Goal: Task Accomplishment & Management: Use online tool/utility

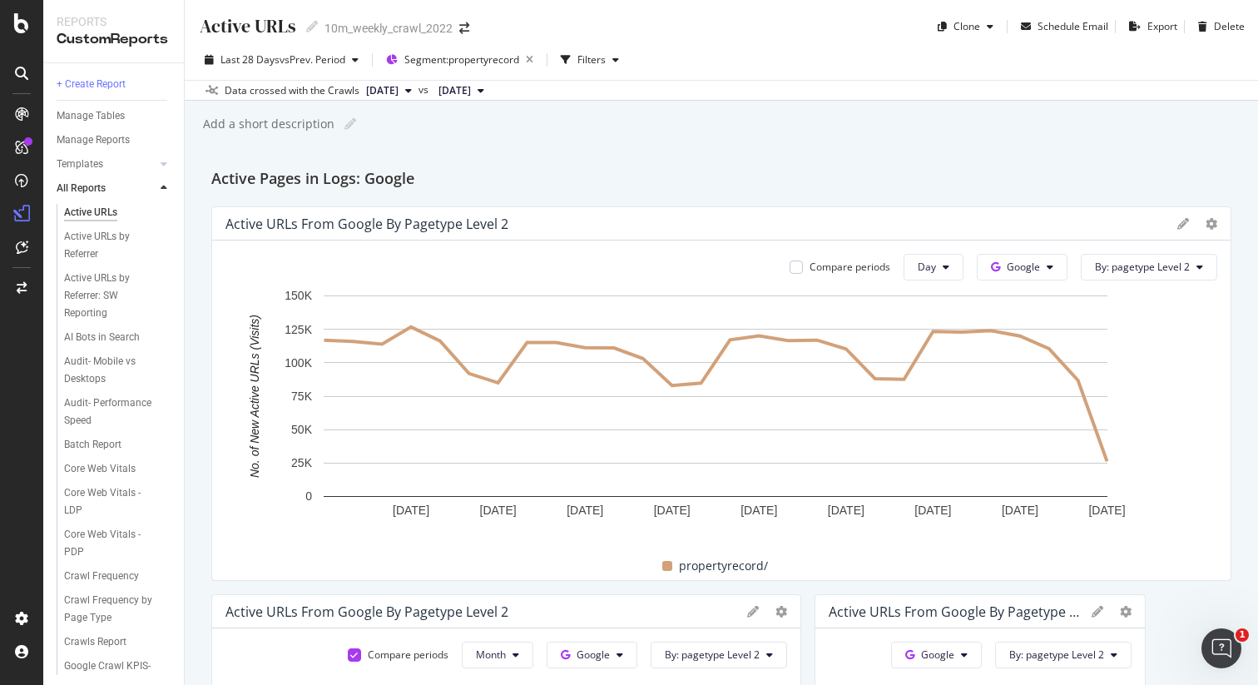
click at [742, 129] on div "Add a short description Add a short description" at bounding box center [729, 124] width 1057 height 25
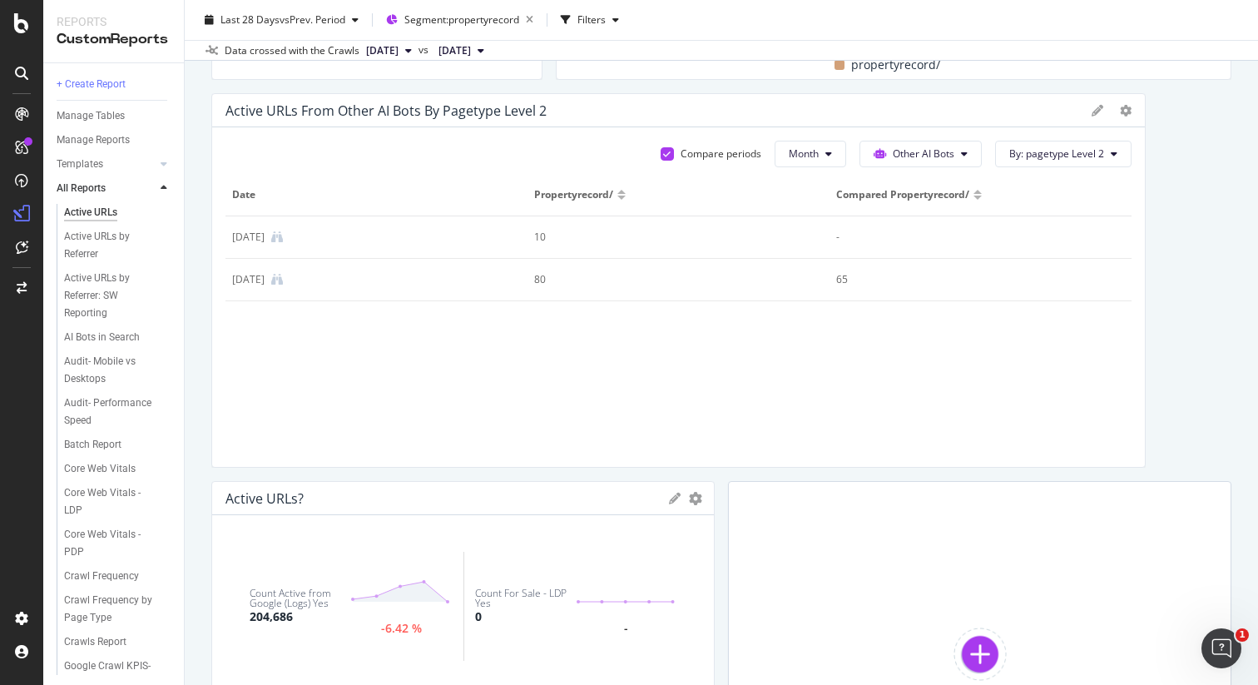
scroll to position [3591, 0]
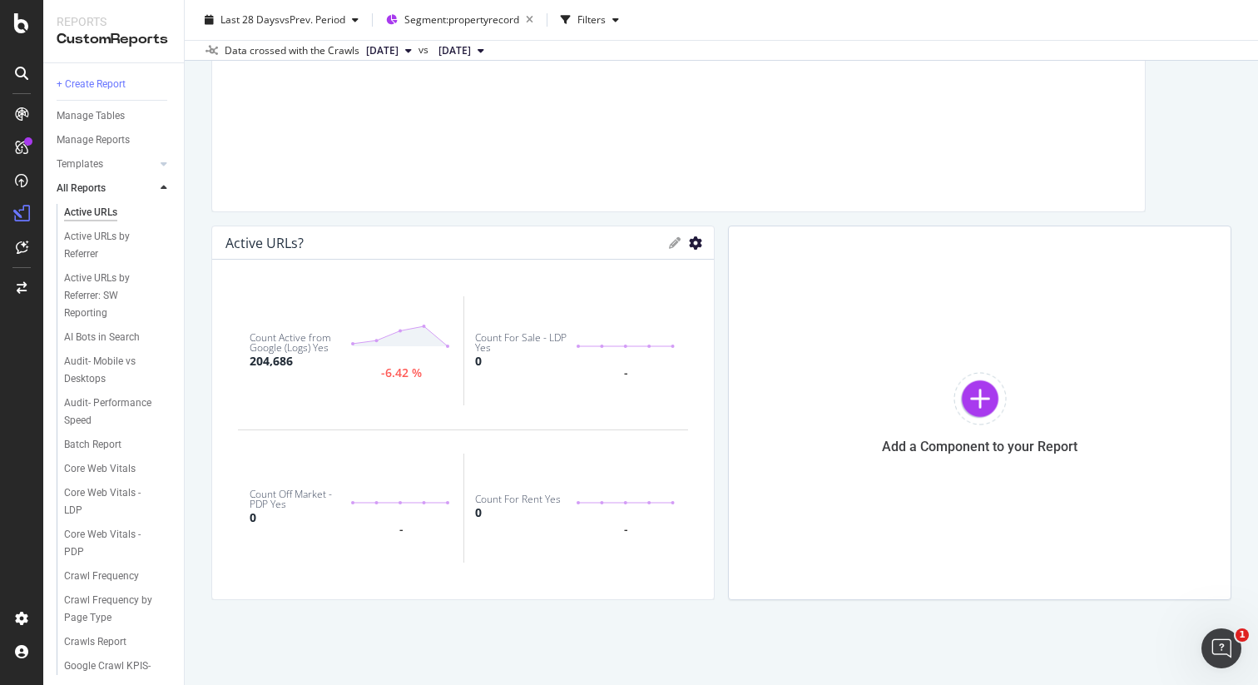
click at [689, 246] on icon "gear" at bounding box center [695, 242] width 13 height 13
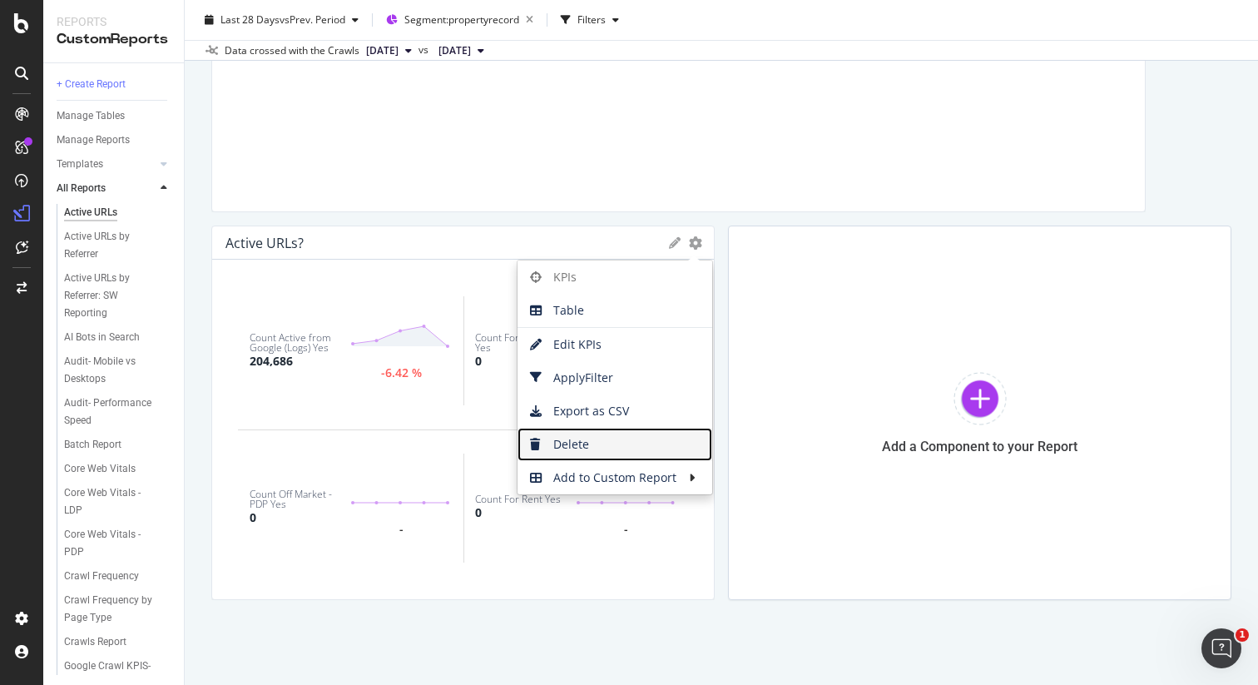
click at [618, 441] on span "Delete" at bounding box center [615, 444] width 195 height 25
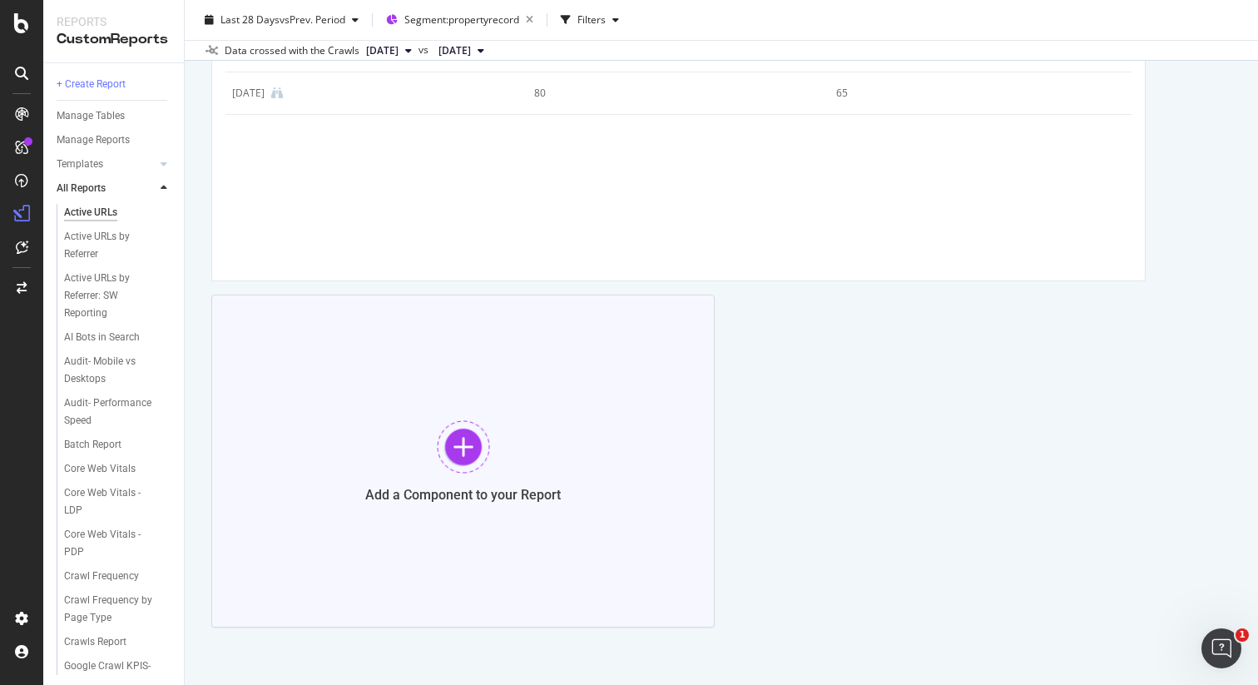
scroll to position [3549, 0]
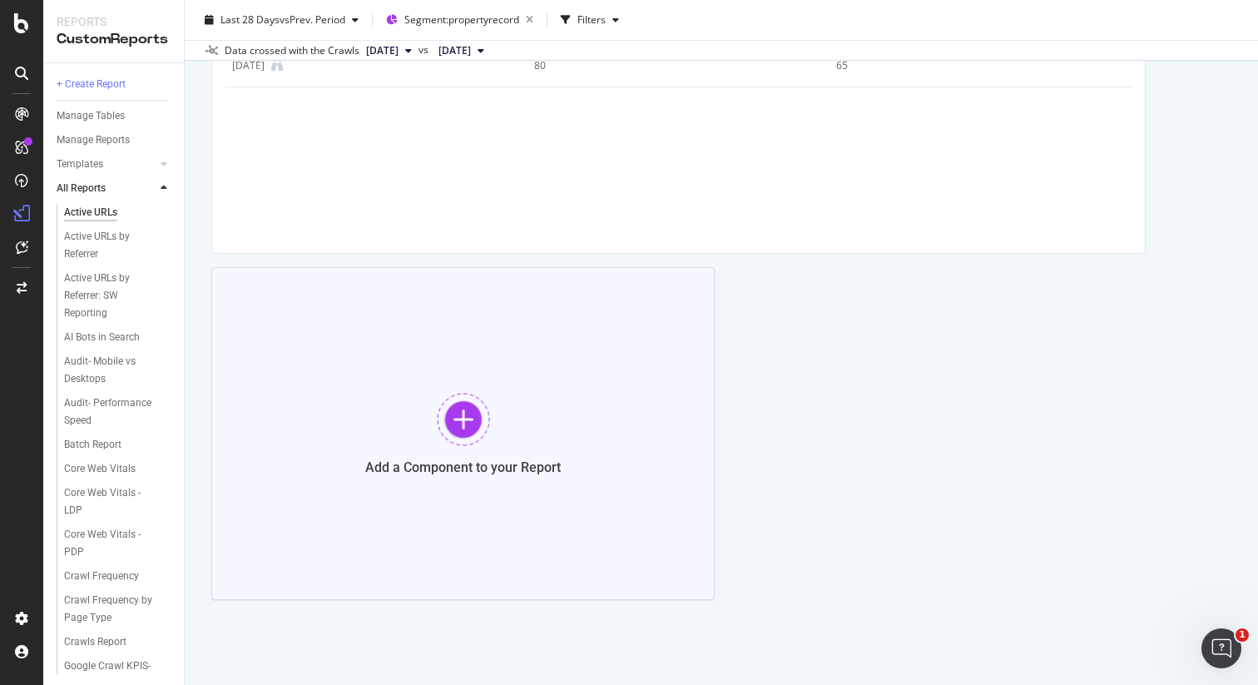
click at [449, 409] on div at bounding box center [463, 419] width 53 height 53
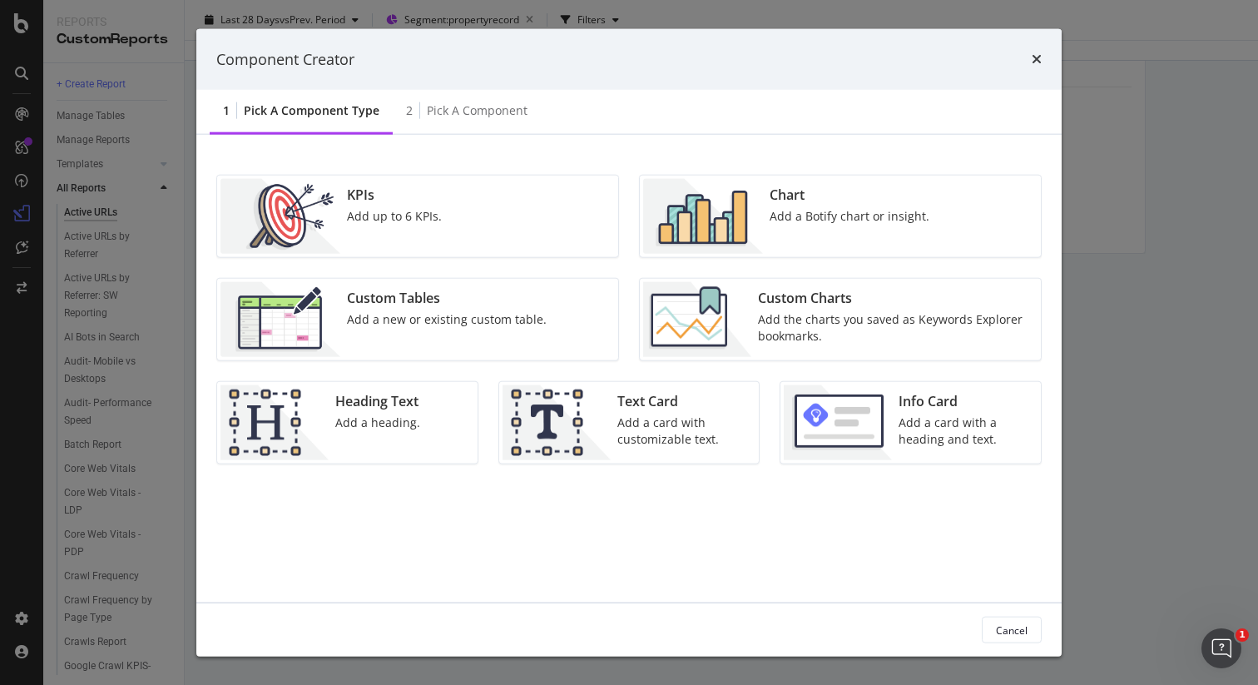
click at [838, 221] on div "Add a Botify chart or insight." at bounding box center [850, 216] width 160 height 17
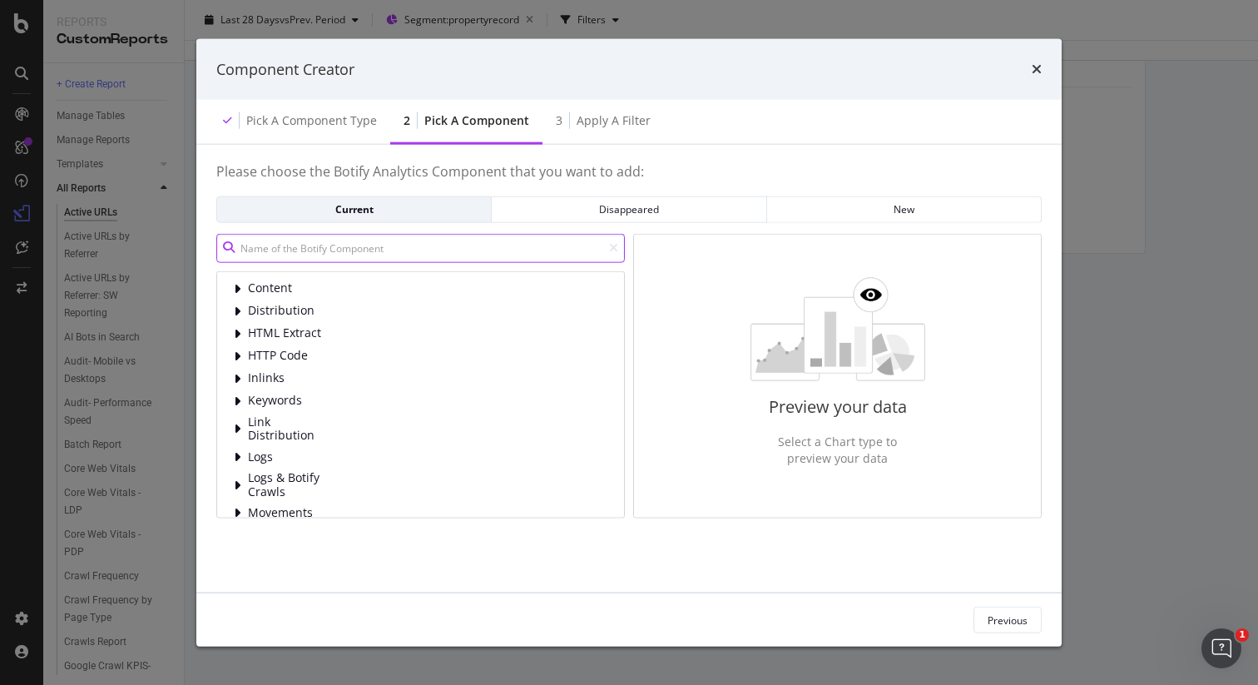
click at [470, 250] on input "modal" at bounding box center [420, 247] width 409 height 29
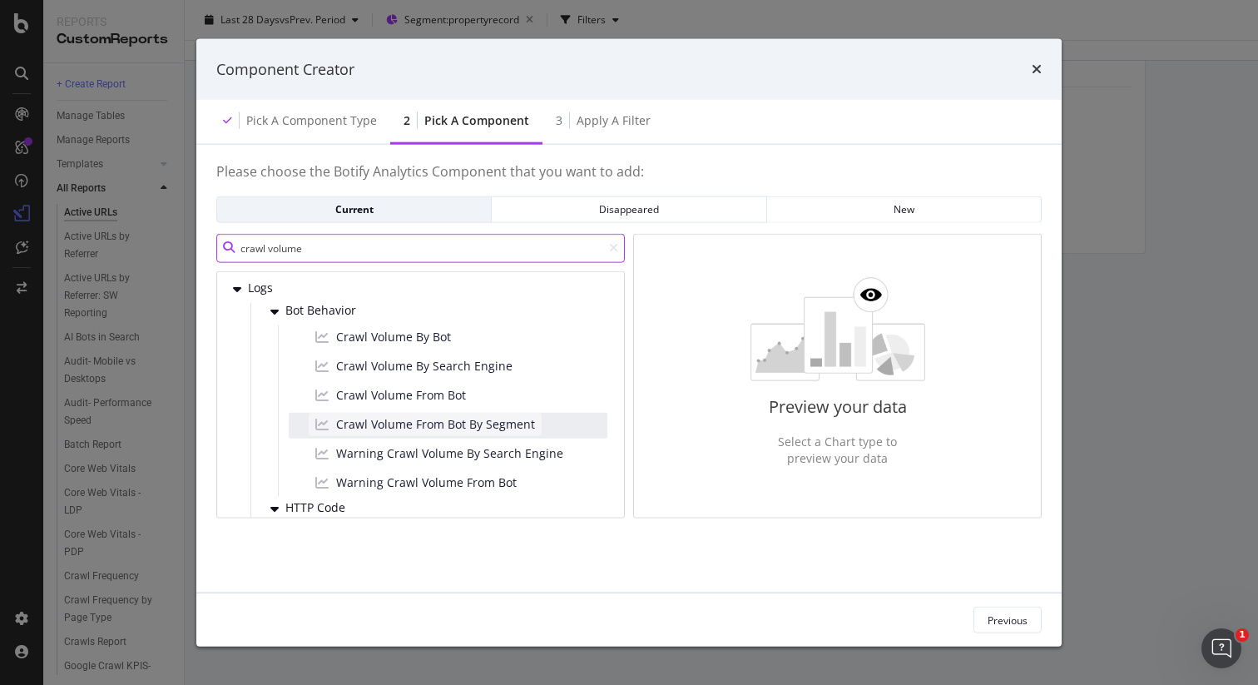
type input "crawl volume"
click at [501, 424] on span "Crawl Volume From Bot By Segment" at bounding box center [435, 423] width 199 height 17
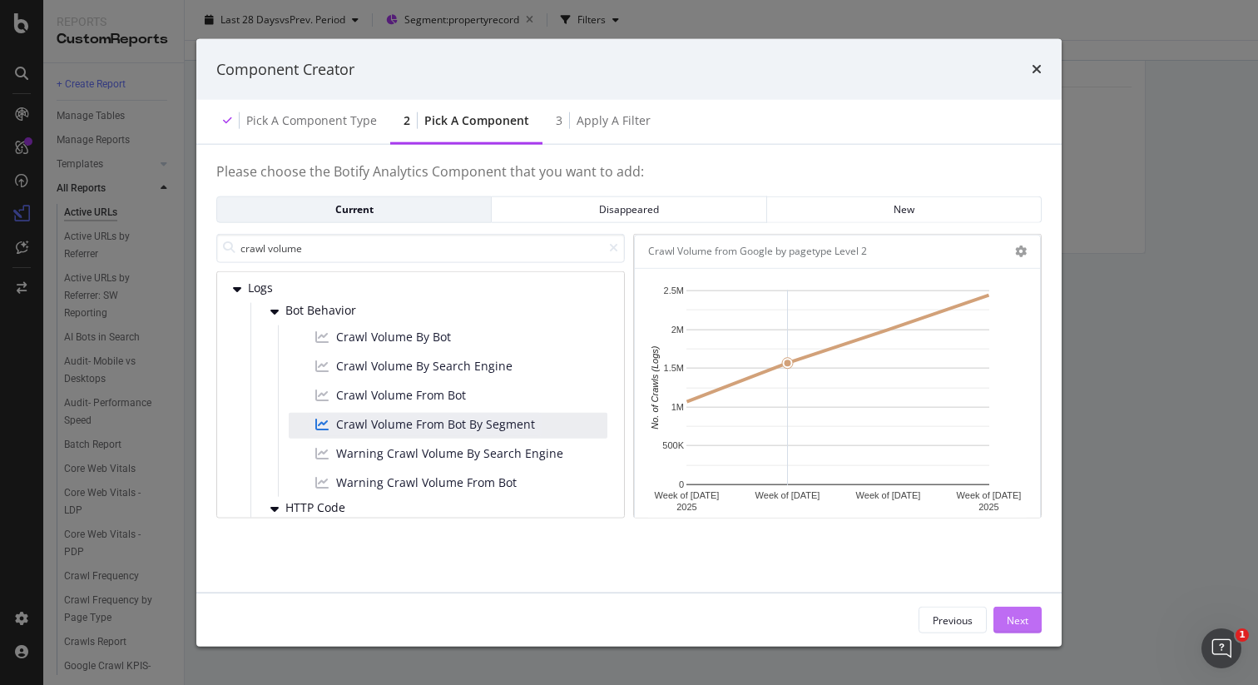
click at [1009, 615] on div "Next" at bounding box center [1018, 620] width 22 height 14
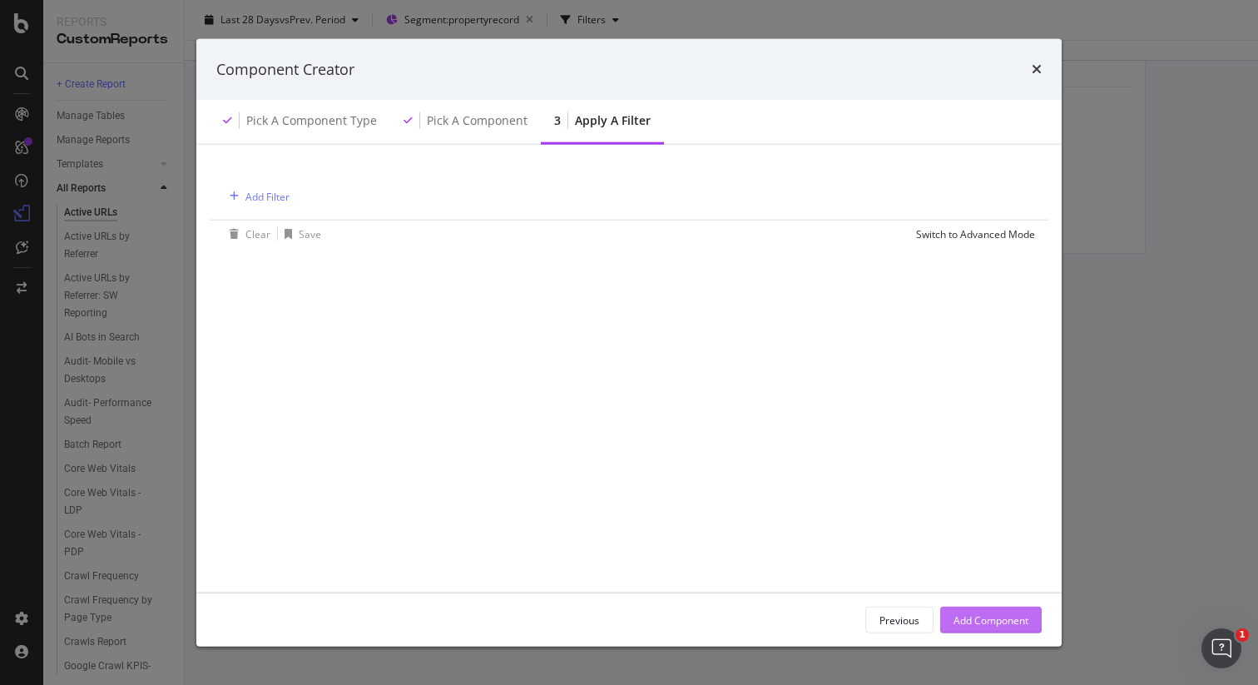
click at [960, 623] on div "Add Component" at bounding box center [991, 620] width 75 height 14
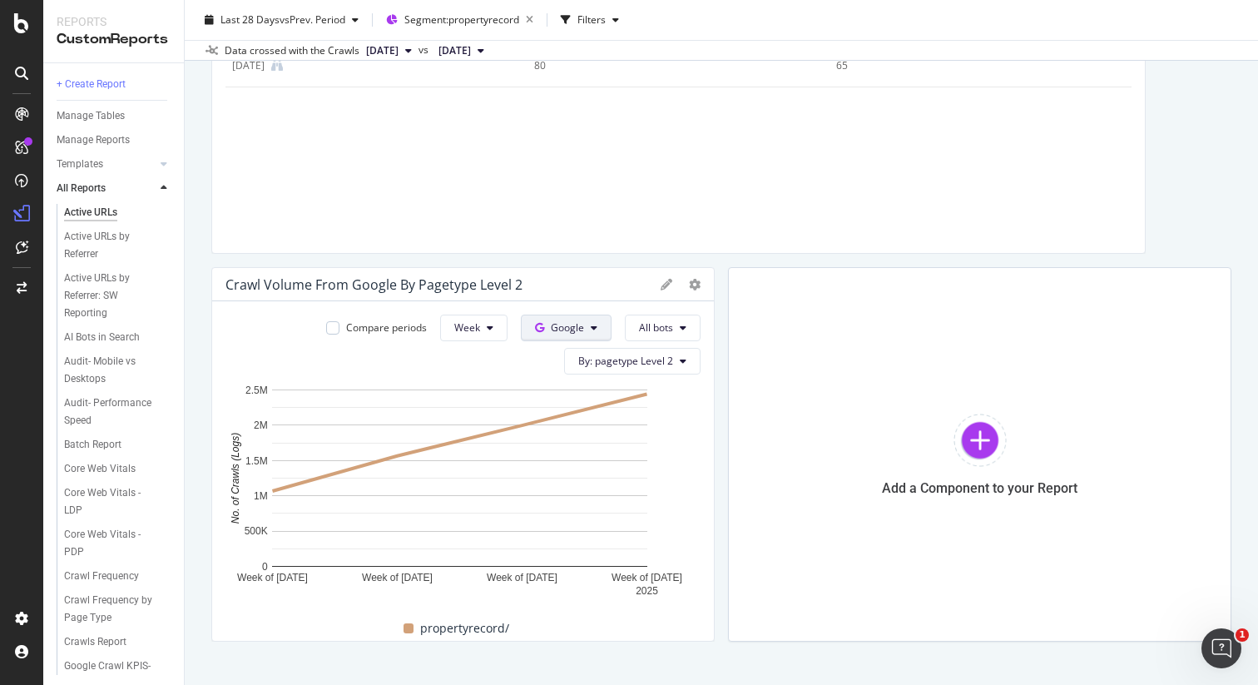
click at [591, 325] on icon at bounding box center [594, 328] width 7 height 10
click at [584, 389] on span "Bing" at bounding box center [588, 391] width 62 height 15
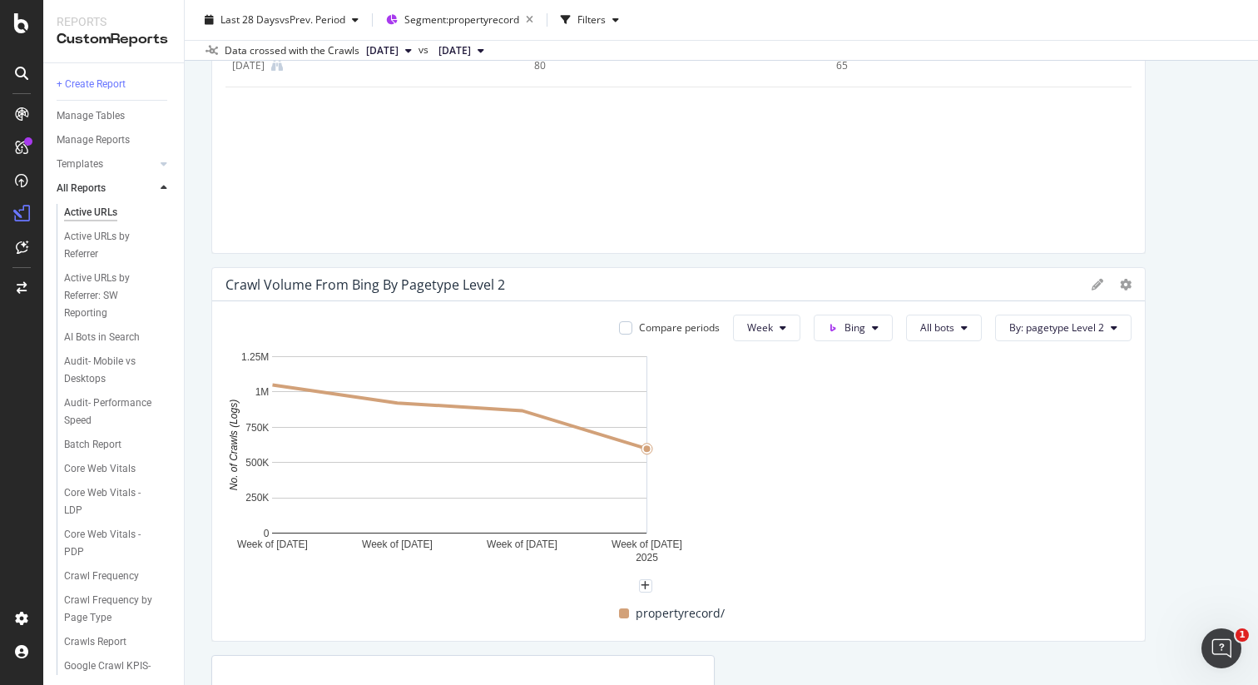
drag, startPoint x: 705, startPoint y: 408, endPoint x: 1162, endPoint y: 404, distance: 456.9
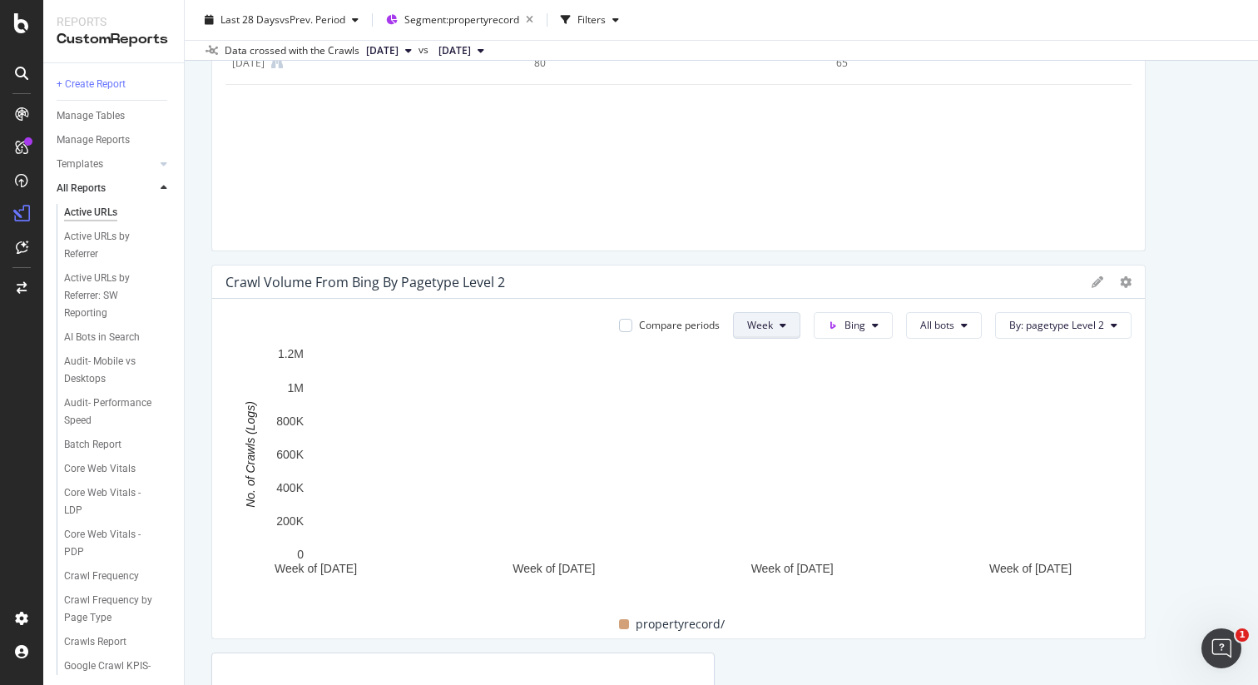
scroll to position [3565, 0]
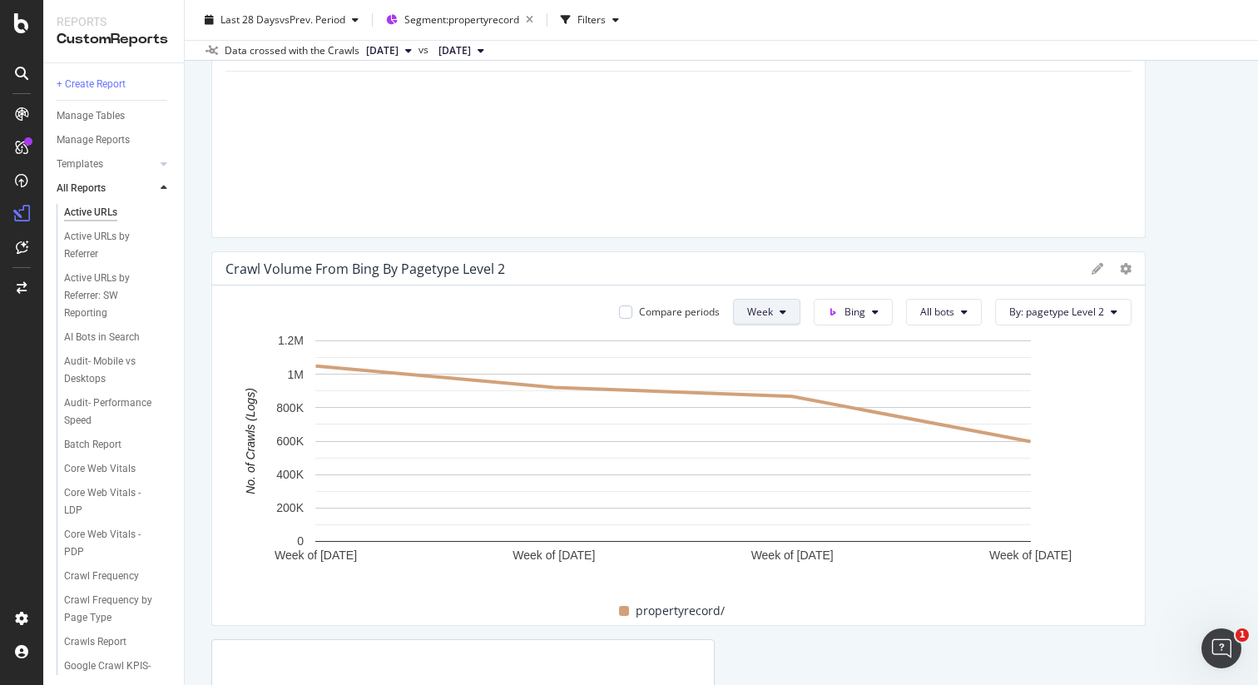
click at [788, 313] on button "Week" at bounding box center [766, 312] width 67 height 27
click at [760, 345] on span "Day" at bounding box center [753, 345] width 30 height 15
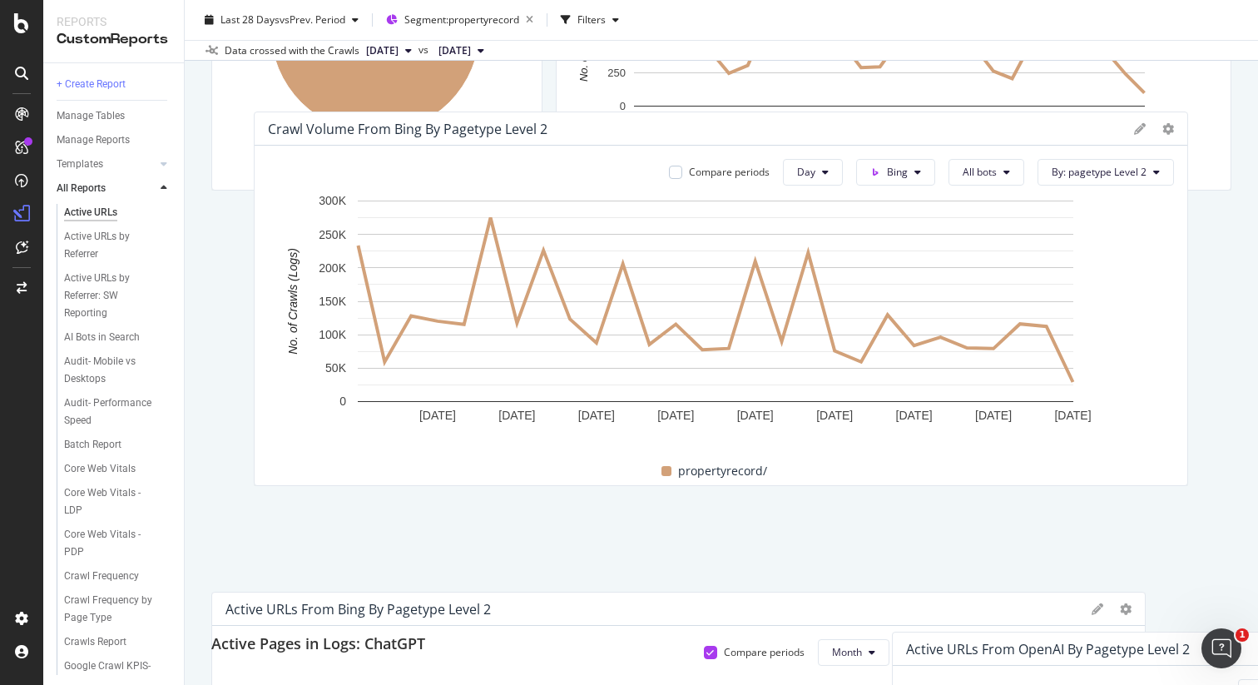
scroll to position [1589, 0]
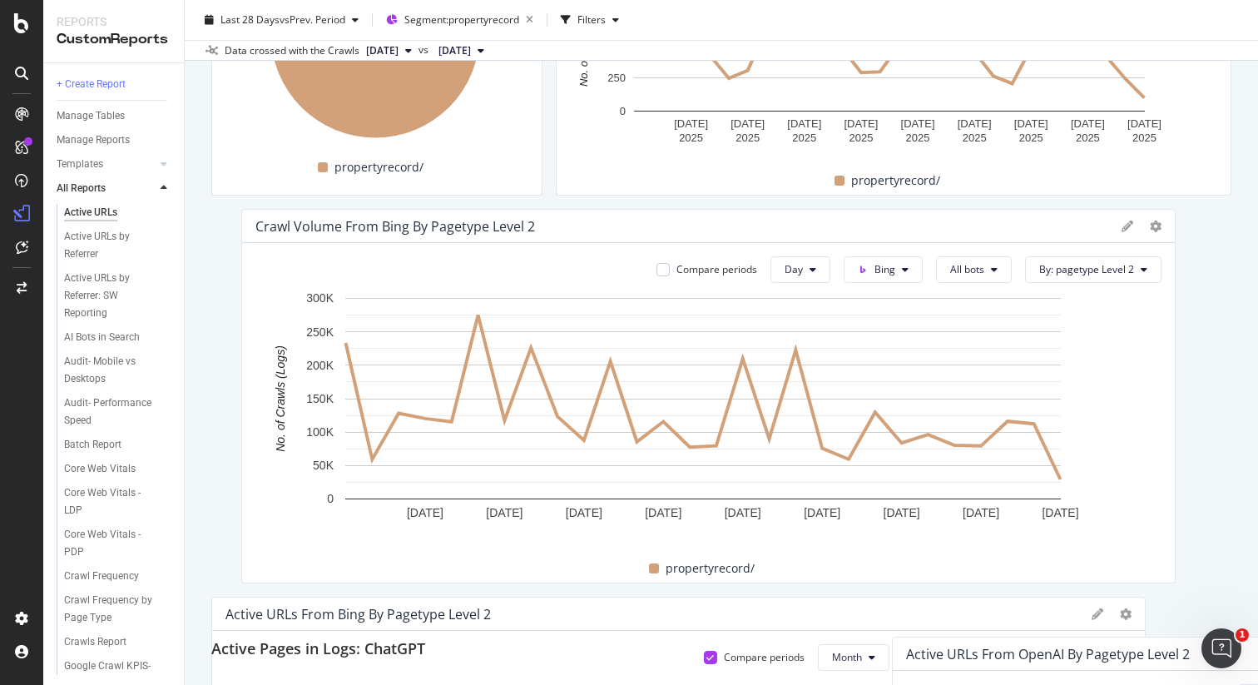
drag, startPoint x: 553, startPoint y: 281, endPoint x: 583, endPoint y: 223, distance: 65.5
click at [583, 223] on div "Crawl Volume from Bing by pagetype Level 2" at bounding box center [684, 226] width 858 height 17
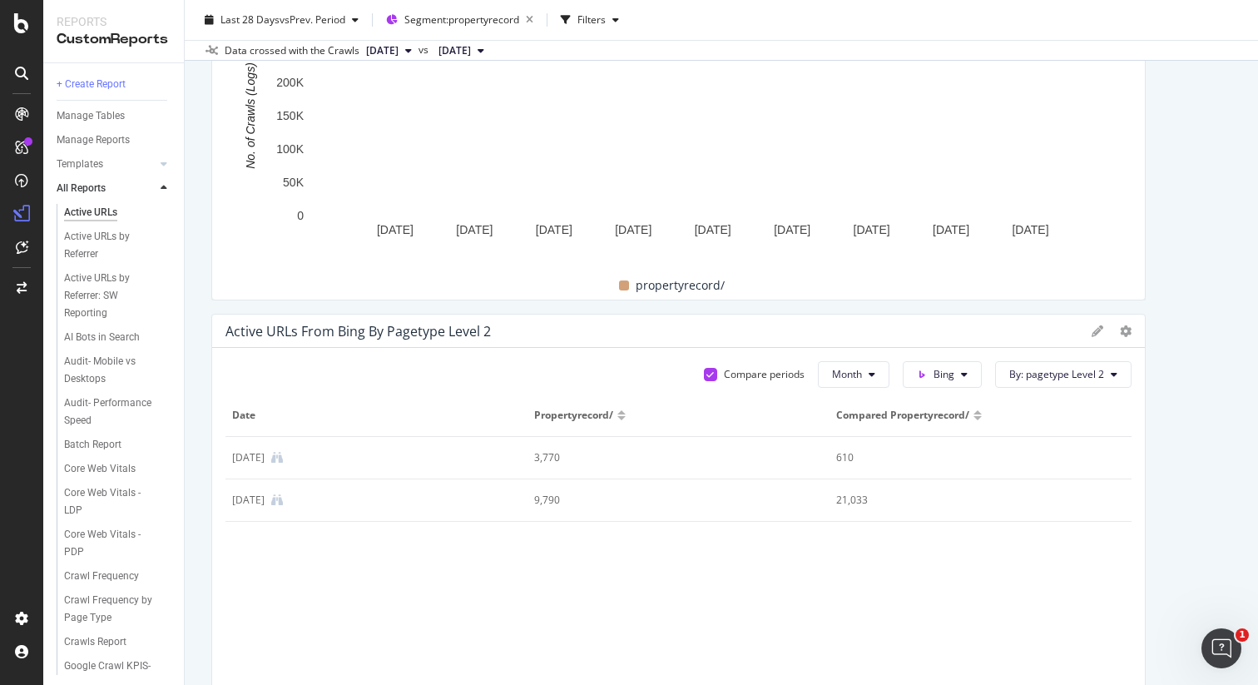
scroll to position [1878, 0]
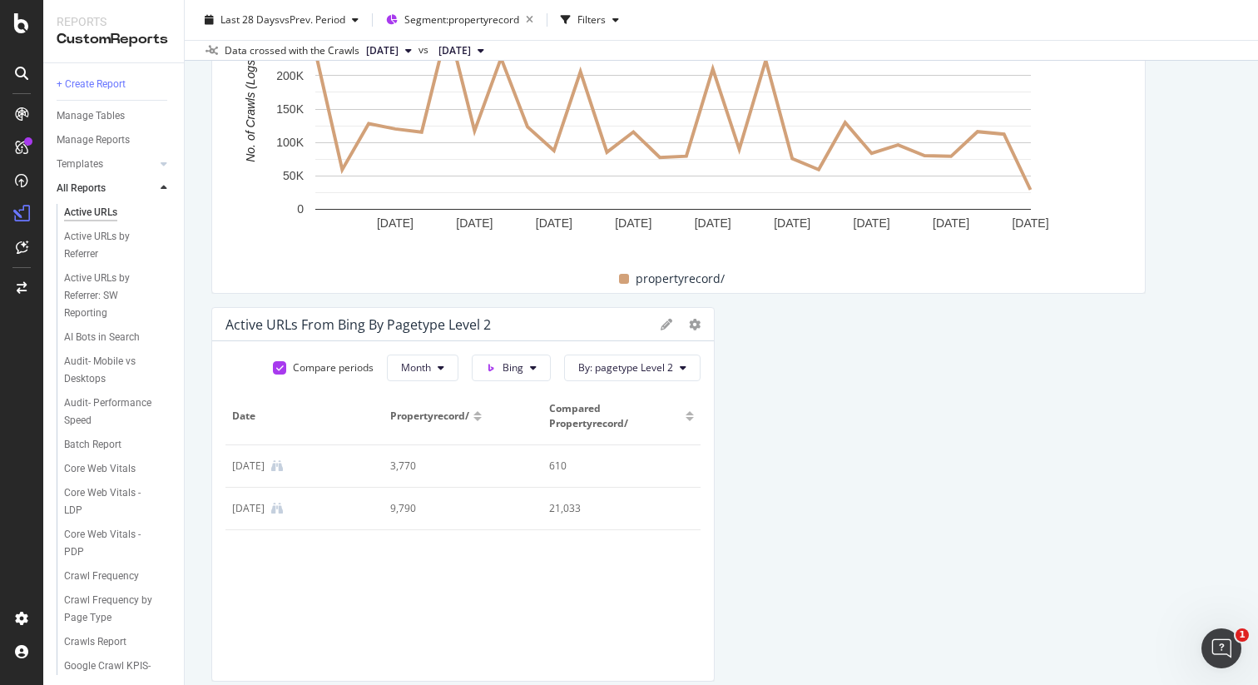
drag, startPoint x: 1125, startPoint y: 422, endPoint x: 734, endPoint y: 323, distance: 403.5
click at [729, 412] on div "Active Pages in Logs: Google Active URLs From Google by pagetype Level 2 Compar…" at bounding box center [721, 473] width 1020 height 4371
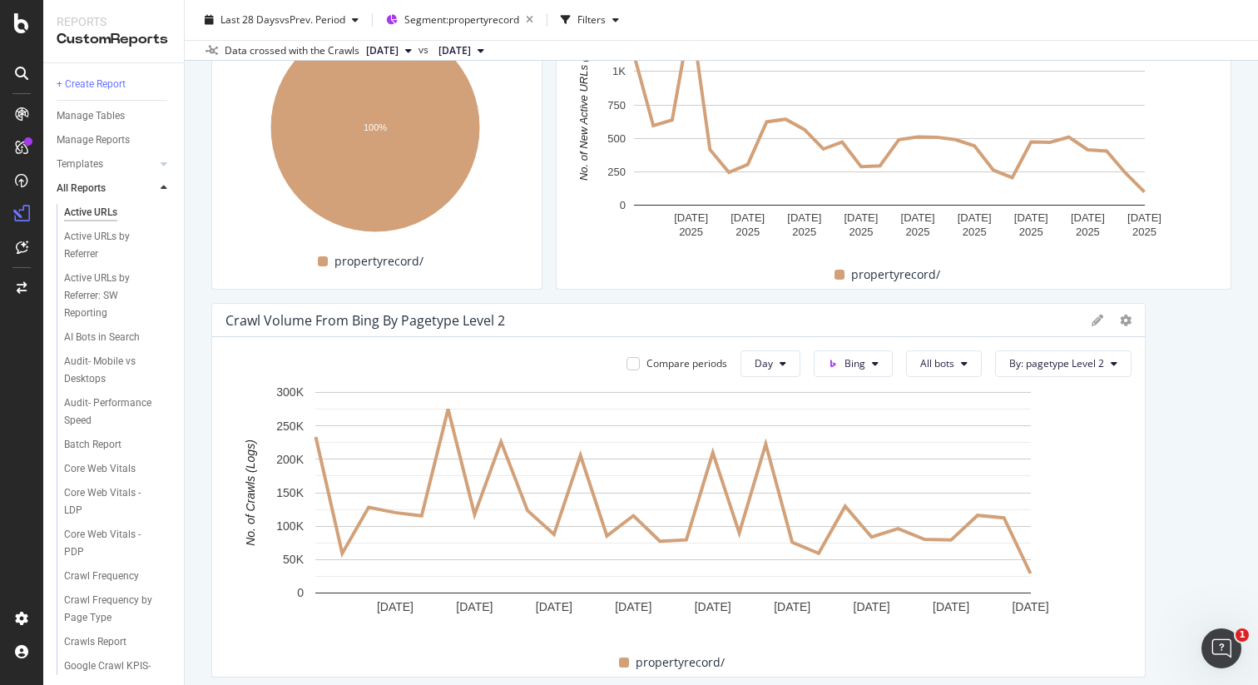
scroll to position [1409, 0]
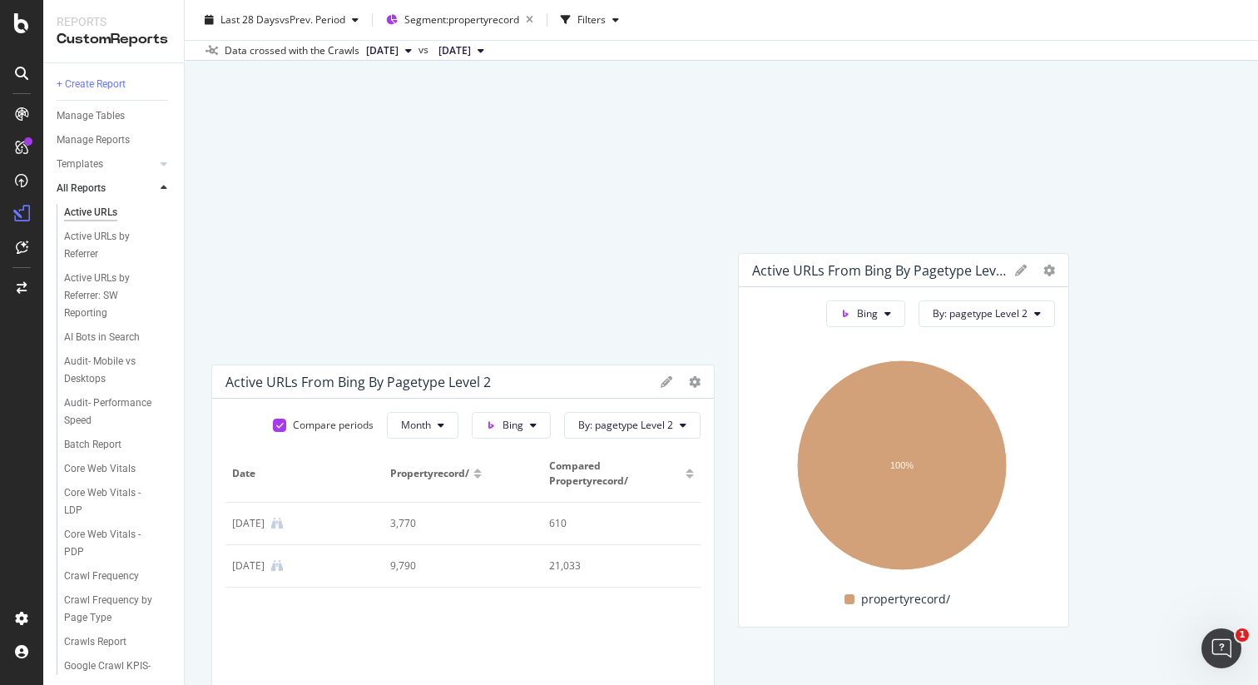
drag, startPoint x: 682, startPoint y: 445, endPoint x: 980, endPoint y: 485, distance: 301.4
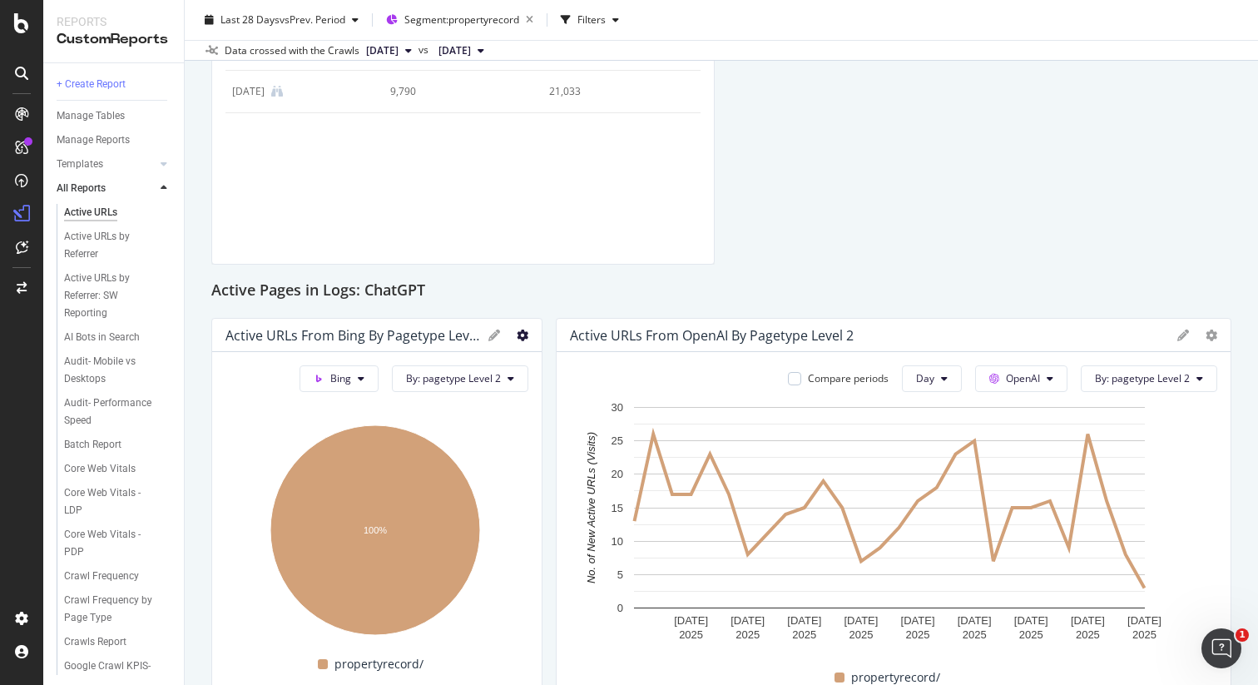
scroll to position [2219, 0]
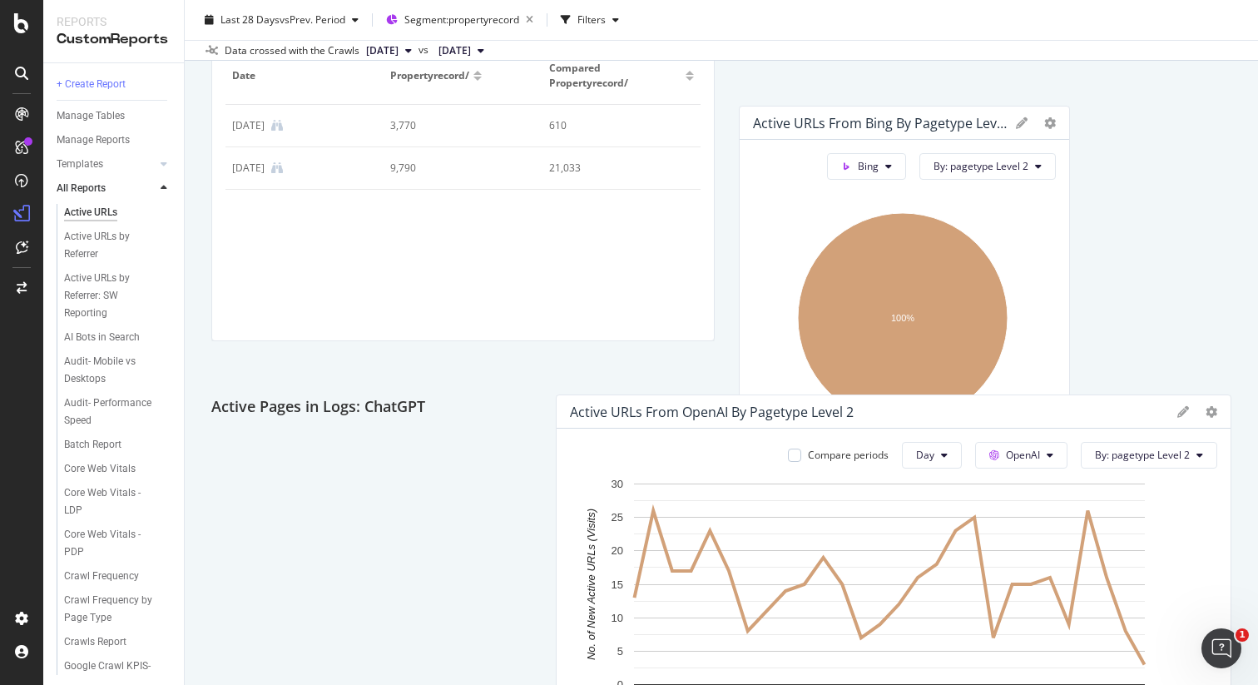
drag, startPoint x: 256, startPoint y: 465, endPoint x: 809, endPoint y: 161, distance: 631.0
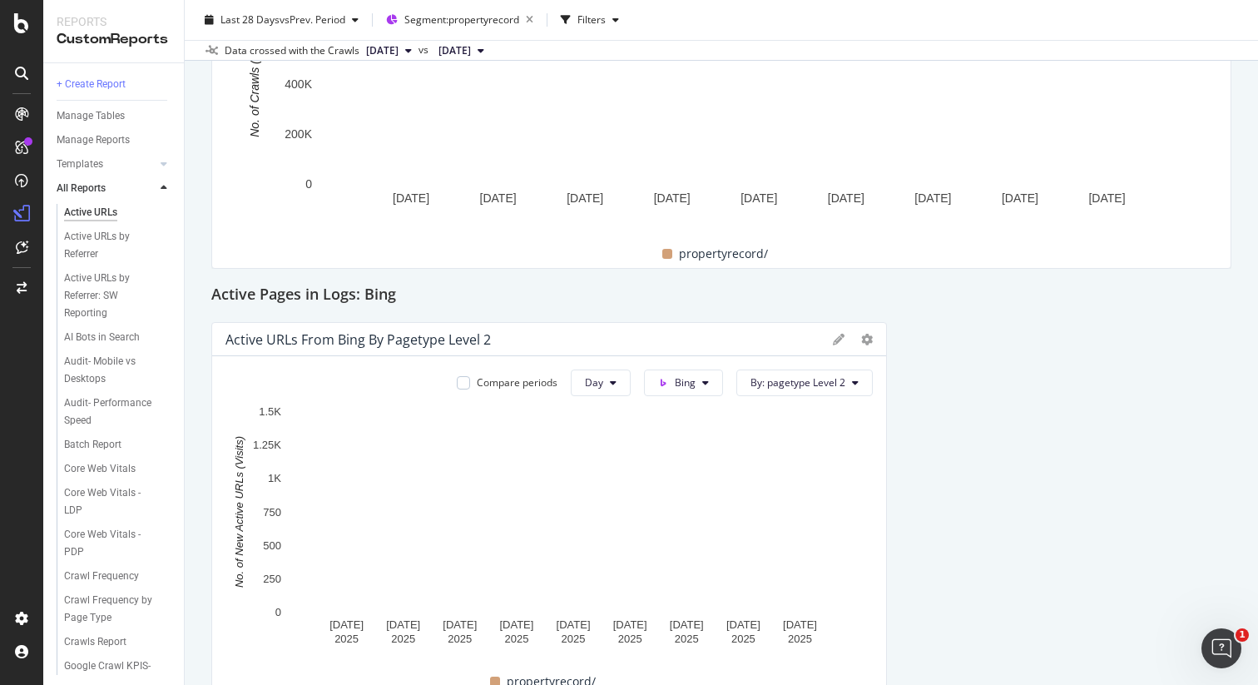
scroll to position [1134, 0]
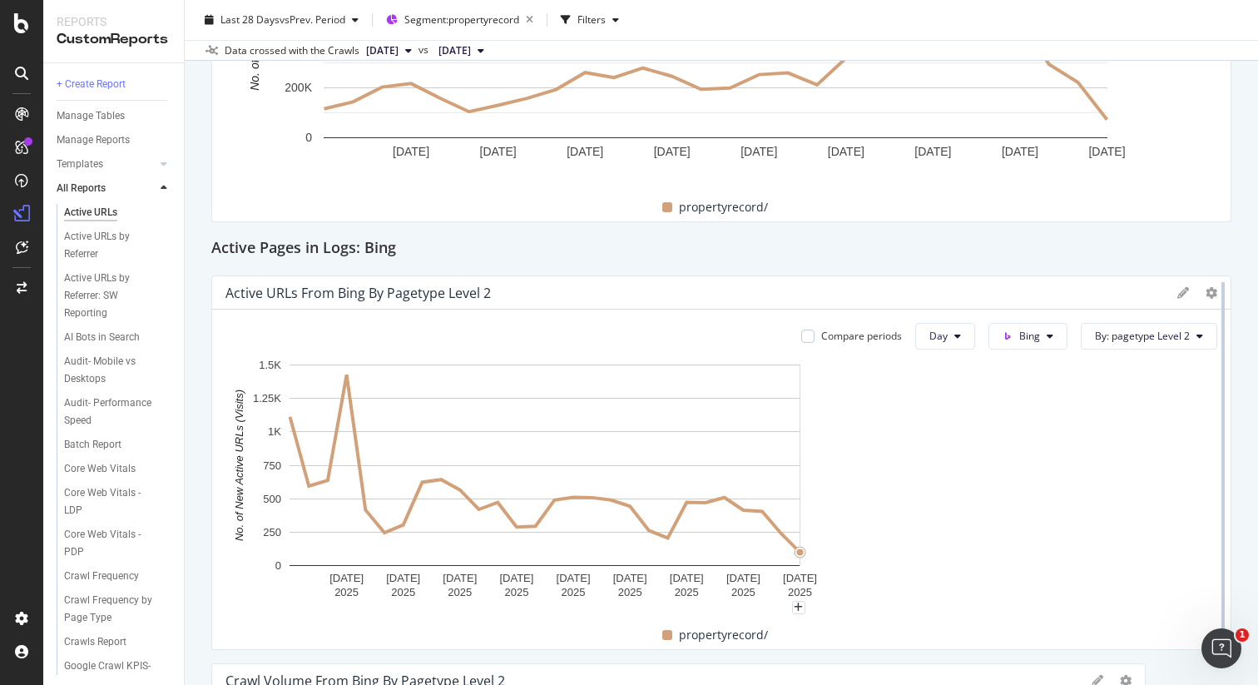
drag, startPoint x: 875, startPoint y: 398, endPoint x: 1218, endPoint y: 399, distance: 342.0
click at [1218, 399] on div at bounding box center [1223, 462] width 17 height 375
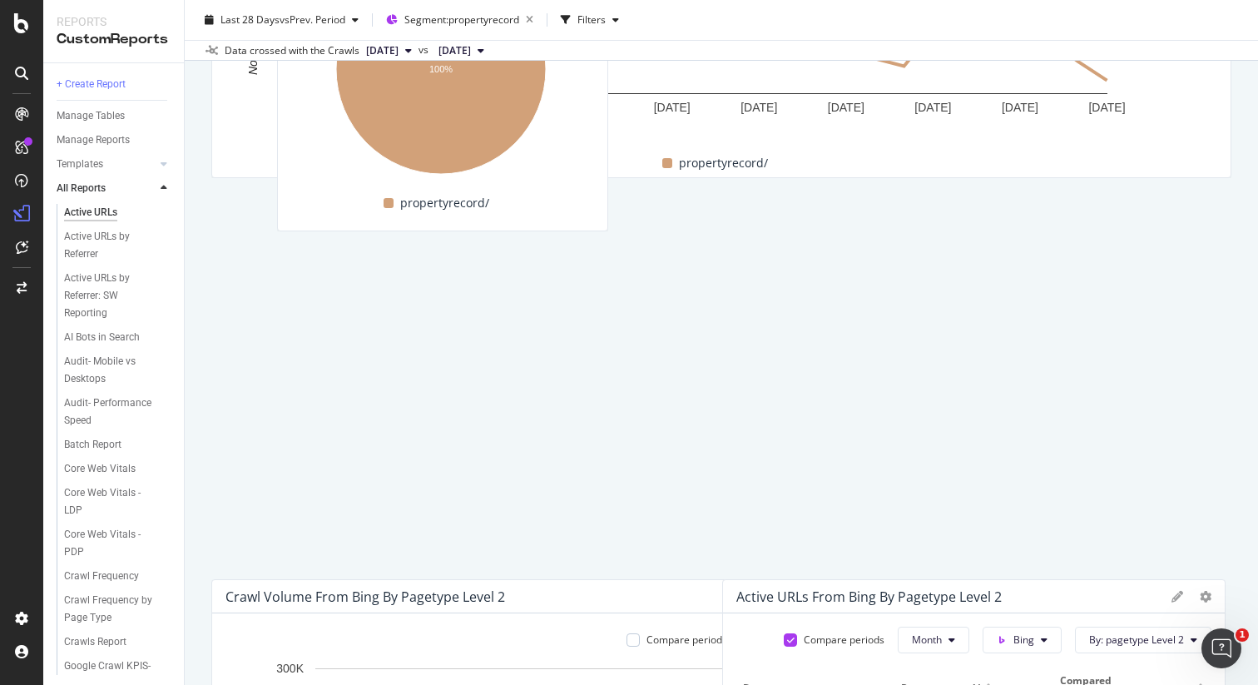
scroll to position [1554, 0]
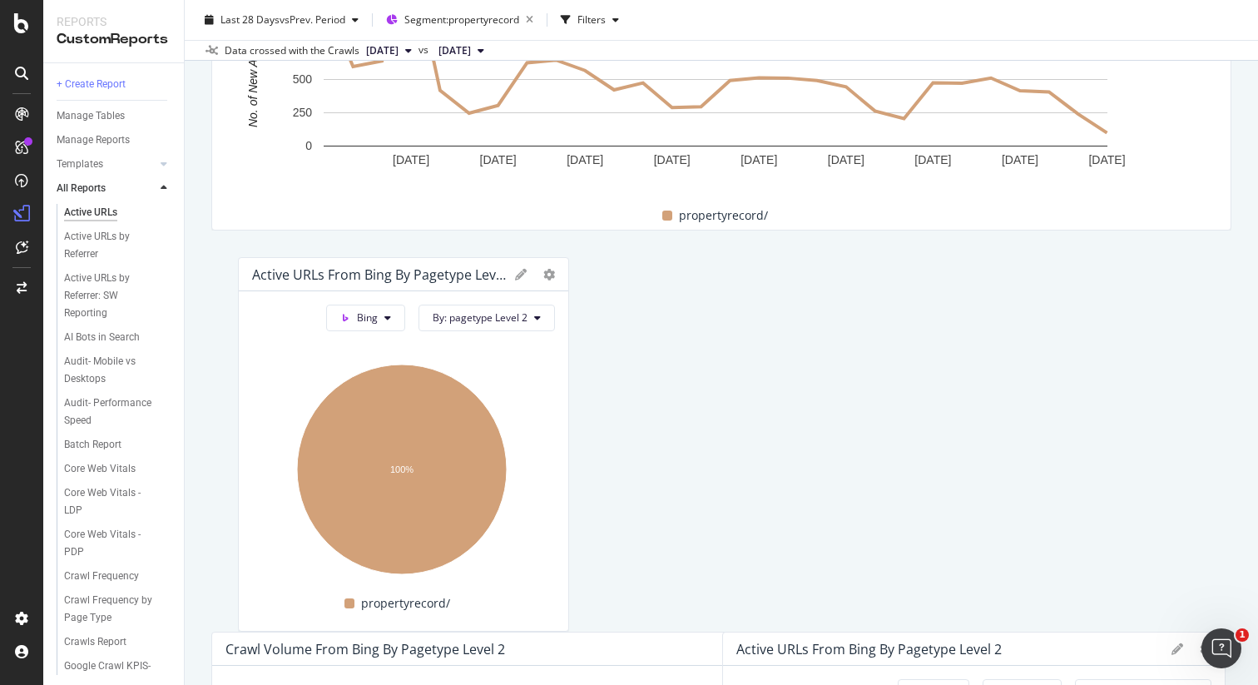
drag, startPoint x: 982, startPoint y: 226, endPoint x: 602, endPoint y: 275, distance: 383.5
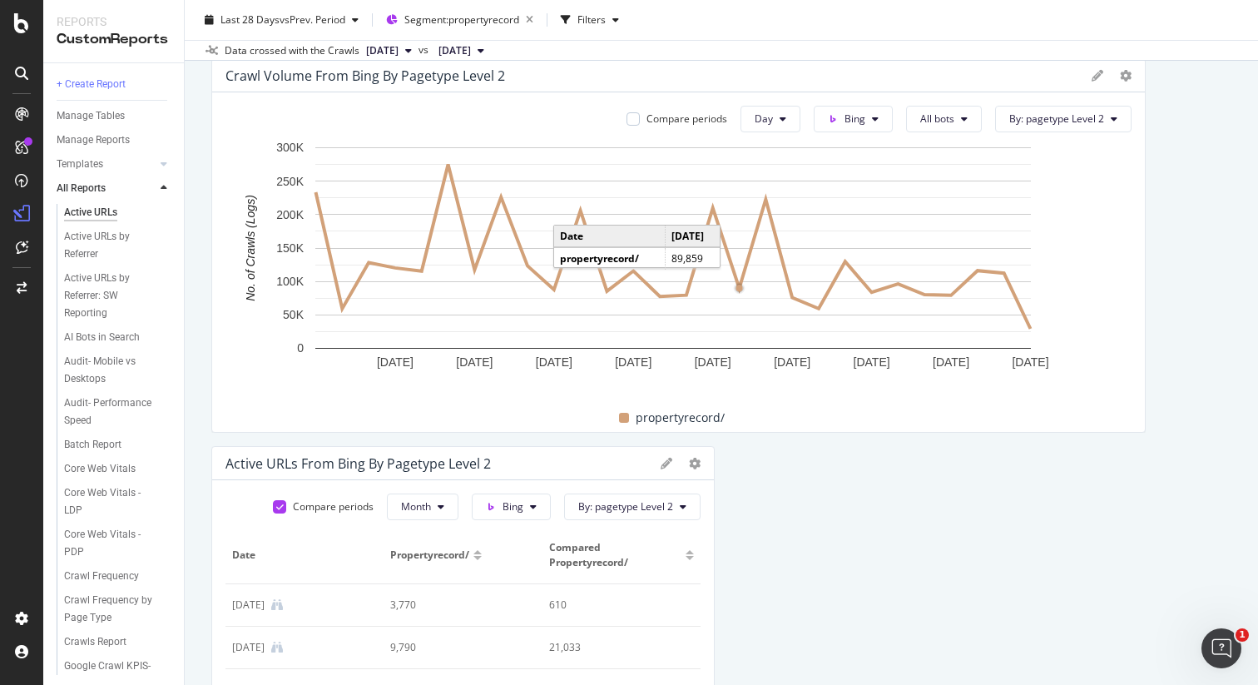
scroll to position [2131, 0]
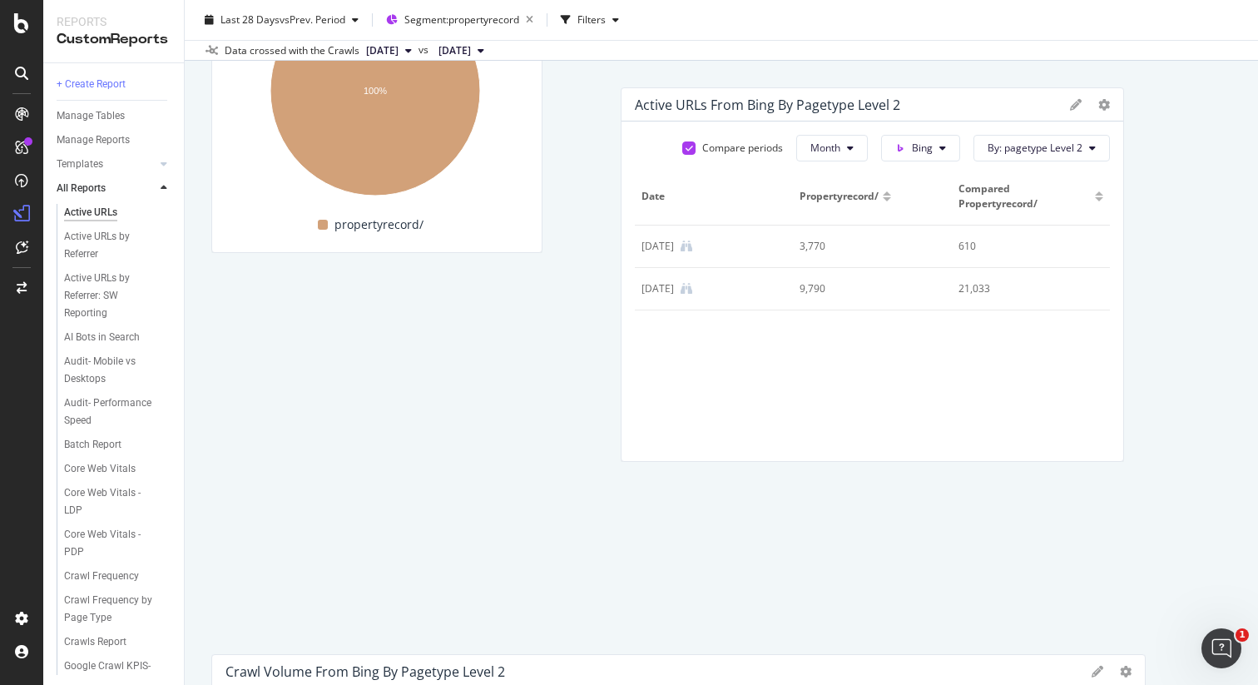
drag, startPoint x: 588, startPoint y: 464, endPoint x: 998, endPoint y: 101, distance: 547.1
click at [998, 101] on div "Active URLs From Bing by pagetype Level 2" at bounding box center [848, 105] width 427 height 17
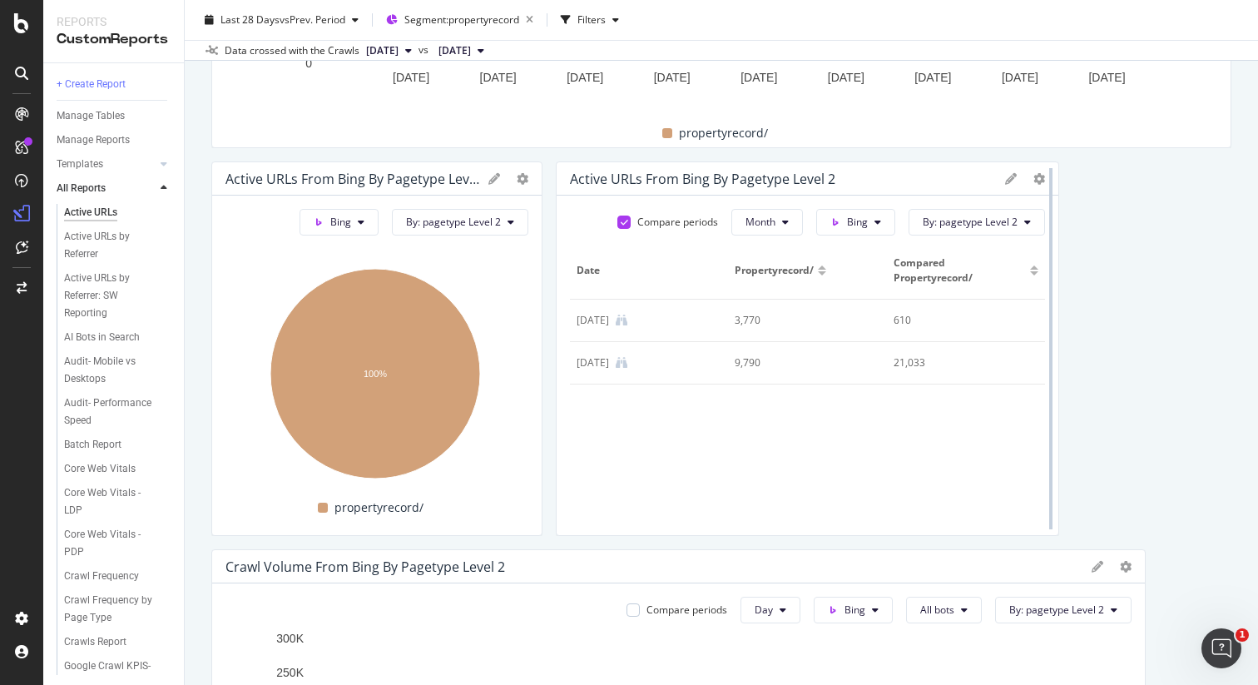
scroll to position [1691, 0]
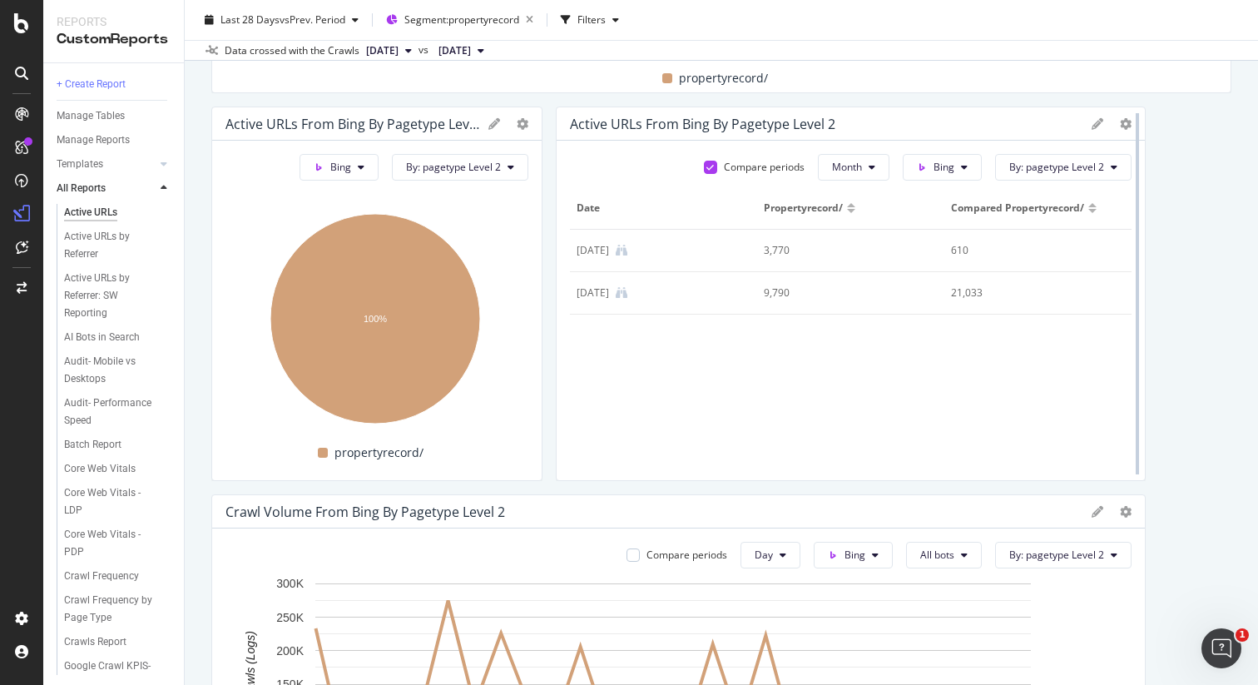
drag, startPoint x: 1045, startPoint y: 267, endPoint x: 1132, endPoint y: 266, distance: 86.6
click at [1132, 266] on div at bounding box center [1137, 294] width 17 height 375
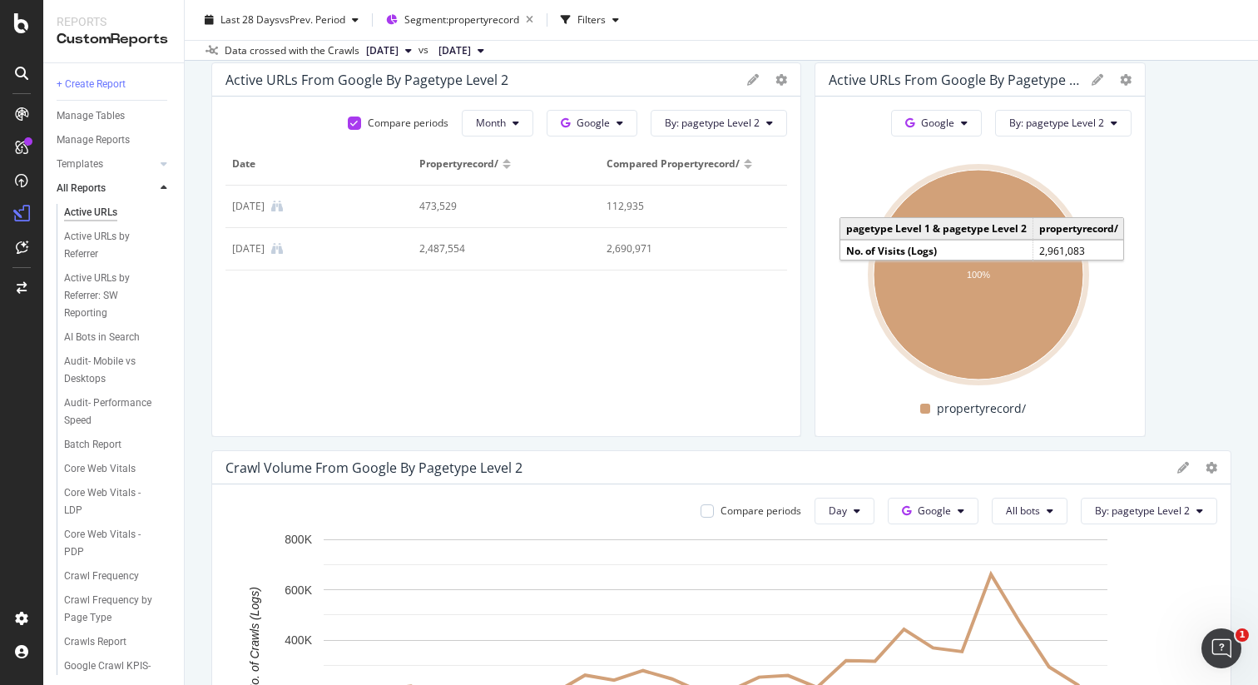
scroll to position [513, 0]
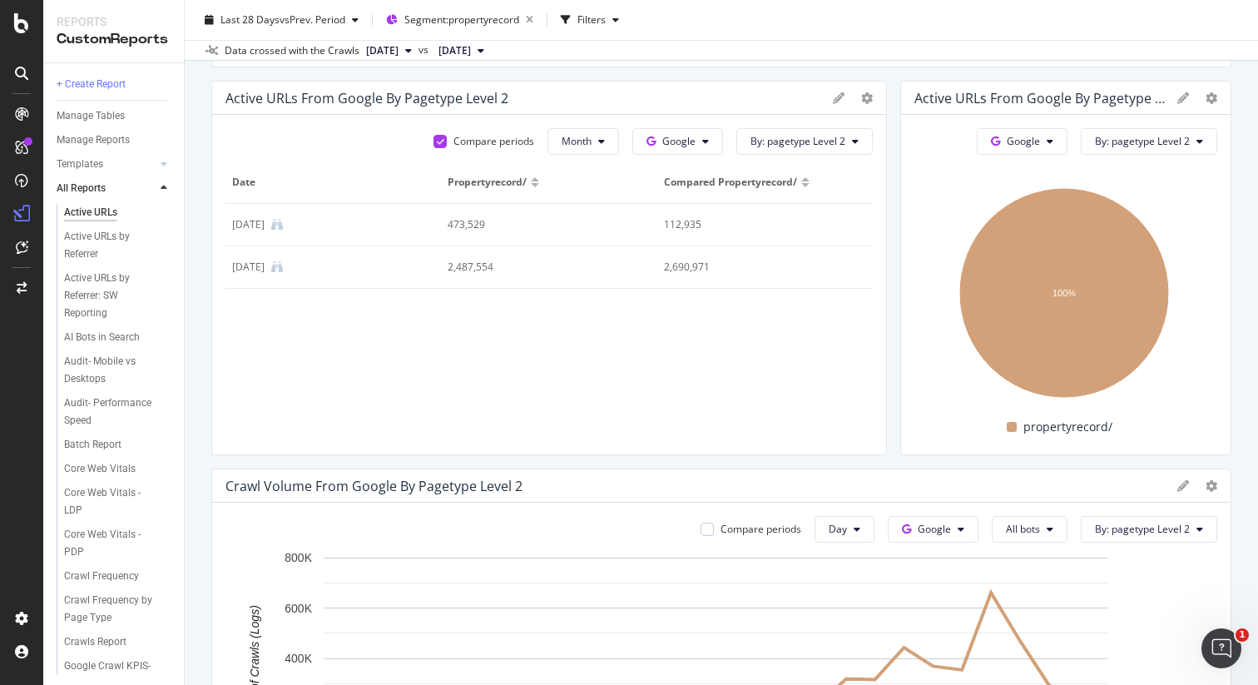
drag, startPoint x: 816, startPoint y: 249, endPoint x: 854, endPoint y: 248, distance: 38.3
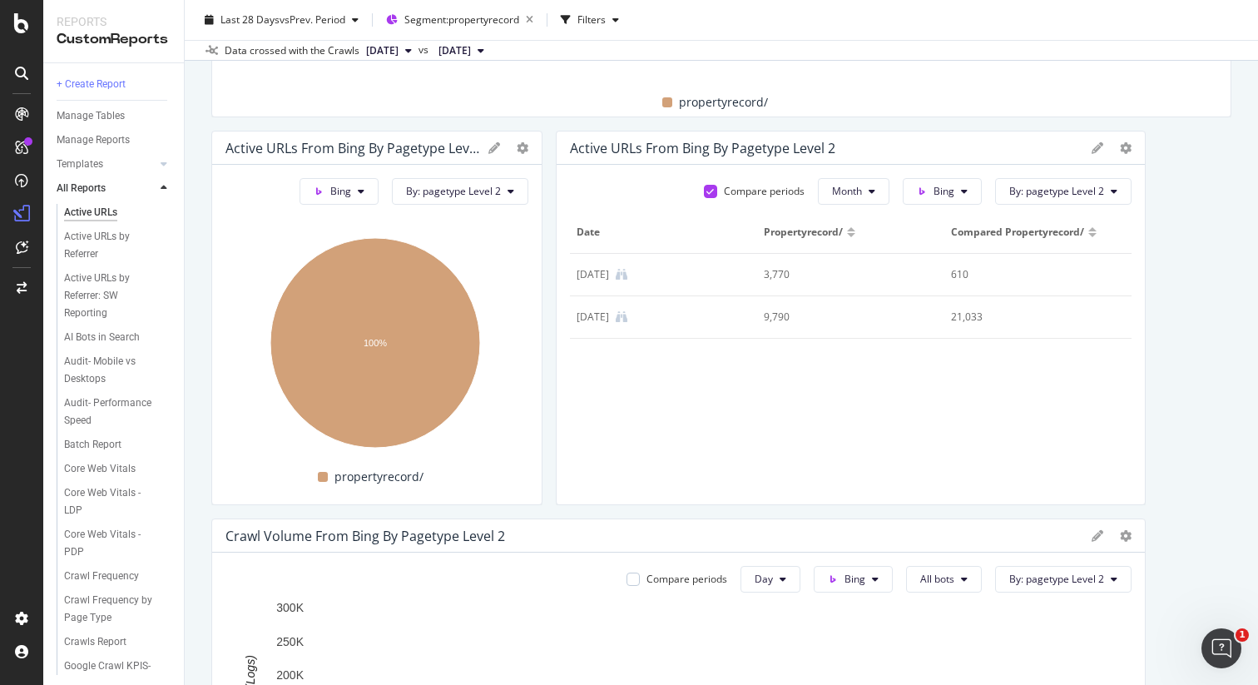
scroll to position [1728, 0]
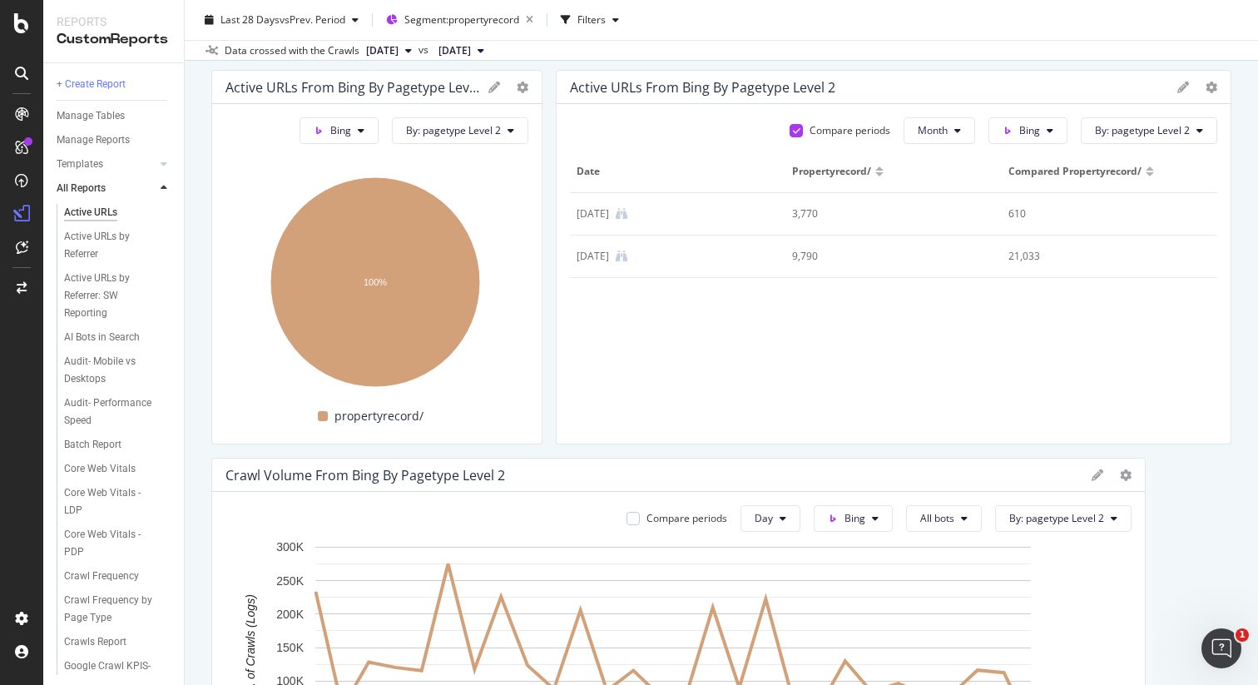
drag, startPoint x: 1158, startPoint y: 232, endPoint x: 1195, endPoint y: 232, distance: 36.6
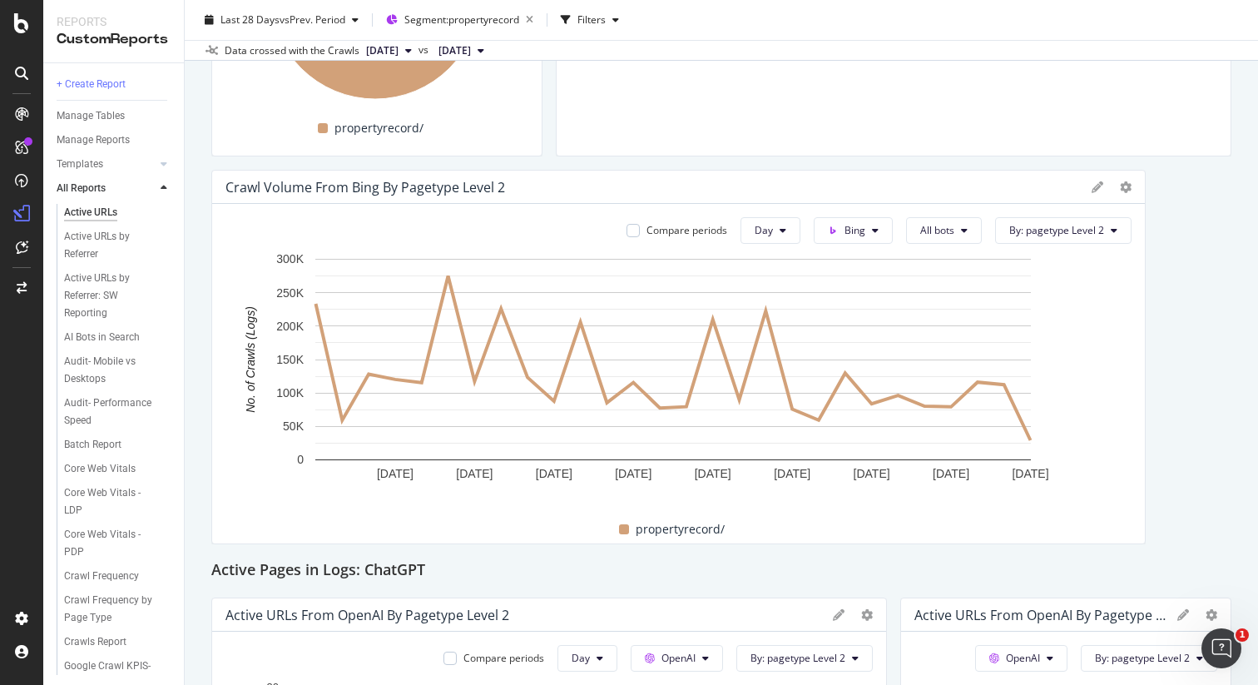
scroll to position [2021, 0]
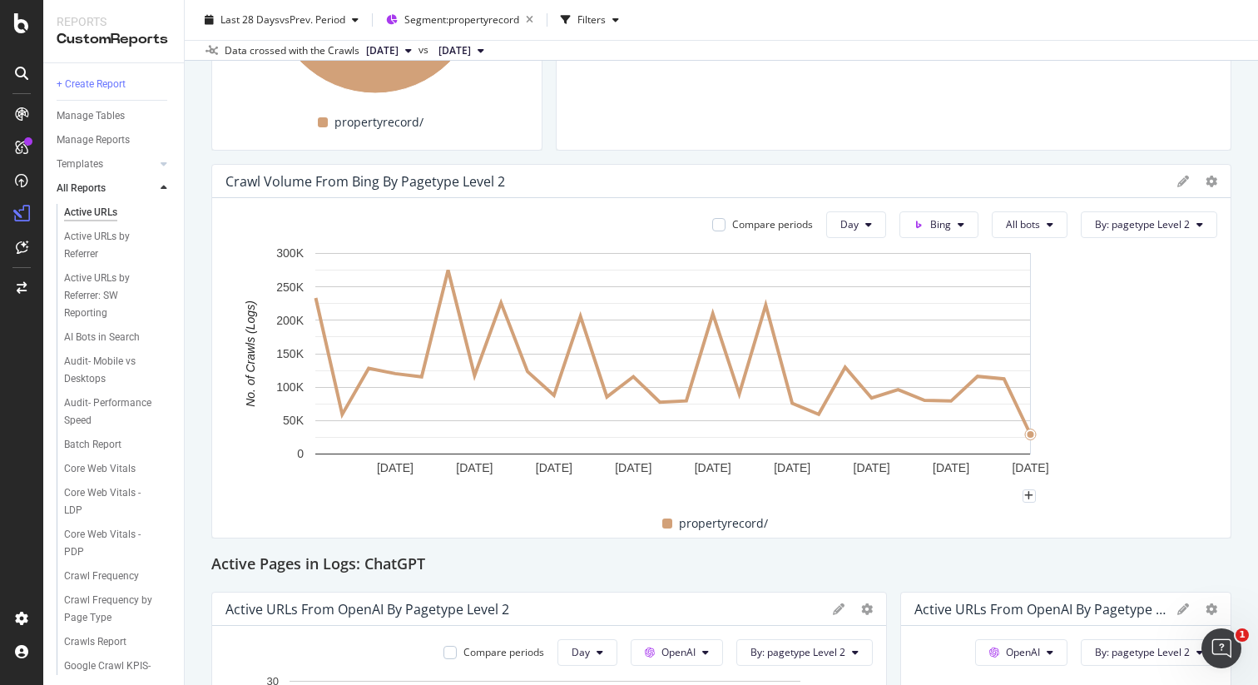
drag, startPoint x: 1165, startPoint y: 304, endPoint x: 1195, endPoint y: 301, distance: 30.1
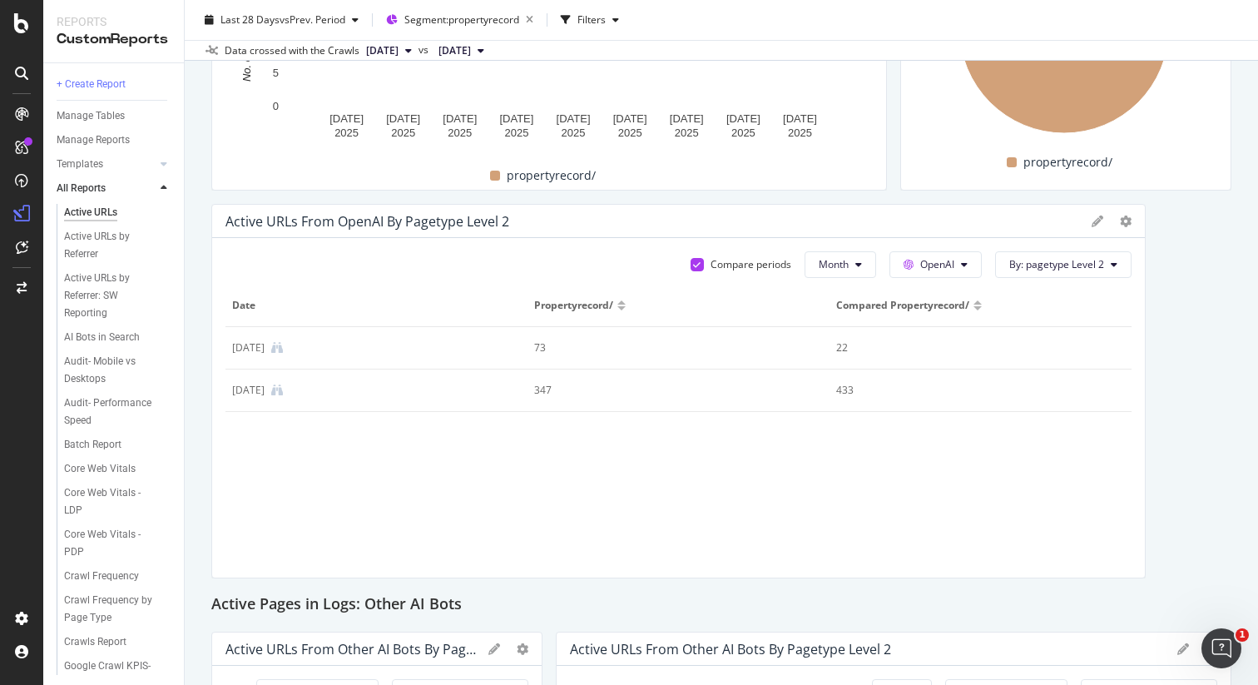
scroll to position [2800, 0]
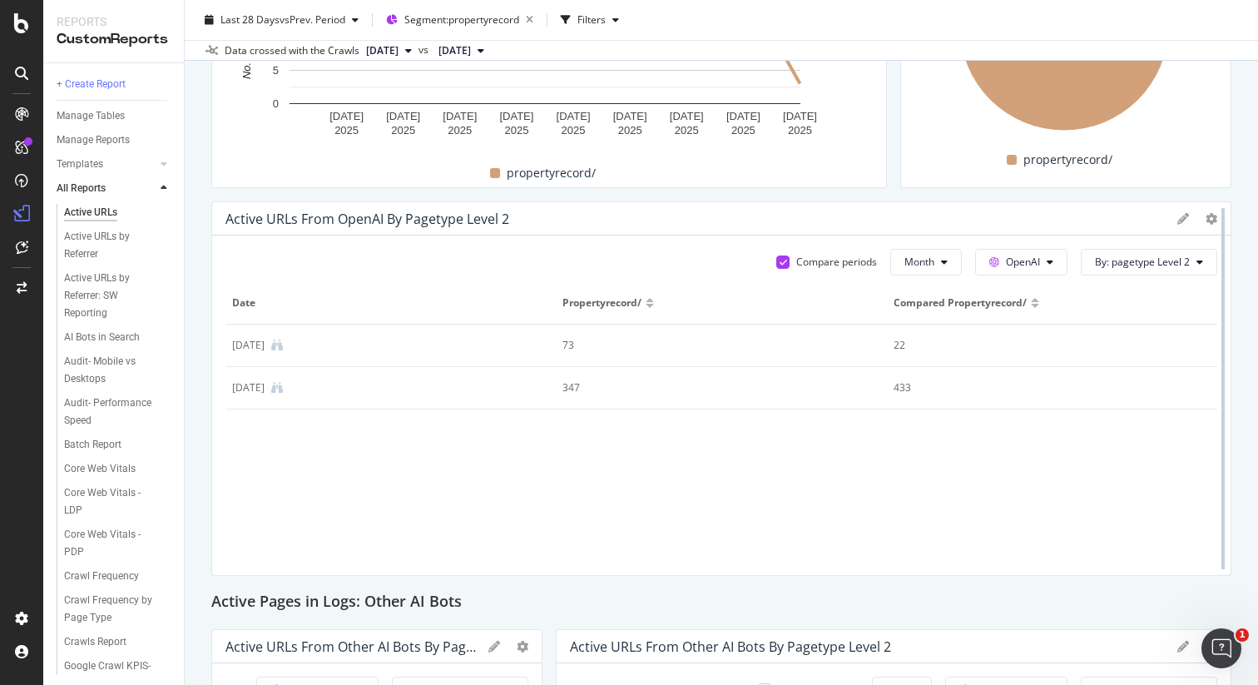
drag, startPoint x: 1131, startPoint y: 327, endPoint x: 1208, endPoint y: 325, distance: 76.6
click at [1215, 325] on div at bounding box center [1223, 388] width 17 height 375
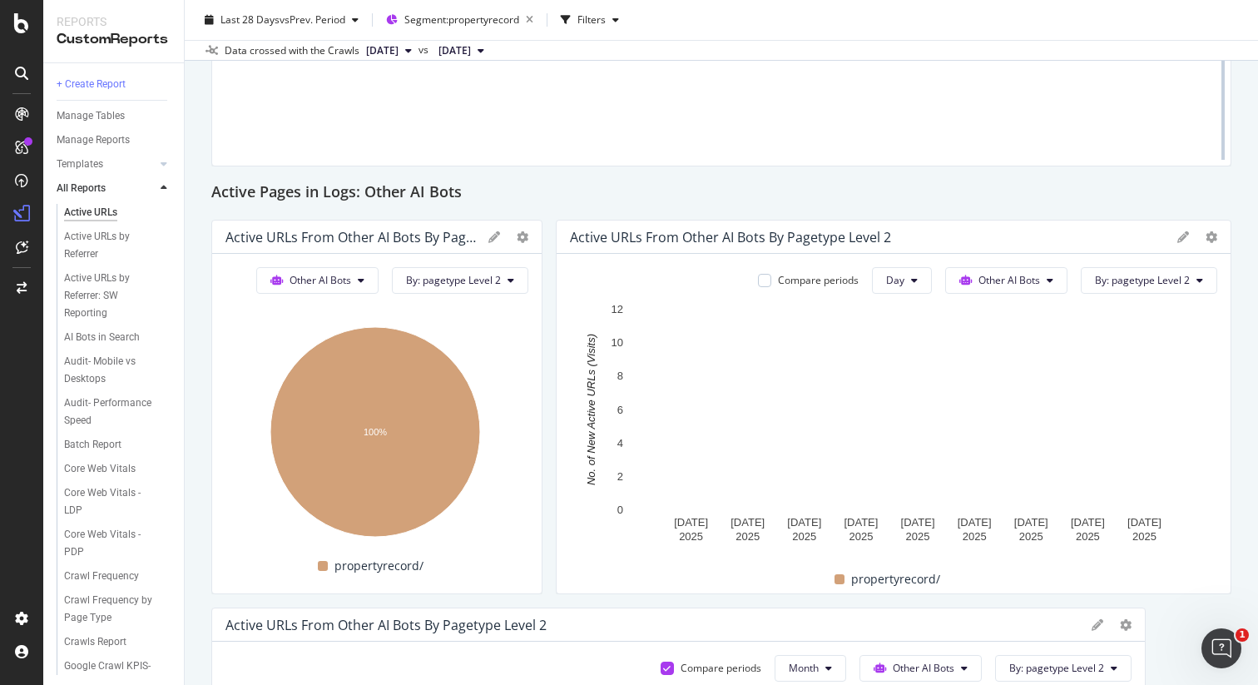
scroll to position [3193, 0]
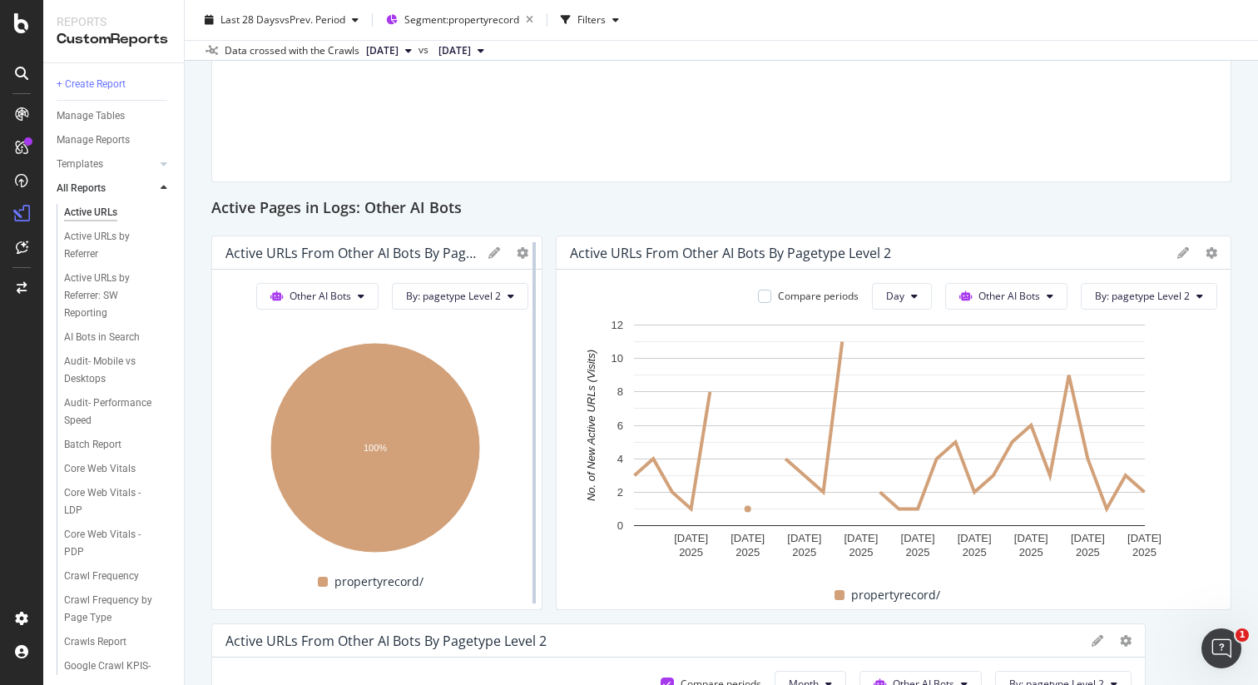
click at [526, 258] on div at bounding box center [534, 423] width 17 height 375
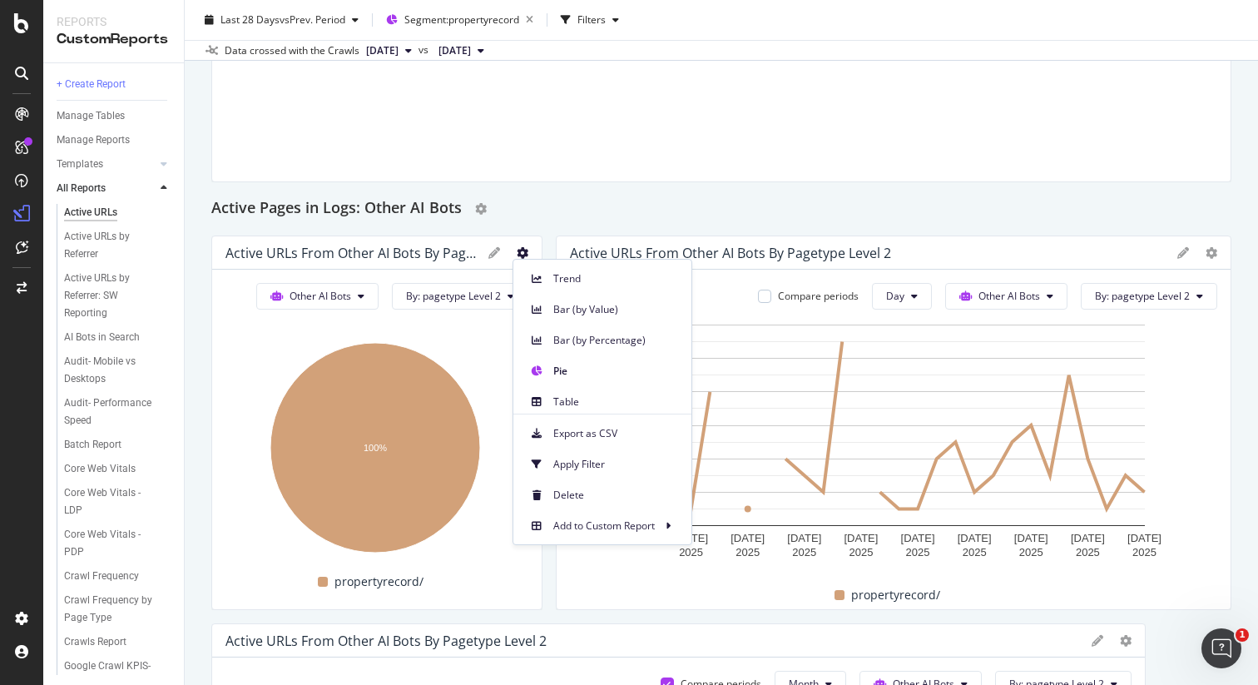
click at [787, 207] on div "Active Pages in Logs: Other AI Bots" at bounding box center [721, 209] width 1020 height 27
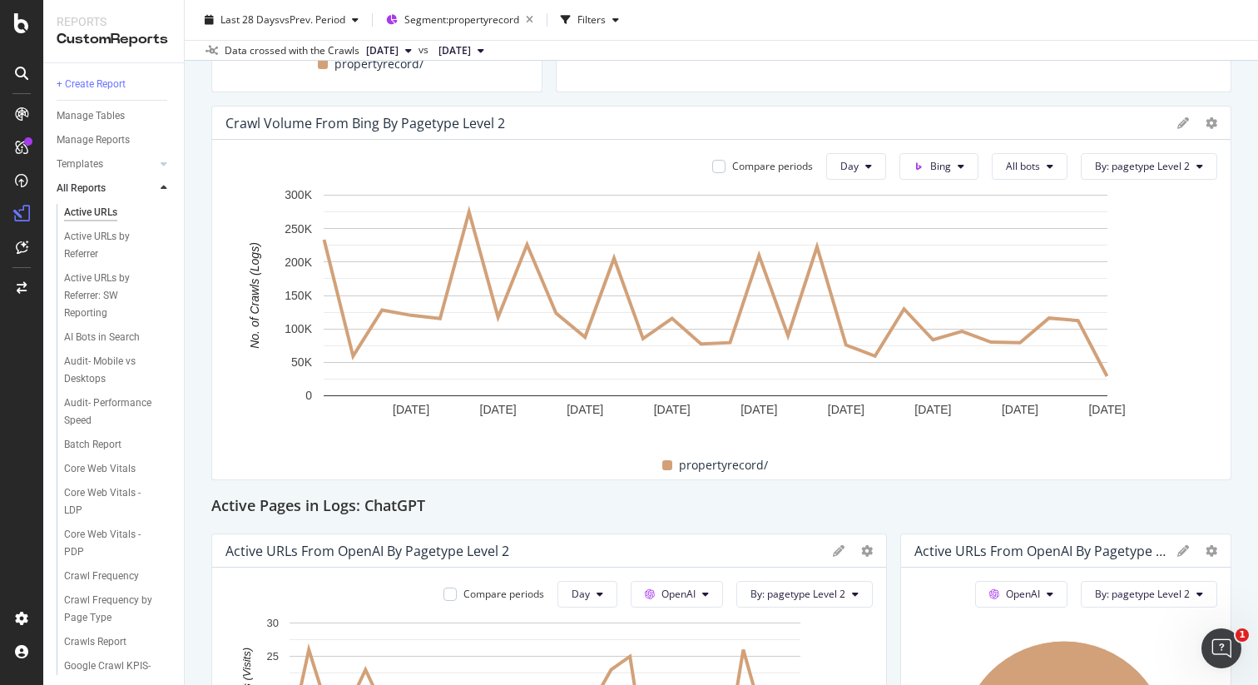
scroll to position [2006, 0]
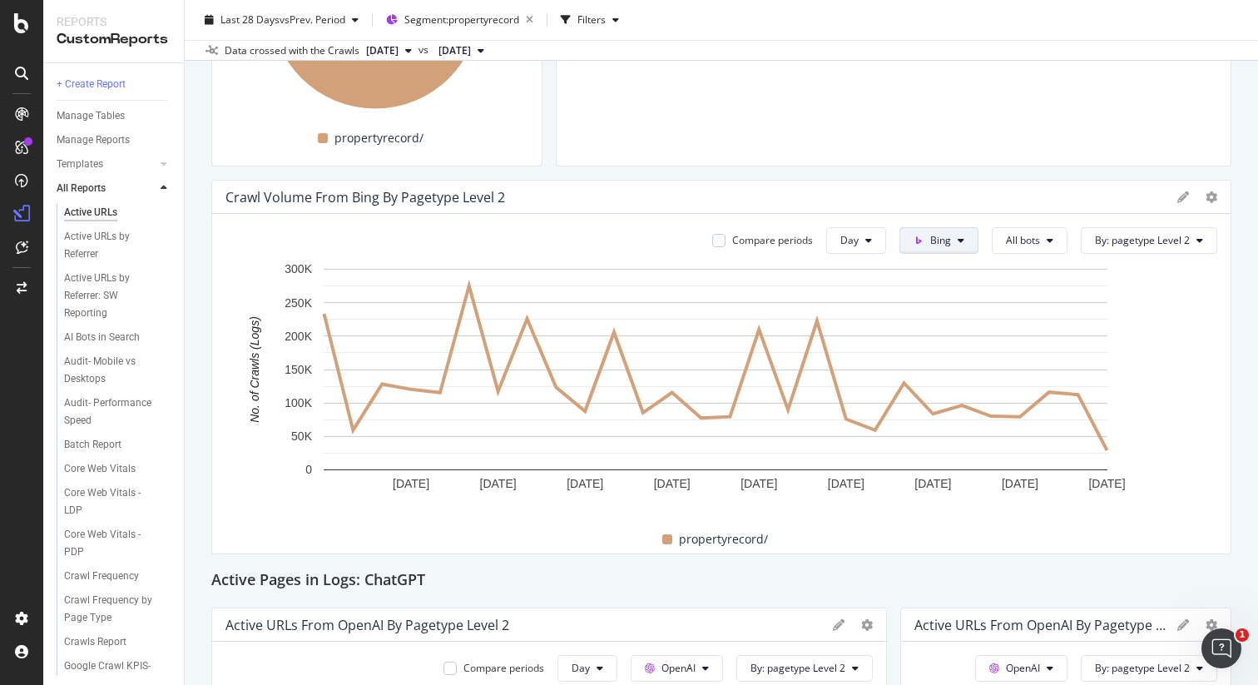
click at [769, 173] on div "Active Pages in Logs: Google Active URLs From Google by pagetype Level 2 Compar…" at bounding box center [721, 346] width 1020 height 4371
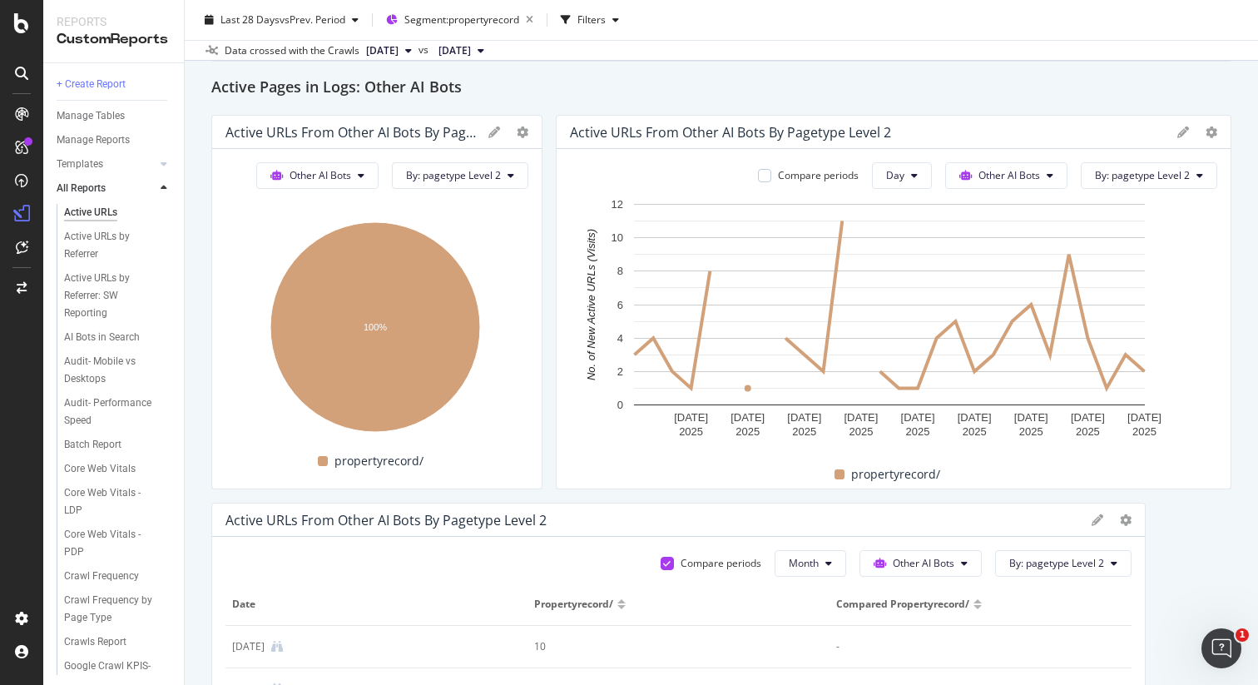
scroll to position [3298, 0]
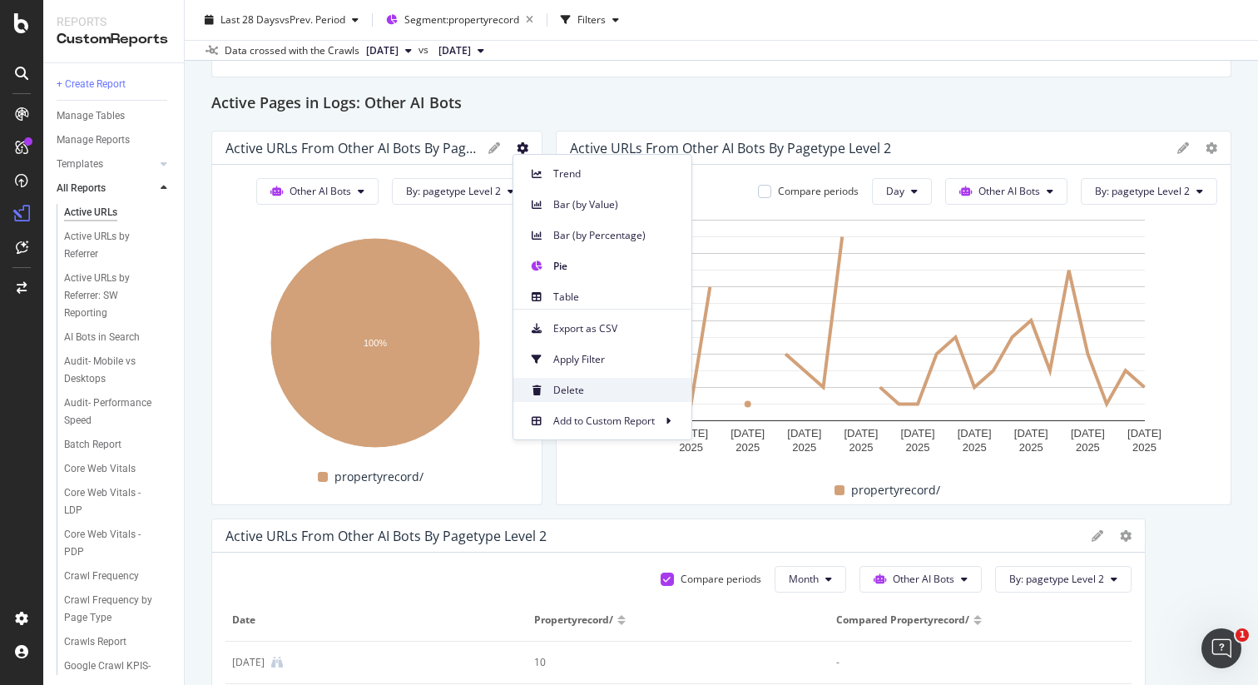
click at [575, 383] on span "Delete" at bounding box center [615, 390] width 125 height 15
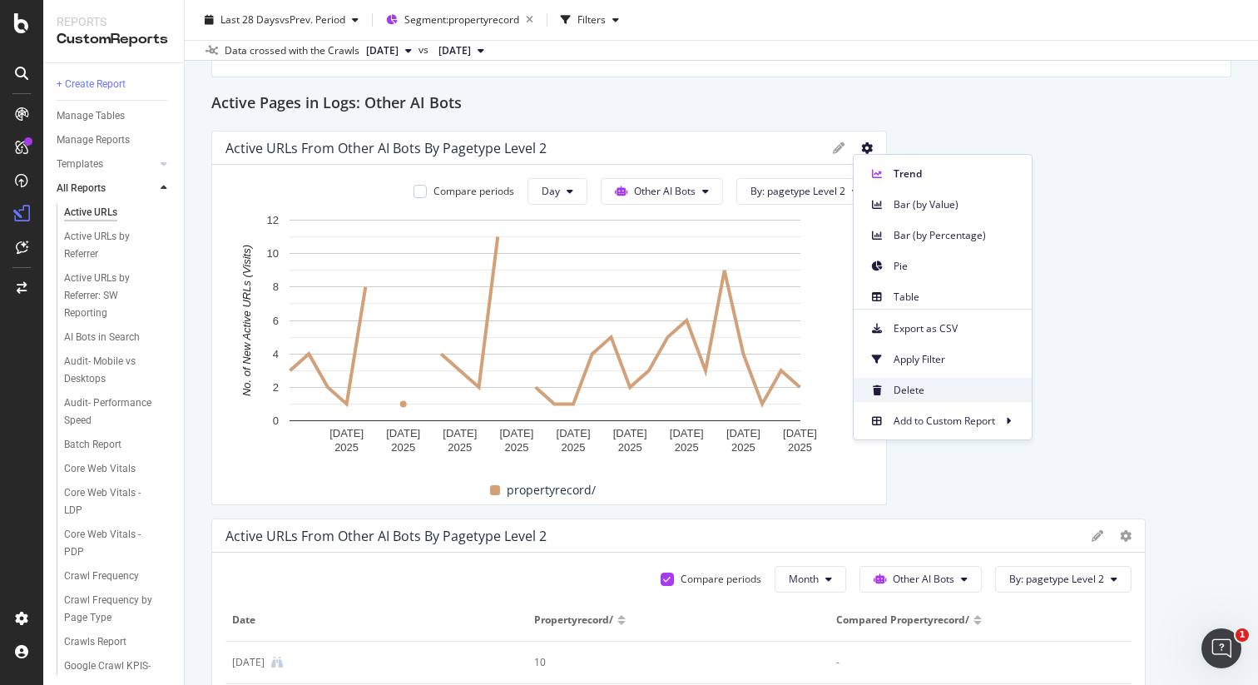
click at [904, 391] on span "Delete" at bounding box center [956, 390] width 125 height 15
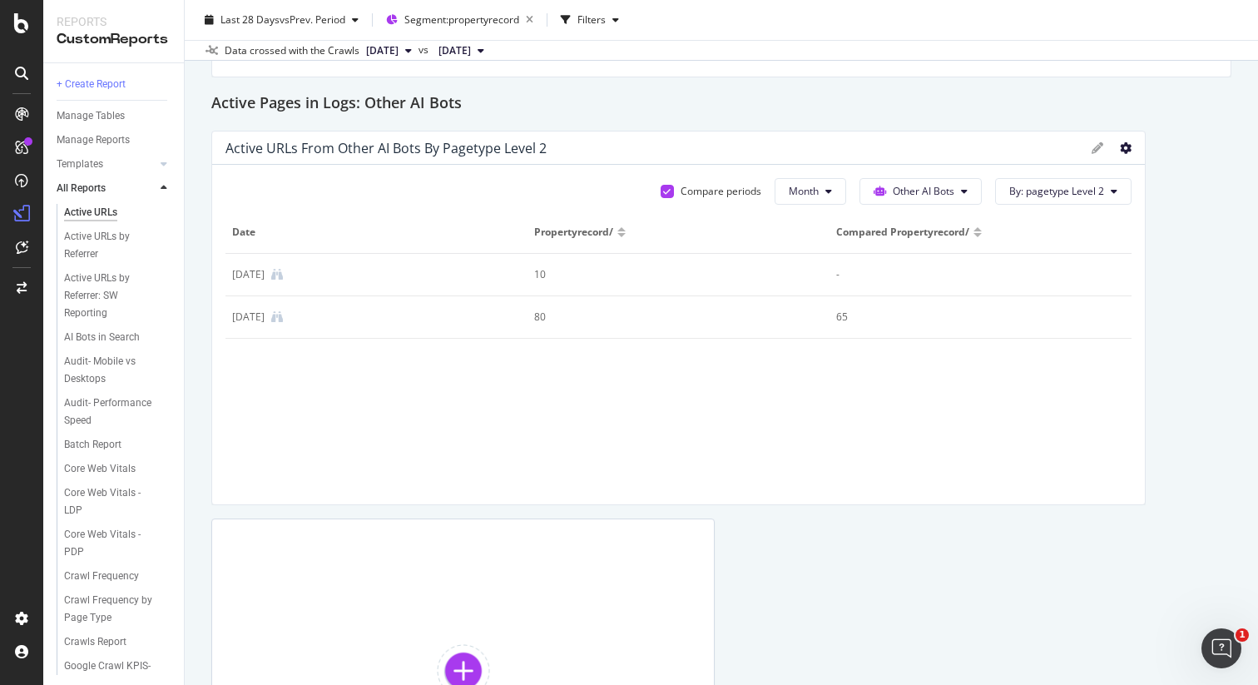
click at [1120, 146] on icon at bounding box center [1126, 148] width 12 height 12
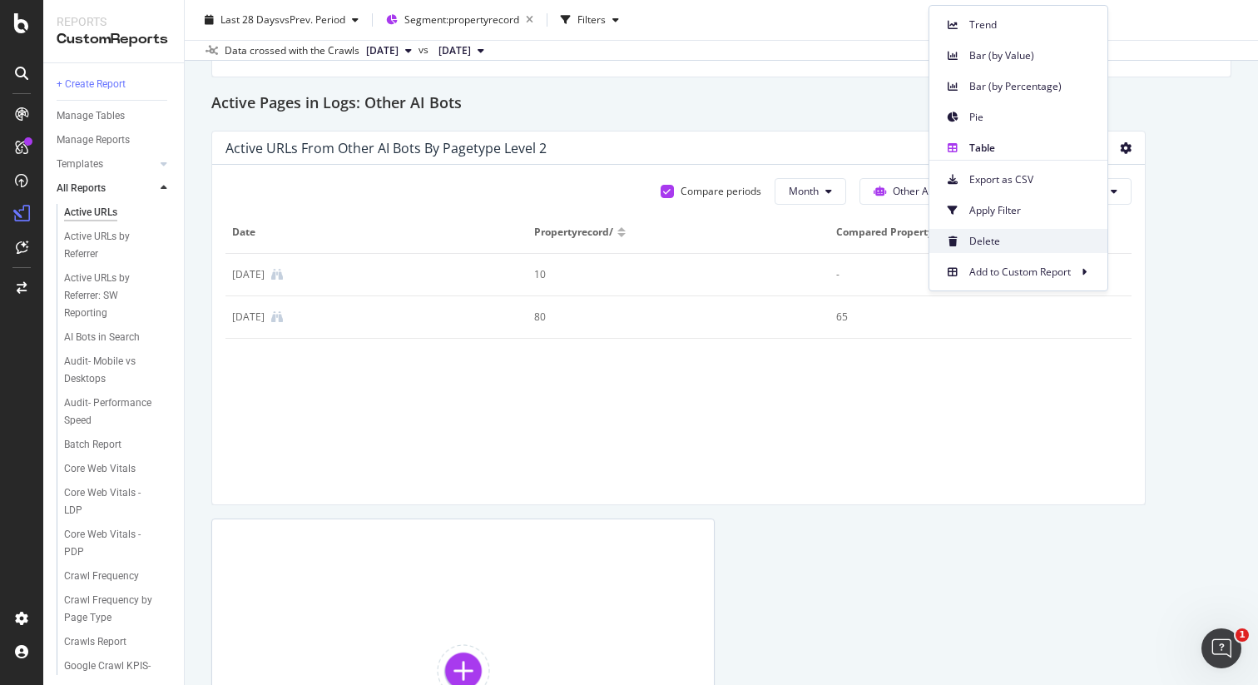
click at [1004, 235] on span "Delete" at bounding box center [1032, 241] width 125 height 15
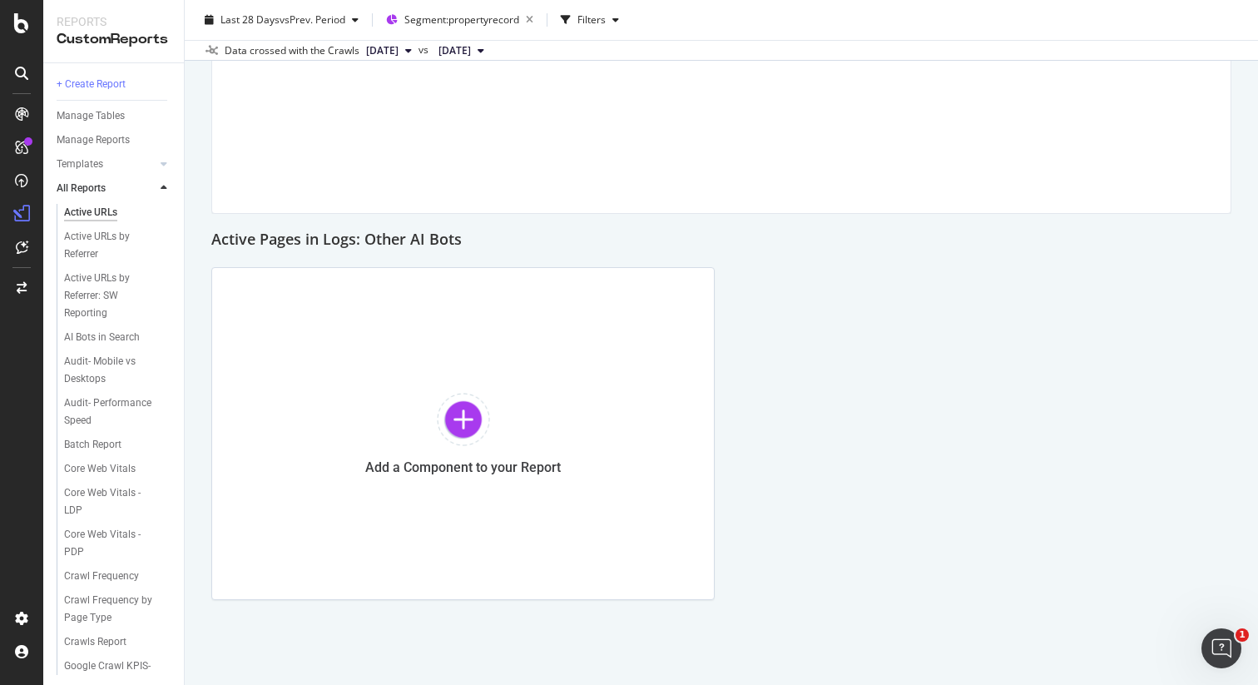
scroll to position [3162, 0]
click at [447, 237] on h2 "Active Pages in Logs: Other AI Bots" at bounding box center [336, 240] width 250 height 27
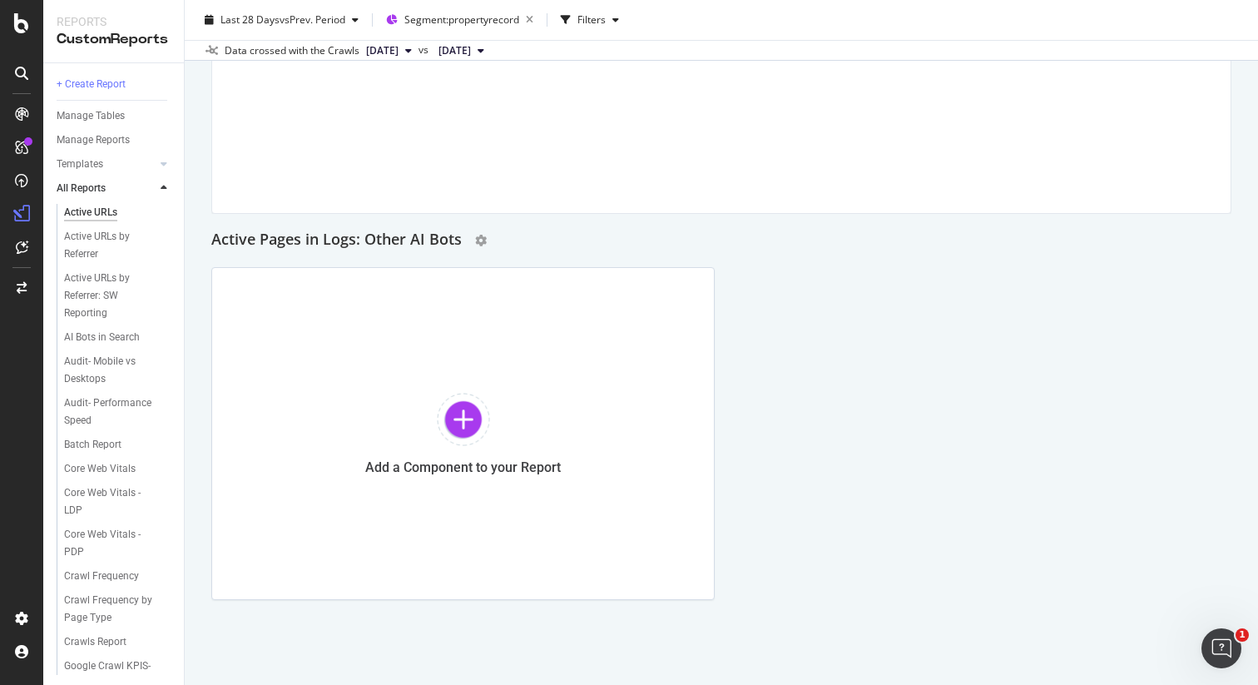
click at [485, 240] on div "Active Pages in Logs: Other AI Bots" at bounding box center [721, 240] width 1020 height 27
click at [479, 243] on icon "gear" at bounding box center [481, 241] width 12 height 12
click at [438, 248] on div "Delete" at bounding box center [441, 248] width 31 height 14
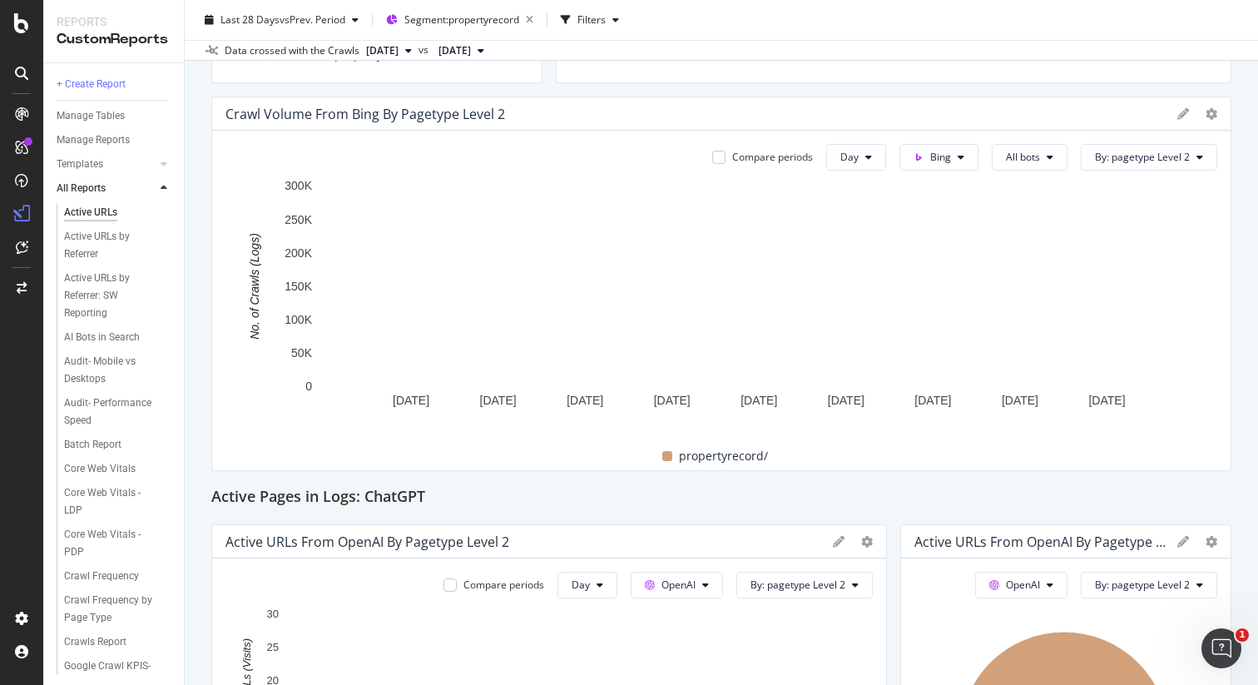
scroll to position [2088, 0]
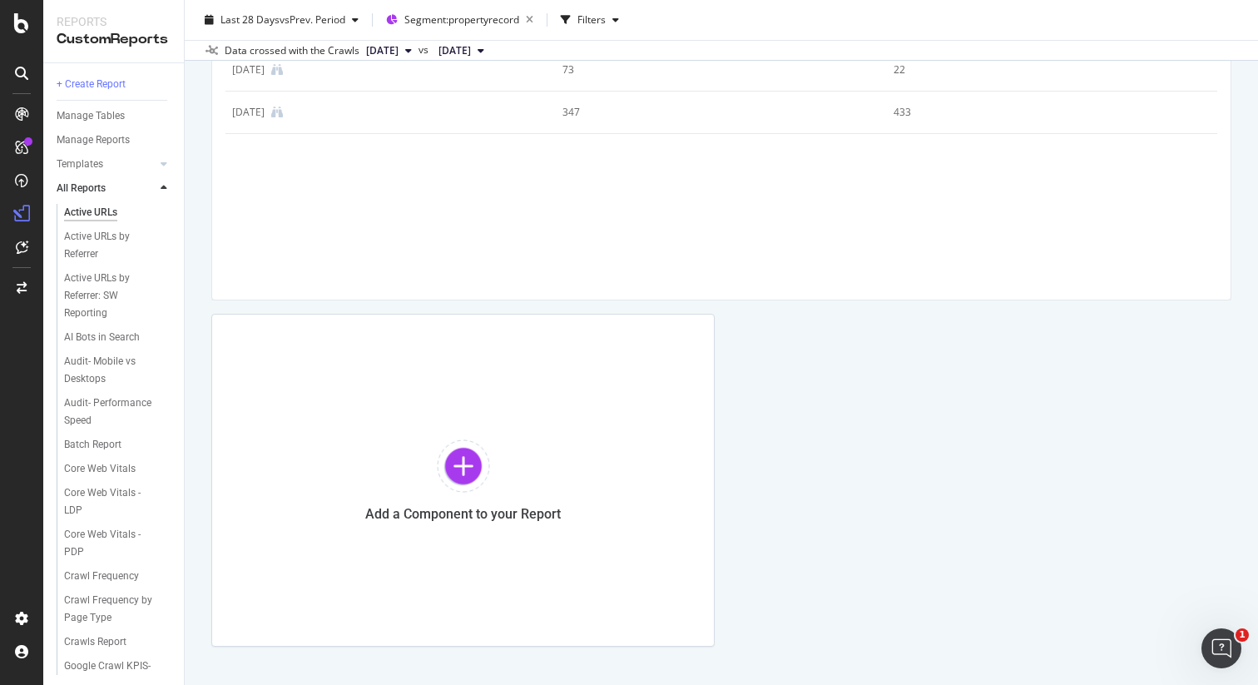
scroll to position [3122, 0]
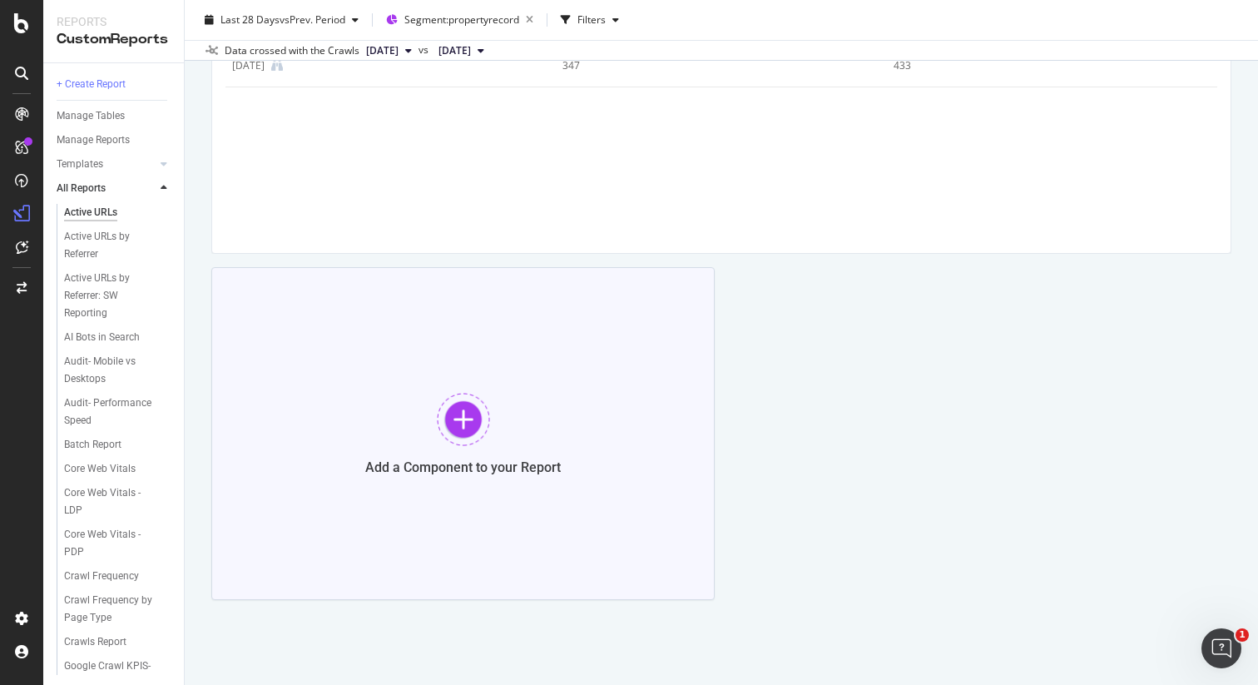
click at [473, 410] on div at bounding box center [463, 419] width 53 height 53
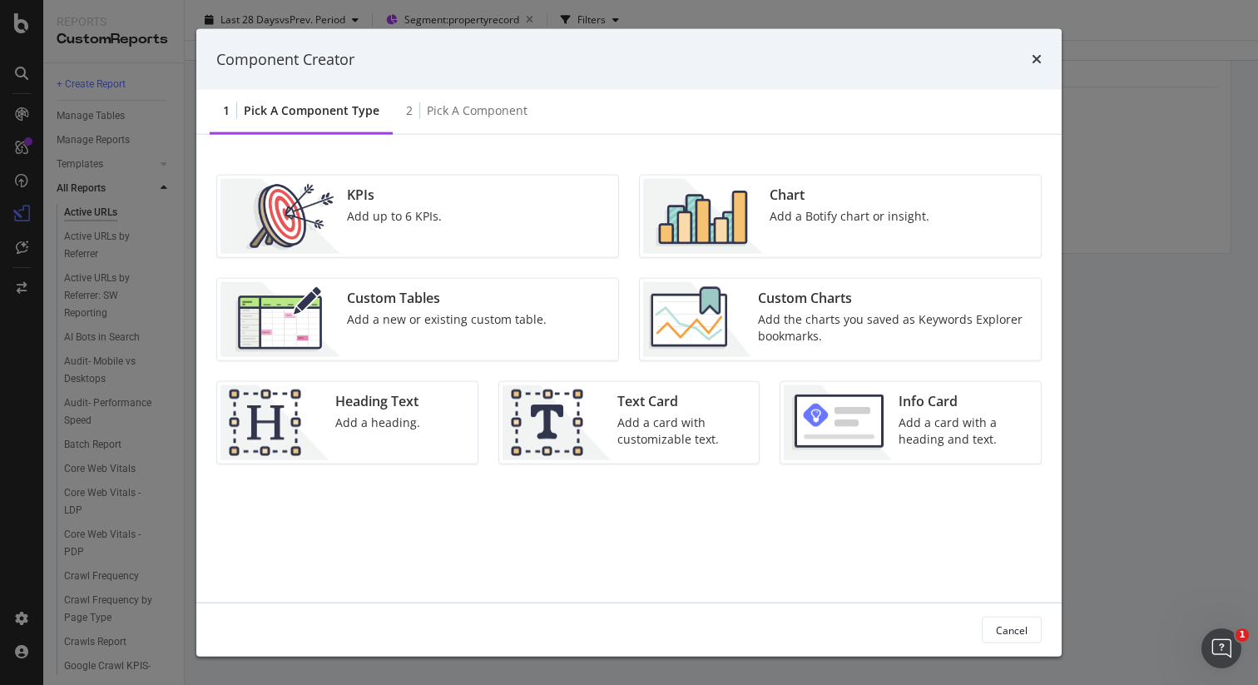
click at [758, 206] on img "modal" at bounding box center [703, 216] width 120 height 75
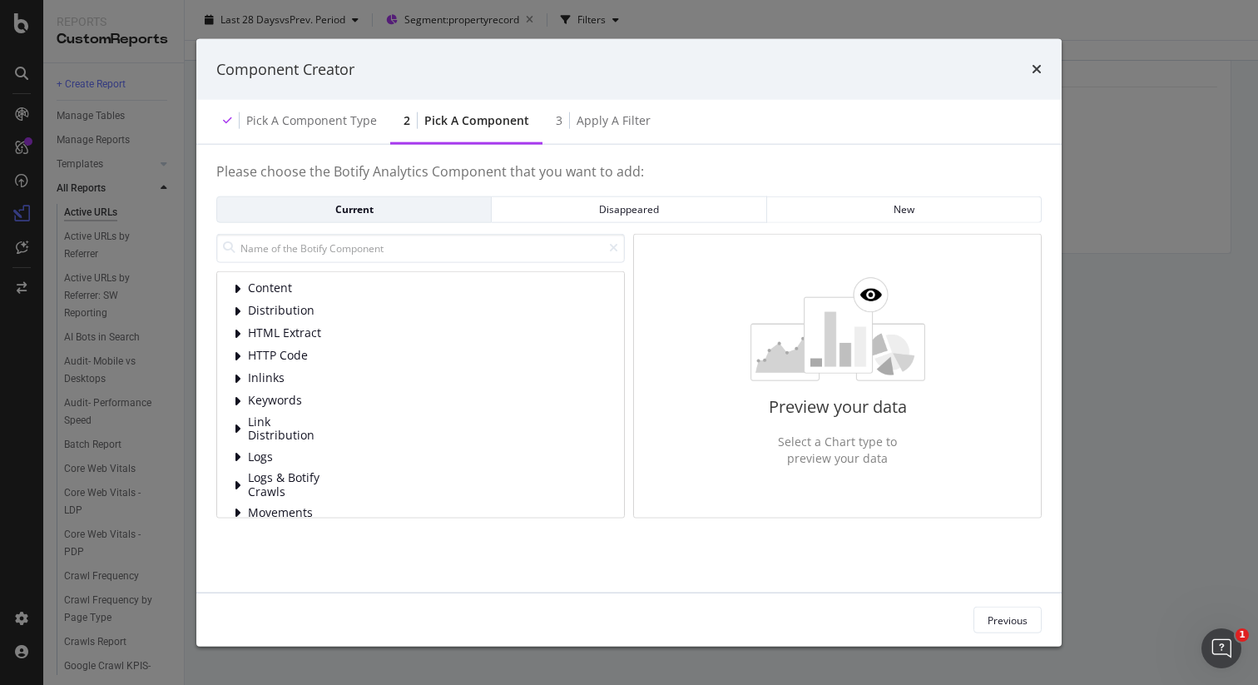
click at [484, 269] on div "Content Distribution HTML Extract HTTP Code Inlinks Keywords Link Distribution …" at bounding box center [420, 375] width 409 height 285
click at [482, 257] on input "modal" at bounding box center [420, 247] width 409 height 29
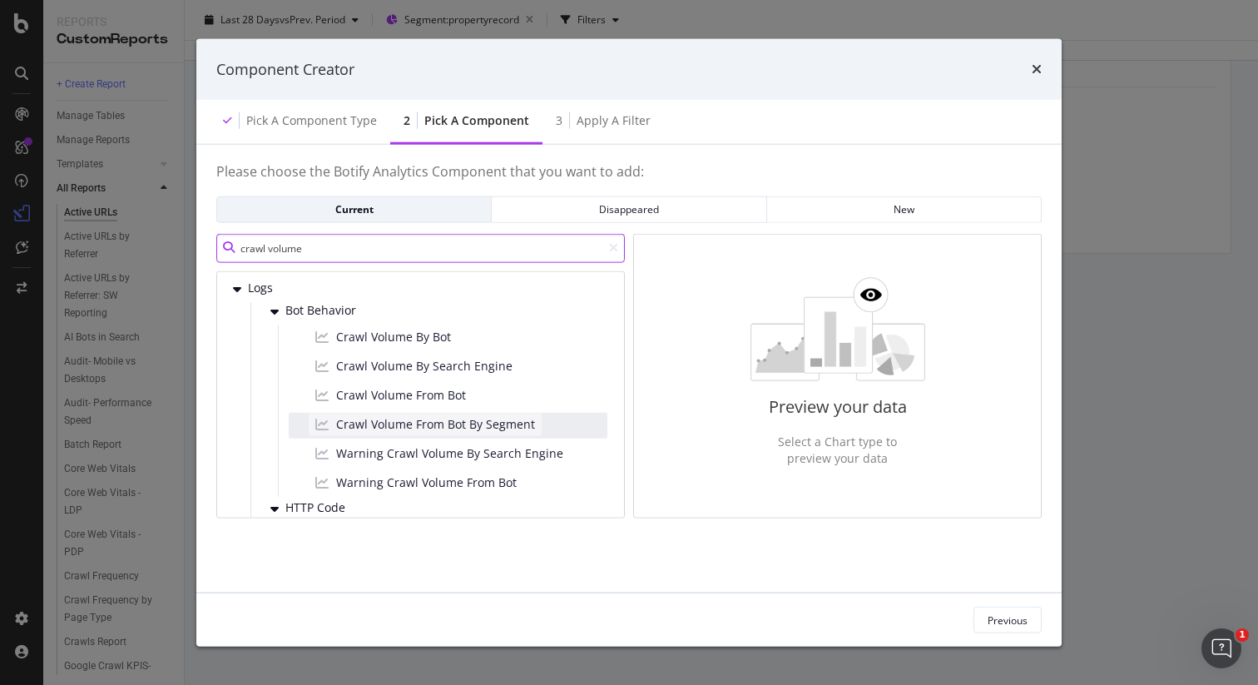
type input "crawl volume"
click at [503, 418] on span "Crawl Volume From Bot By Segment" at bounding box center [435, 423] width 199 height 17
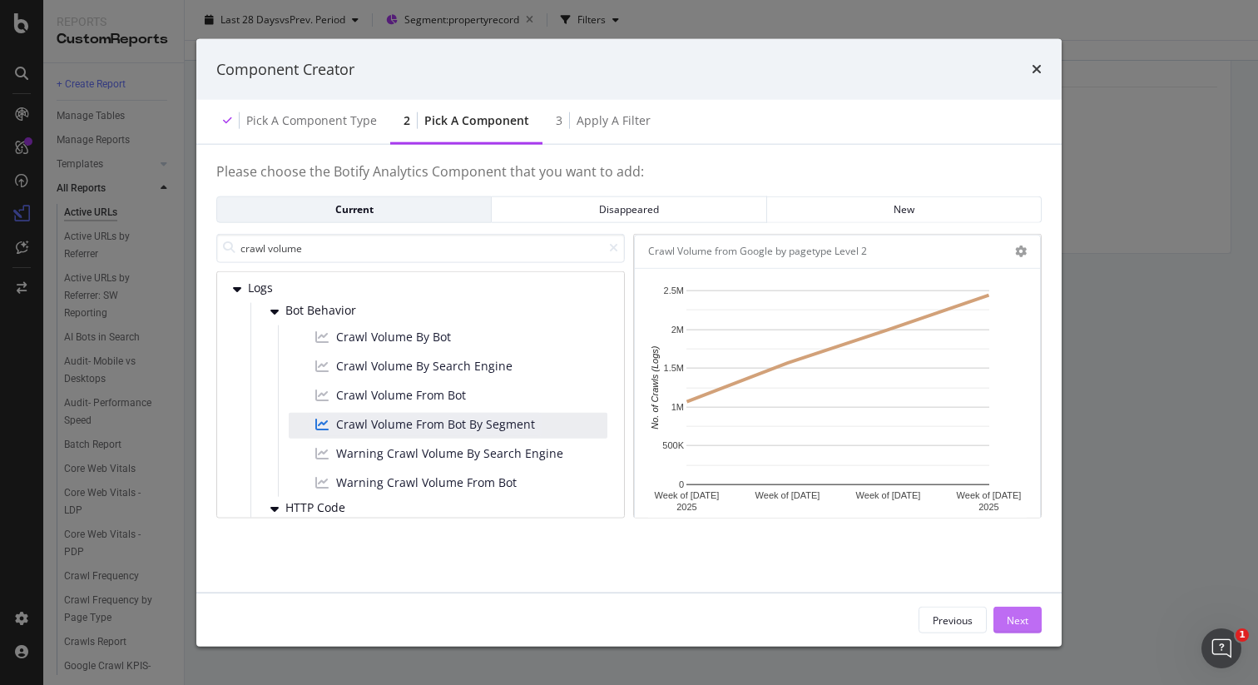
click at [1008, 614] on div "Next" at bounding box center [1018, 620] width 22 height 14
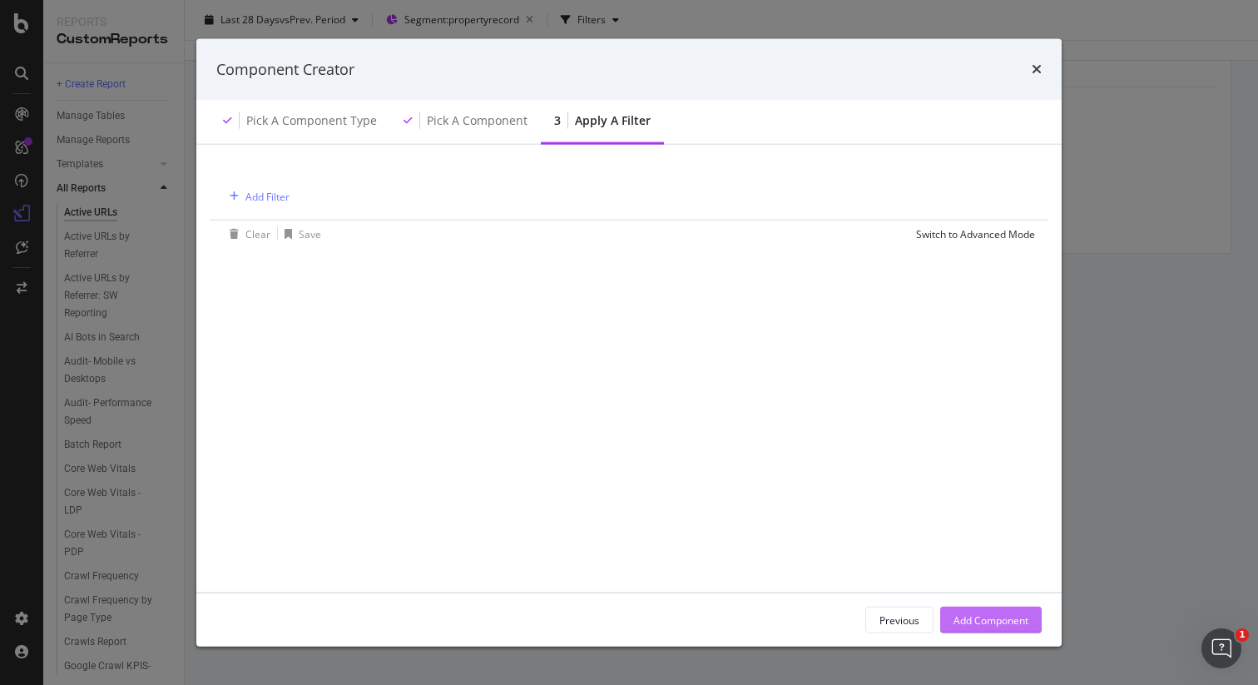
click at [962, 612] on div "Add Component" at bounding box center [991, 620] width 75 height 25
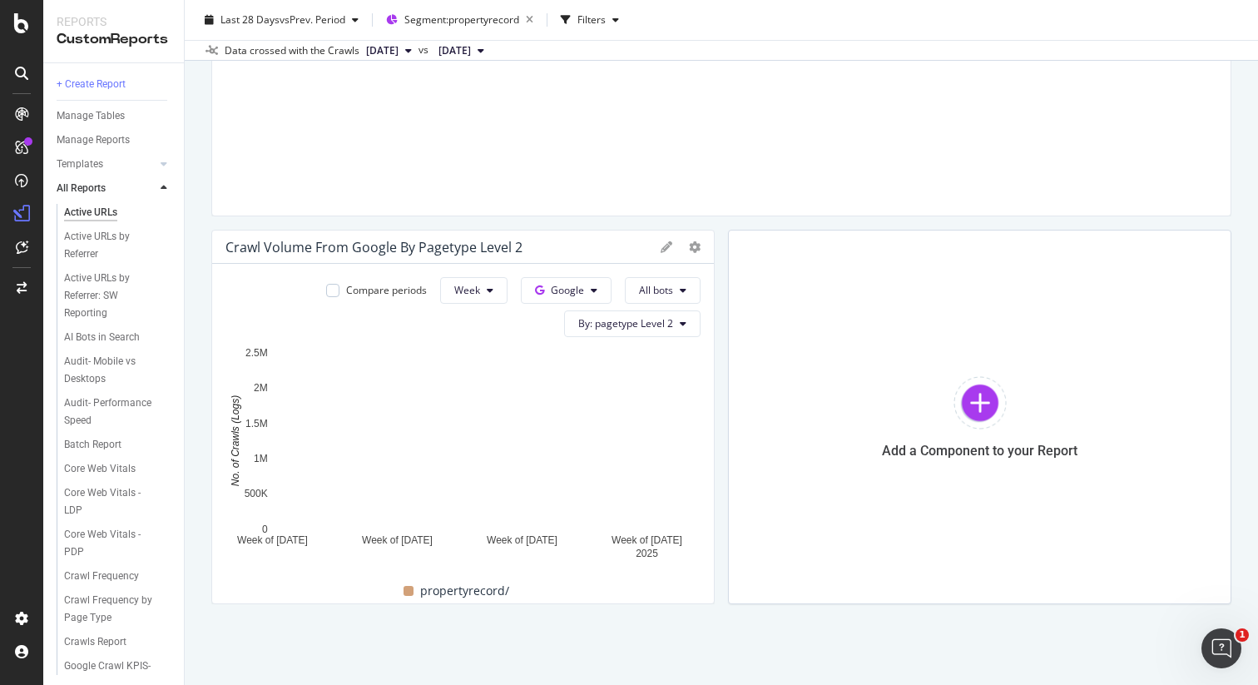
scroll to position [3163, 0]
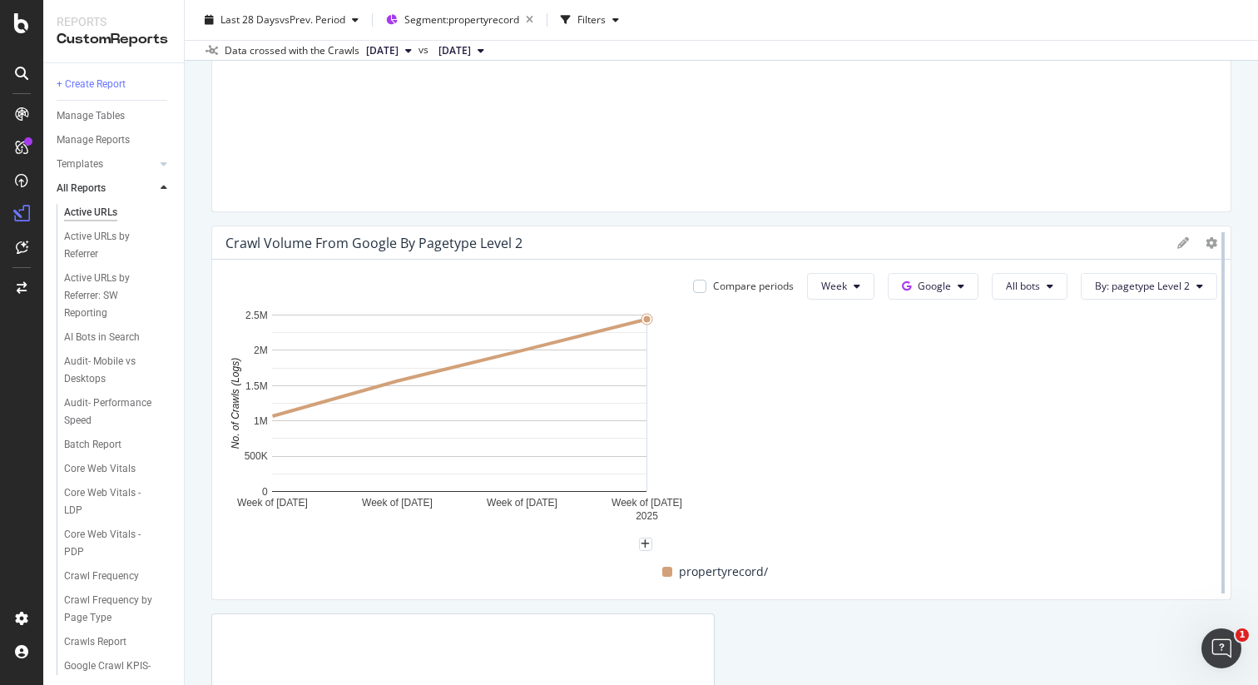
drag, startPoint x: 707, startPoint y: 419, endPoint x: 1209, endPoint y: 397, distance: 502.3
click at [1215, 397] on div at bounding box center [1223, 413] width 17 height 375
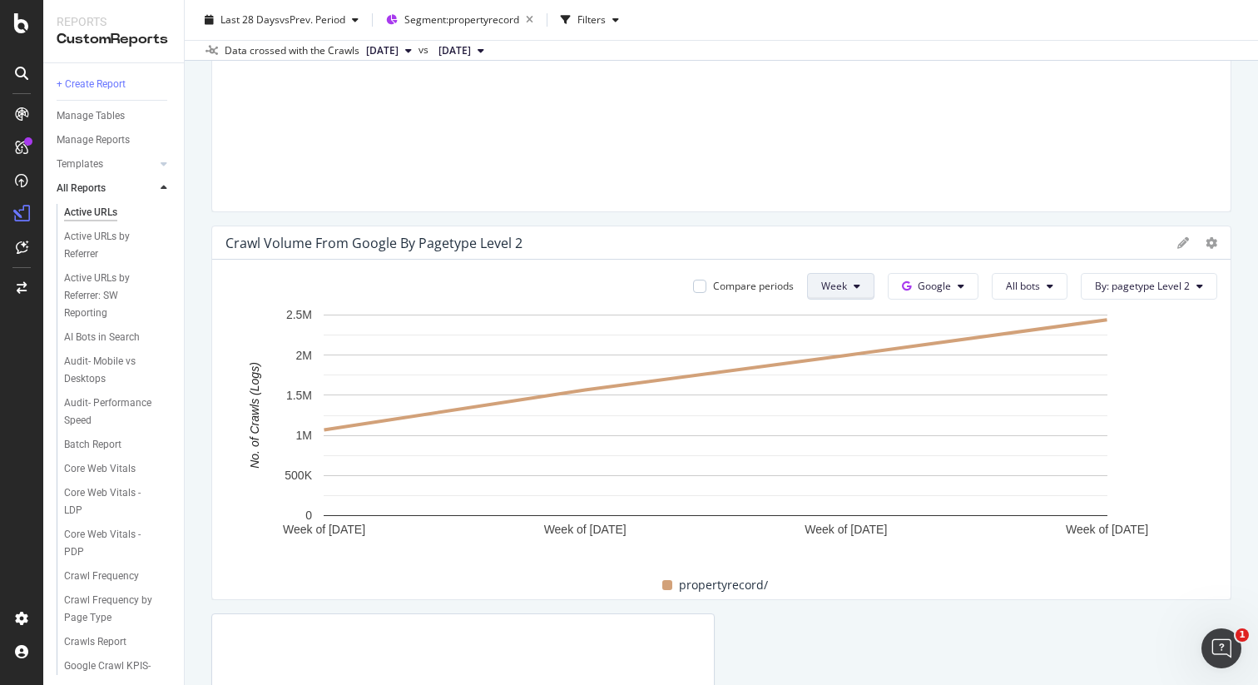
click at [841, 318] on span "Day" at bounding box center [826, 319] width 30 height 15
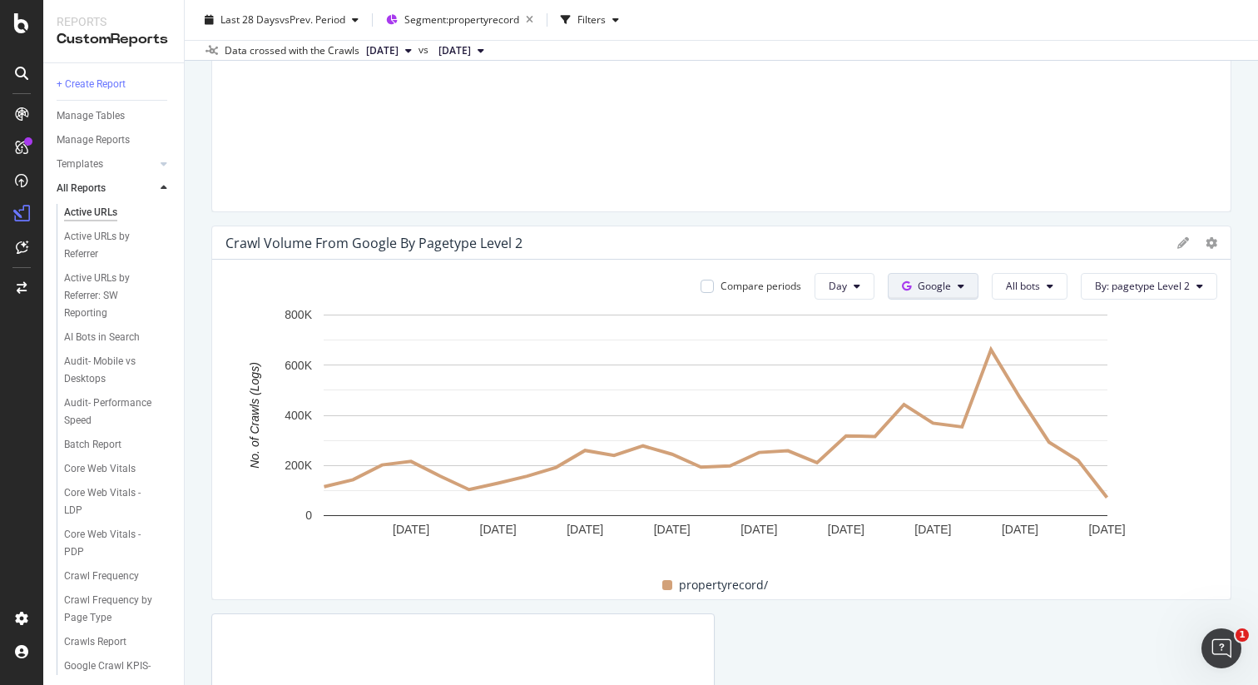
click at [950, 378] on span "OpenAI" at bounding box center [949, 381] width 62 height 15
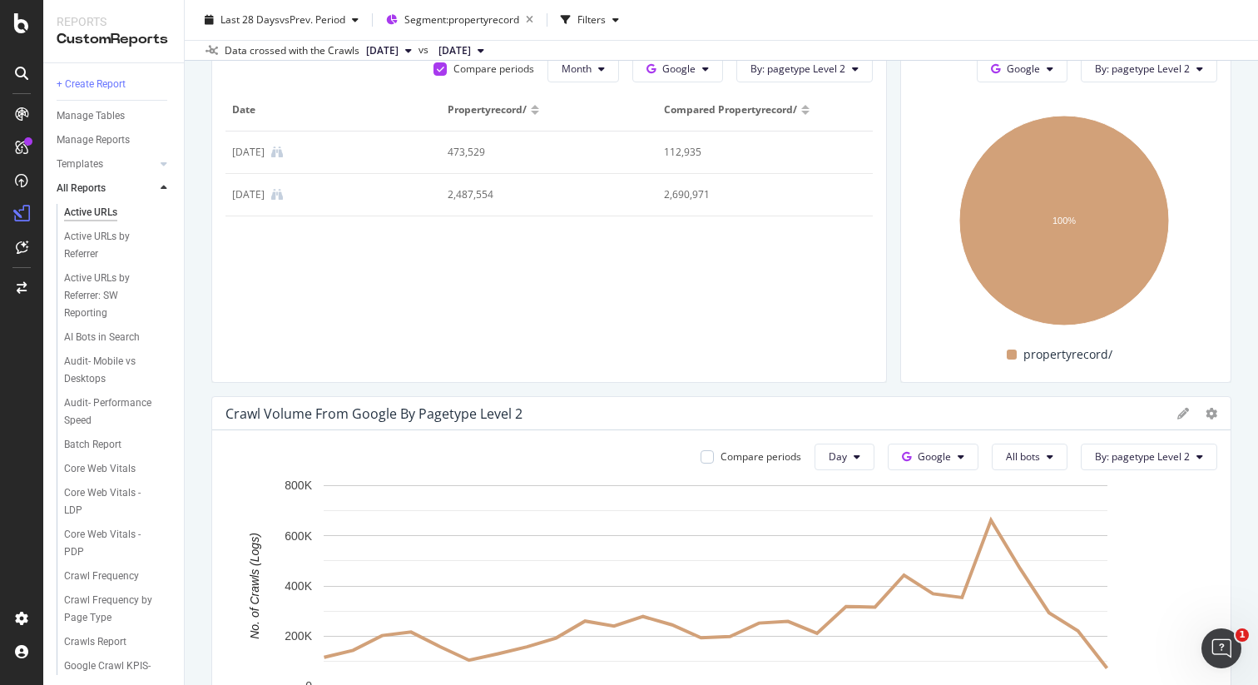
scroll to position [0, 0]
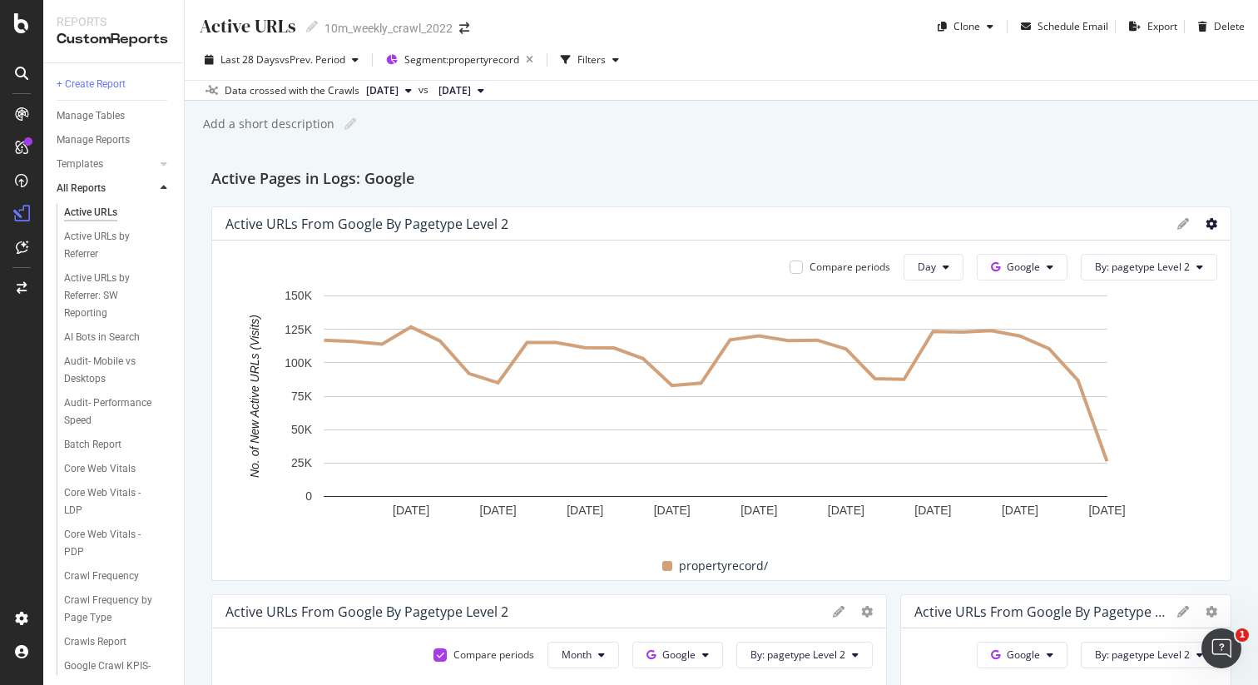
click at [1206, 223] on icon at bounding box center [1212, 224] width 12 height 12
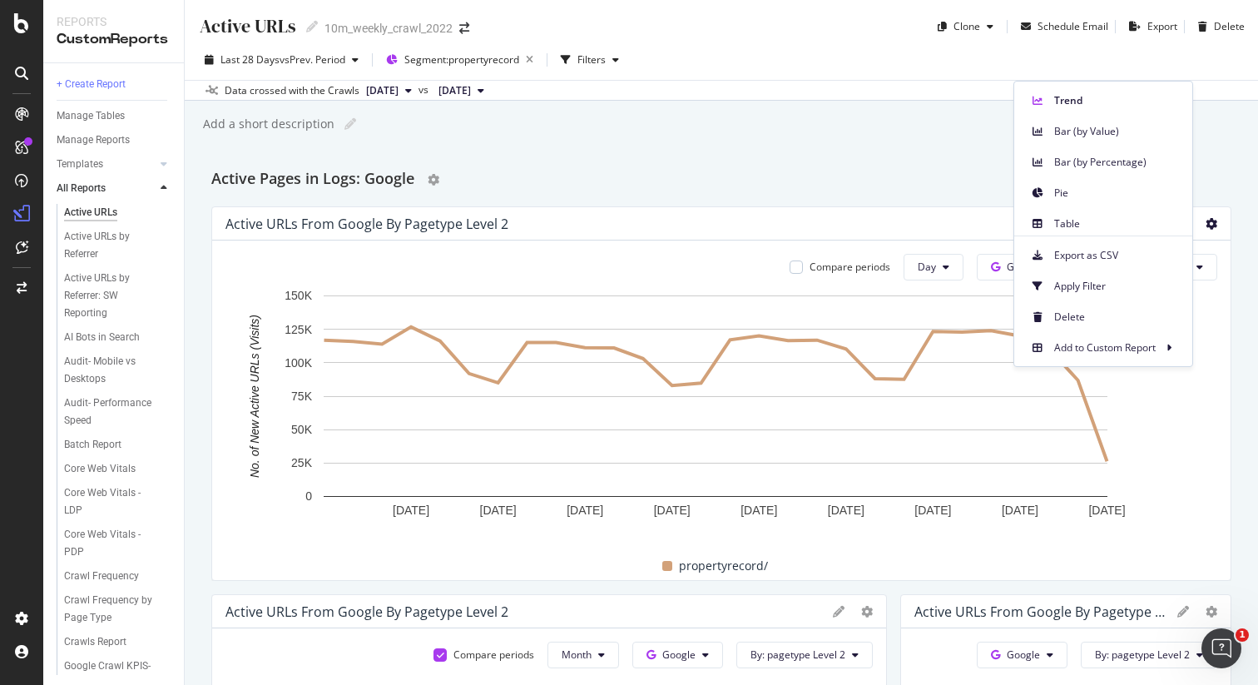
click at [929, 168] on div "Active Pages in Logs: Google" at bounding box center [721, 179] width 1020 height 27
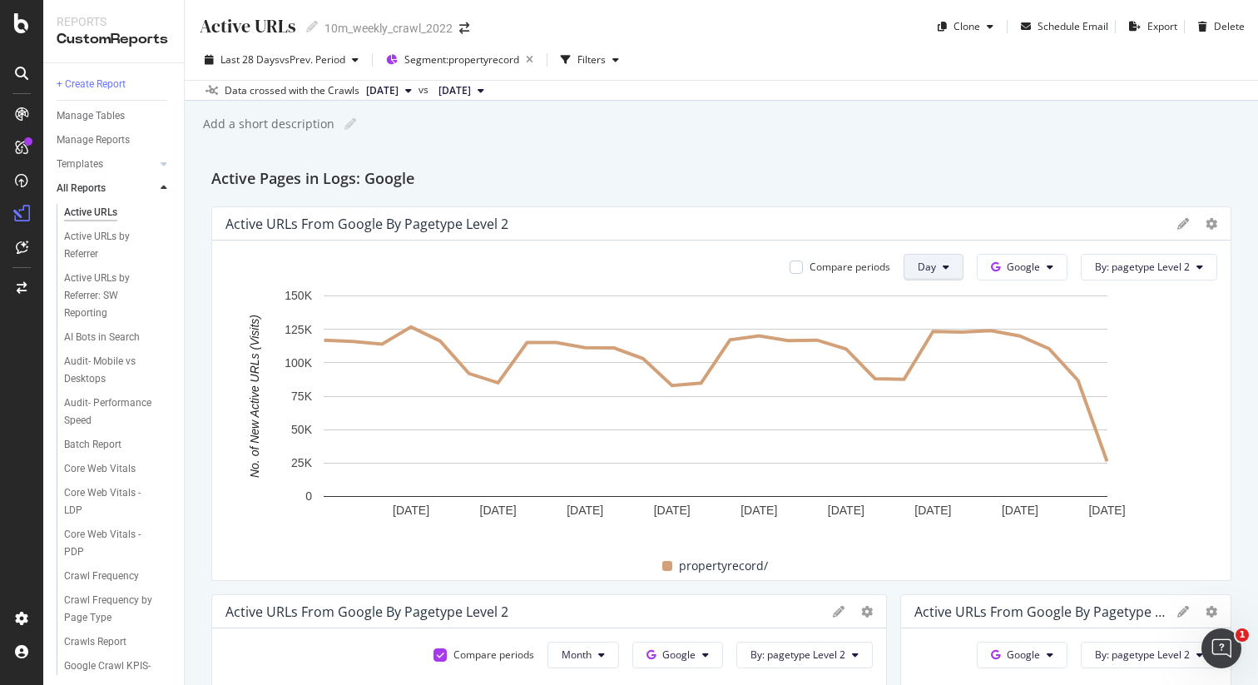
click at [939, 270] on button "Day" at bounding box center [934, 267] width 60 height 27
click at [740, 143] on div "Active URLs Active URLs 10m_weekly_crawl_2022 Clone Schedule Email Export Delet…" at bounding box center [722, 342] width 1074 height 685
click at [938, 265] on button "Day" at bounding box center [934, 267] width 60 height 27
click at [926, 355] on span "Month" at bounding box center [923, 362] width 30 height 15
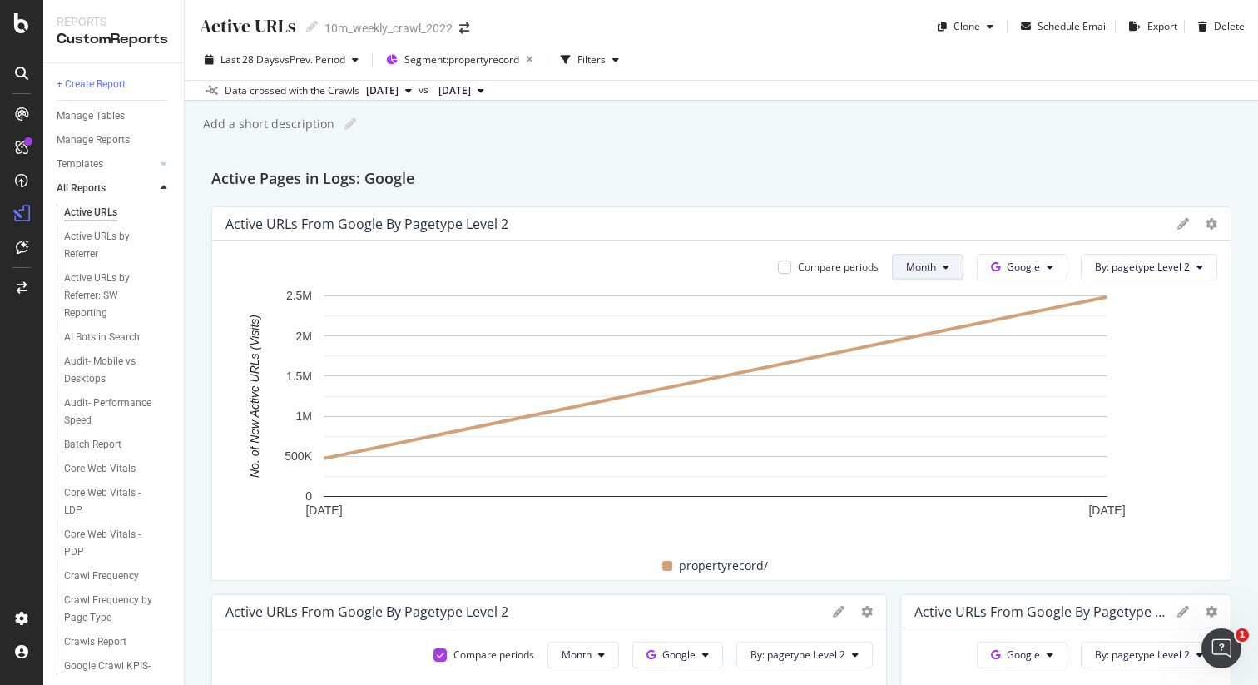
click at [943, 262] on icon at bounding box center [946, 267] width 7 height 10
click at [917, 303] on span "Day" at bounding box center [911, 300] width 32 height 15
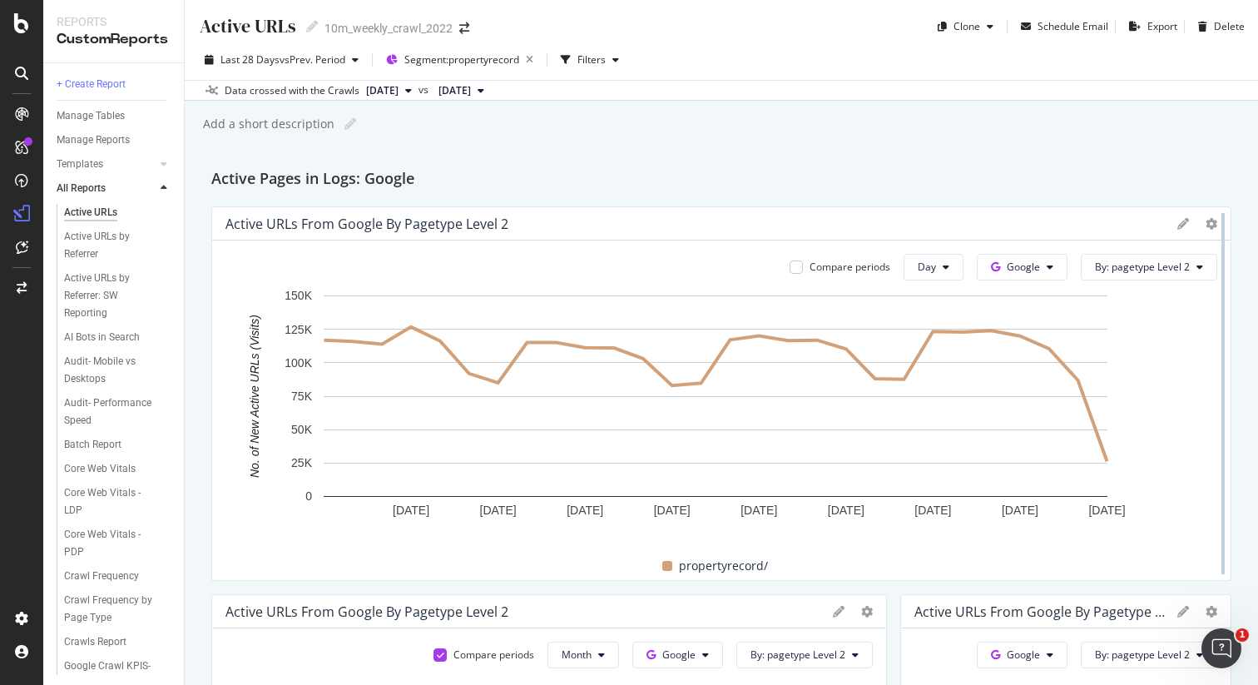
click at [1215, 217] on div at bounding box center [1223, 393] width 17 height 375
click at [1206, 226] on icon at bounding box center [1212, 224] width 12 height 12
click at [940, 151] on div "Active URLs Active URLs 10m_weekly_crawl_2022 Clone Schedule Email Export Delet…" at bounding box center [722, 342] width 1074 height 685
click at [1206, 225] on icon at bounding box center [1212, 224] width 12 height 12
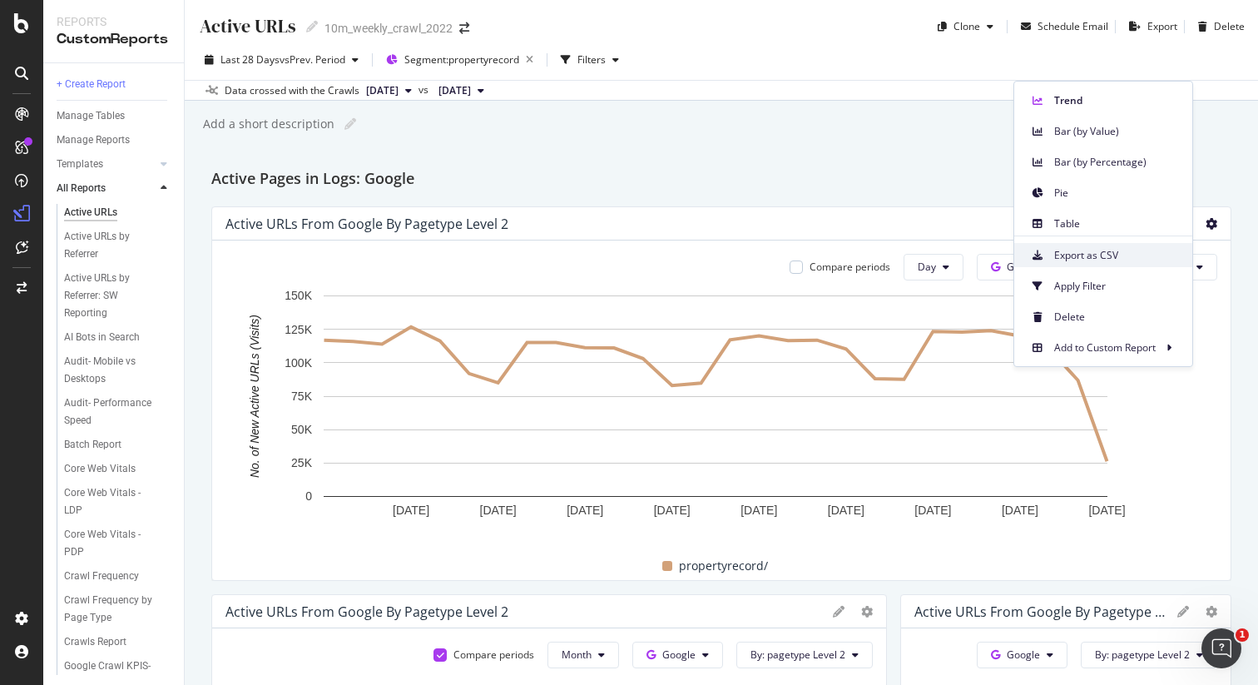
click at [1141, 253] on span "Export as CSV" at bounding box center [1116, 255] width 125 height 15
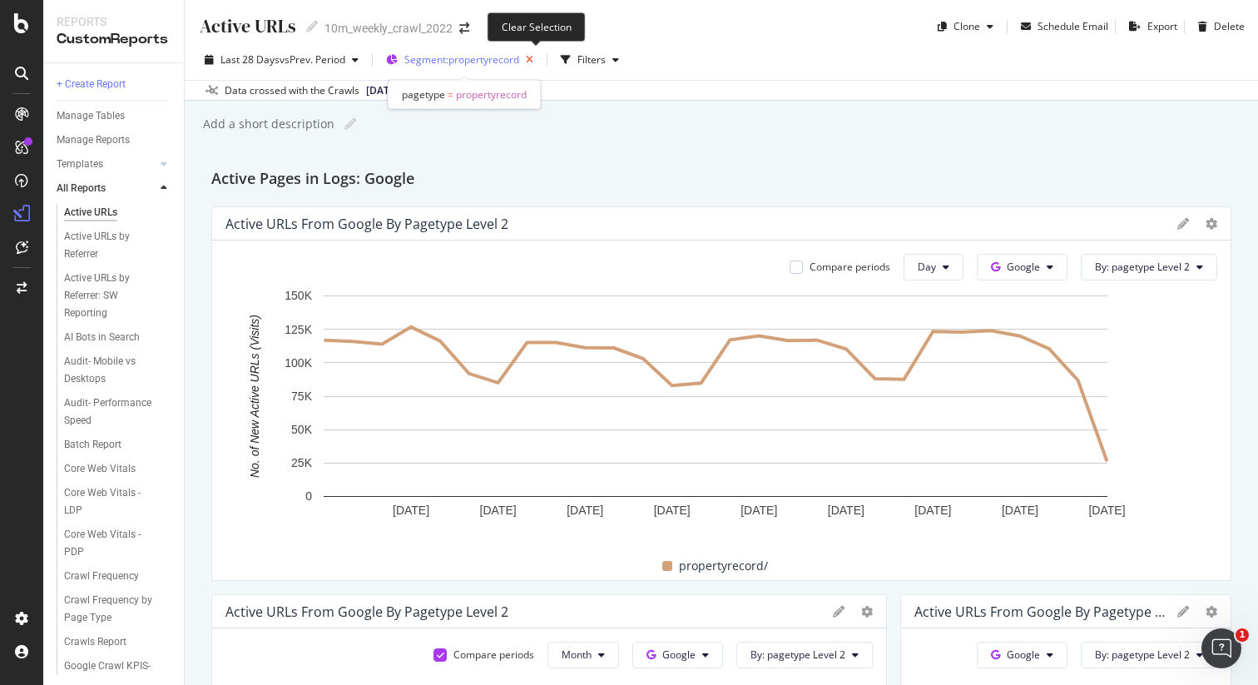
click at [534, 62] on icon "button" at bounding box center [529, 59] width 21 height 23
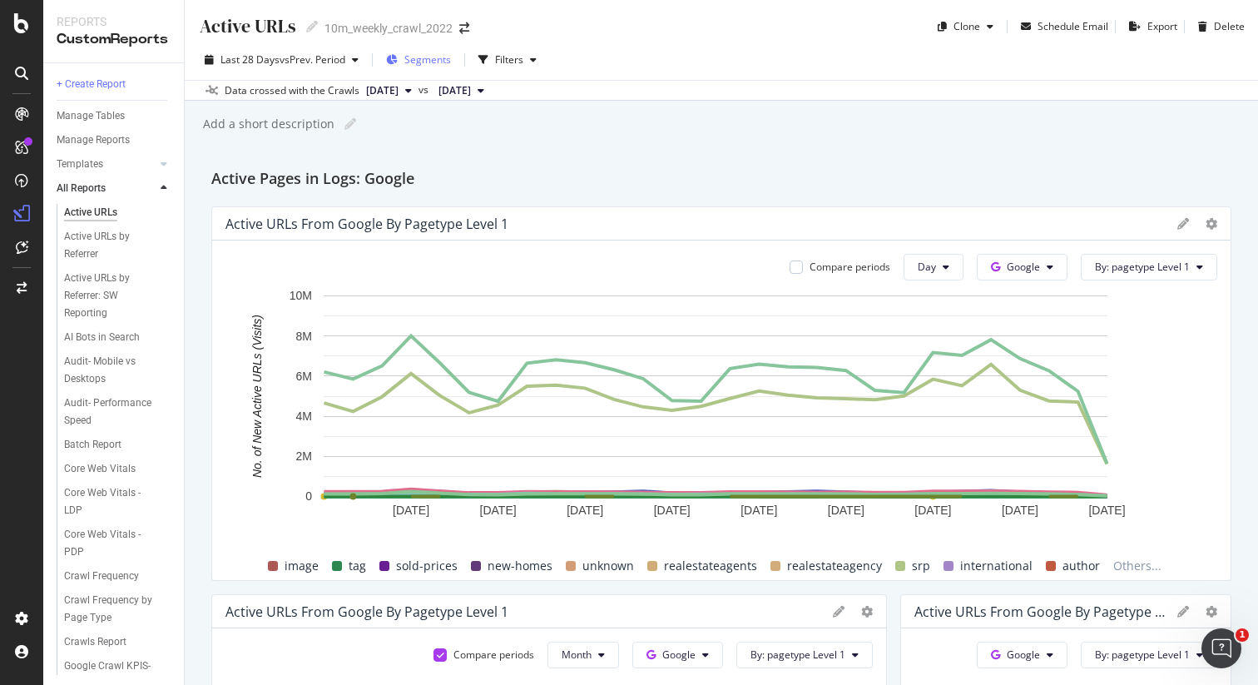
click at [429, 64] on span "Segments" at bounding box center [427, 59] width 47 height 14
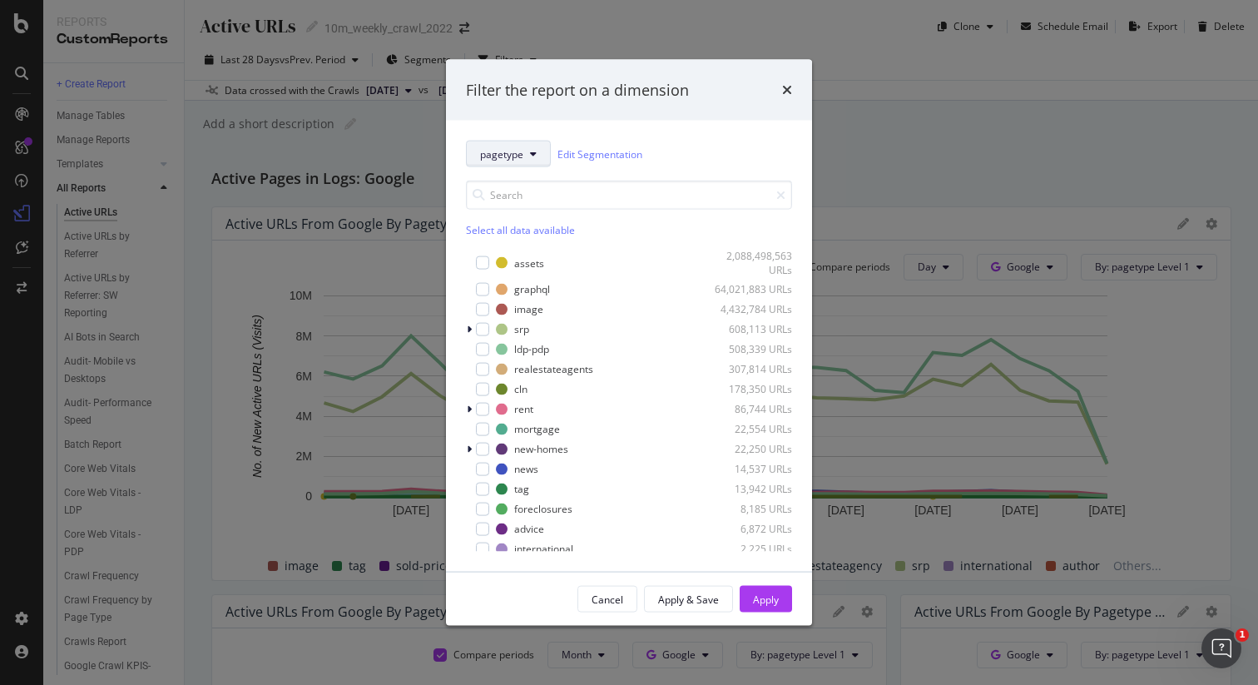
click at [537, 162] on button "pagetype" at bounding box center [508, 154] width 85 height 27
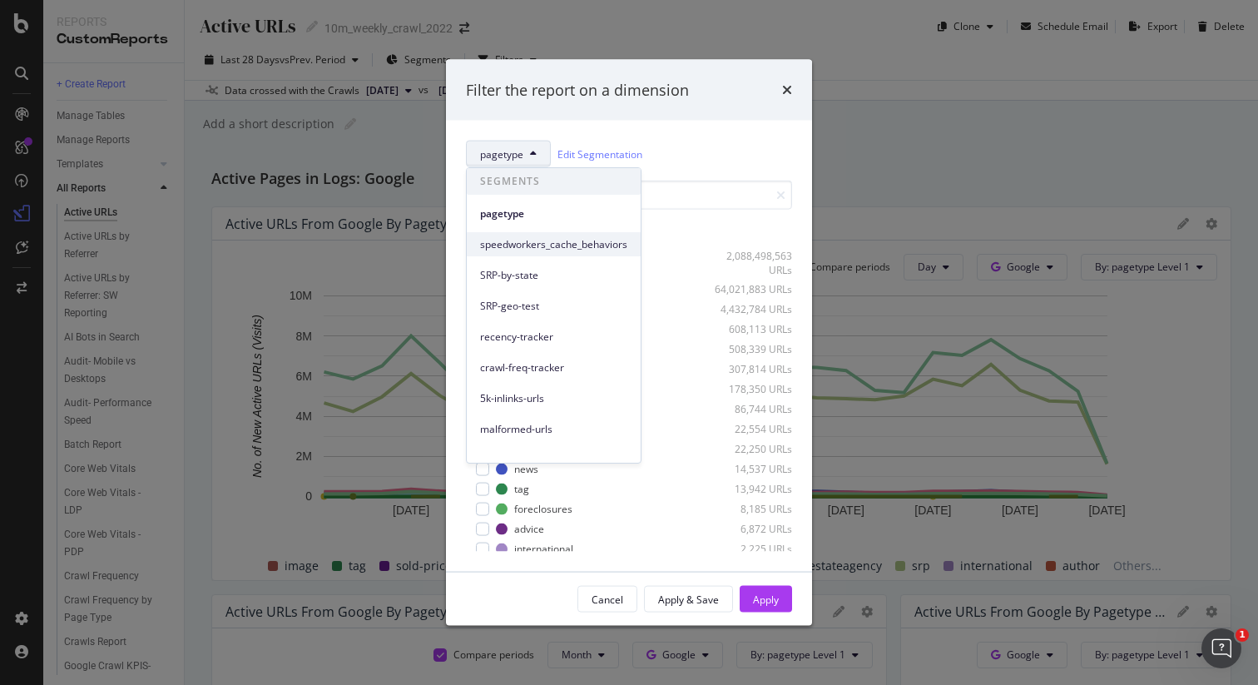
scroll to position [16, 0]
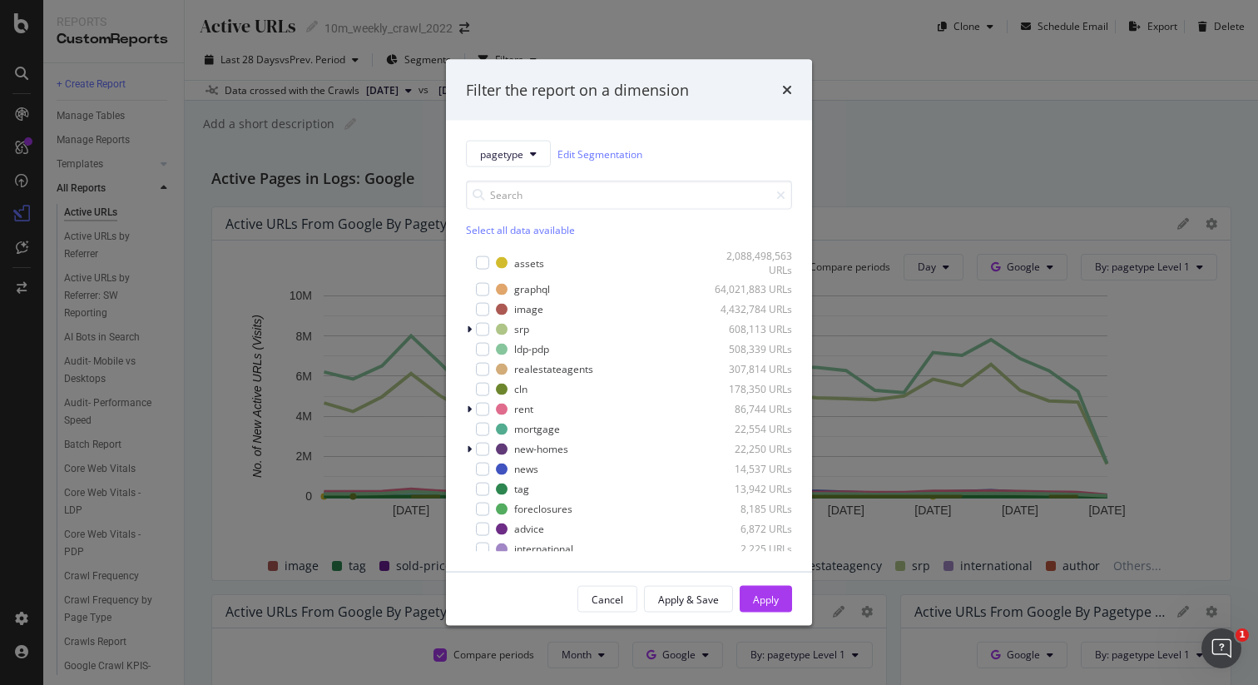
click at [677, 157] on div "pagetype Edit Segmentation" at bounding box center [629, 154] width 326 height 27
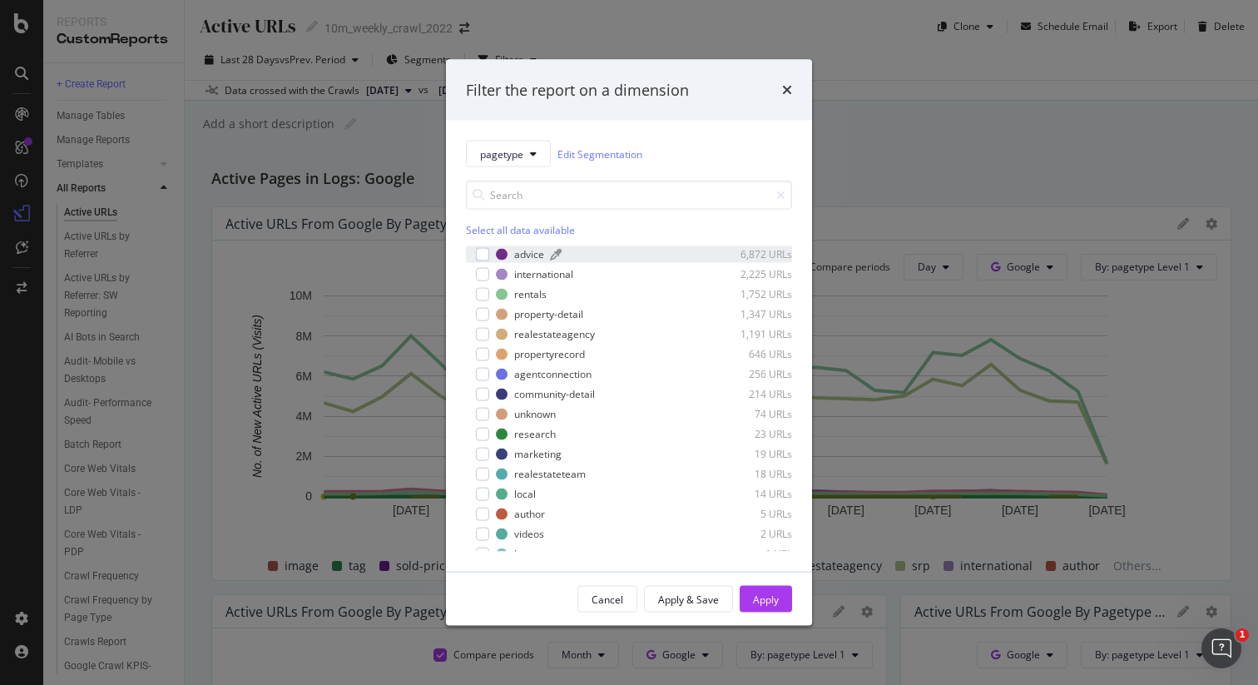
scroll to position [276, 0]
click at [482, 307] on div "modal" at bounding box center [482, 311] width 13 height 13
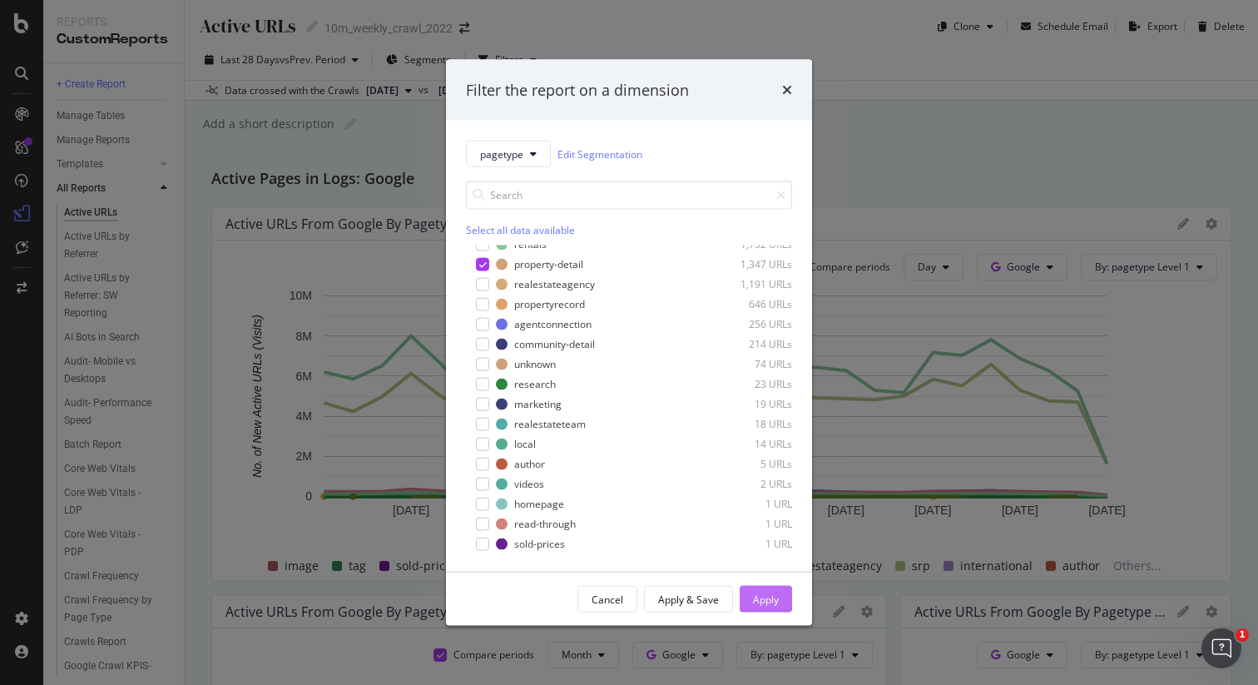
click at [747, 601] on button "Apply" at bounding box center [766, 599] width 52 height 27
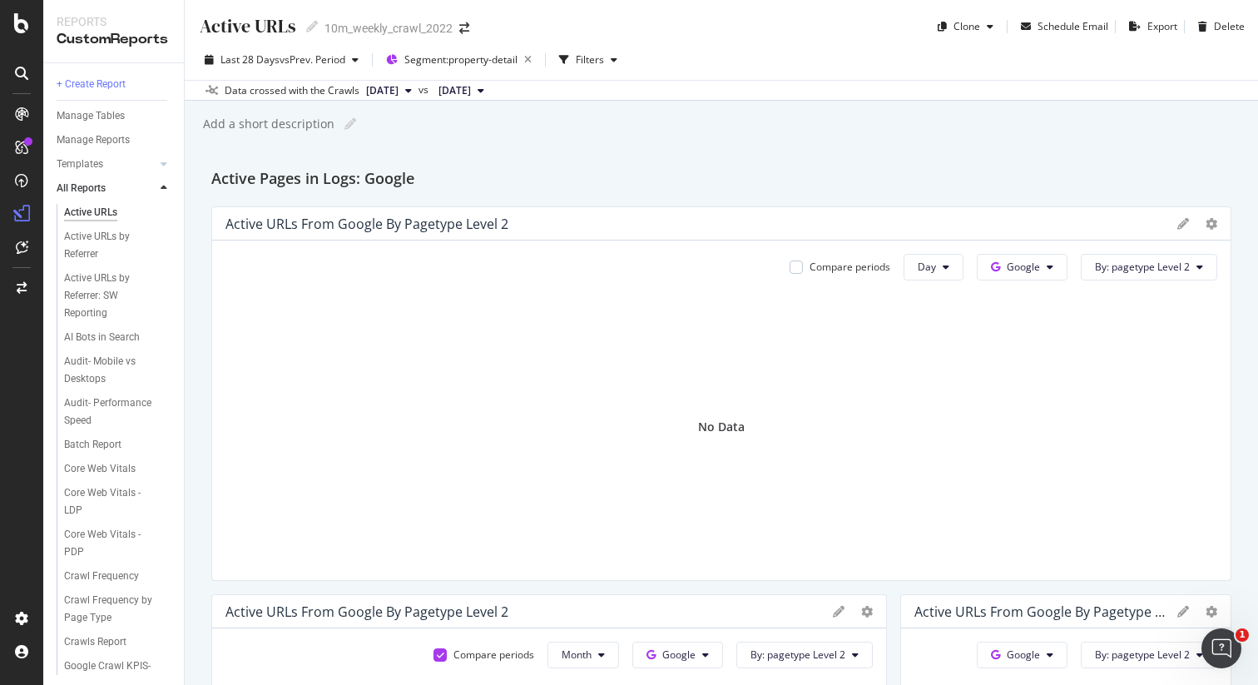
click at [594, 108] on div "Active URLs Active URLs 10m_weekly_crawl_2022 Clone Schedule Email Export Delet…" at bounding box center [722, 342] width 1074 height 685
click at [1113, 270] on span "By: pagetype Level 2" at bounding box center [1142, 267] width 95 height 14
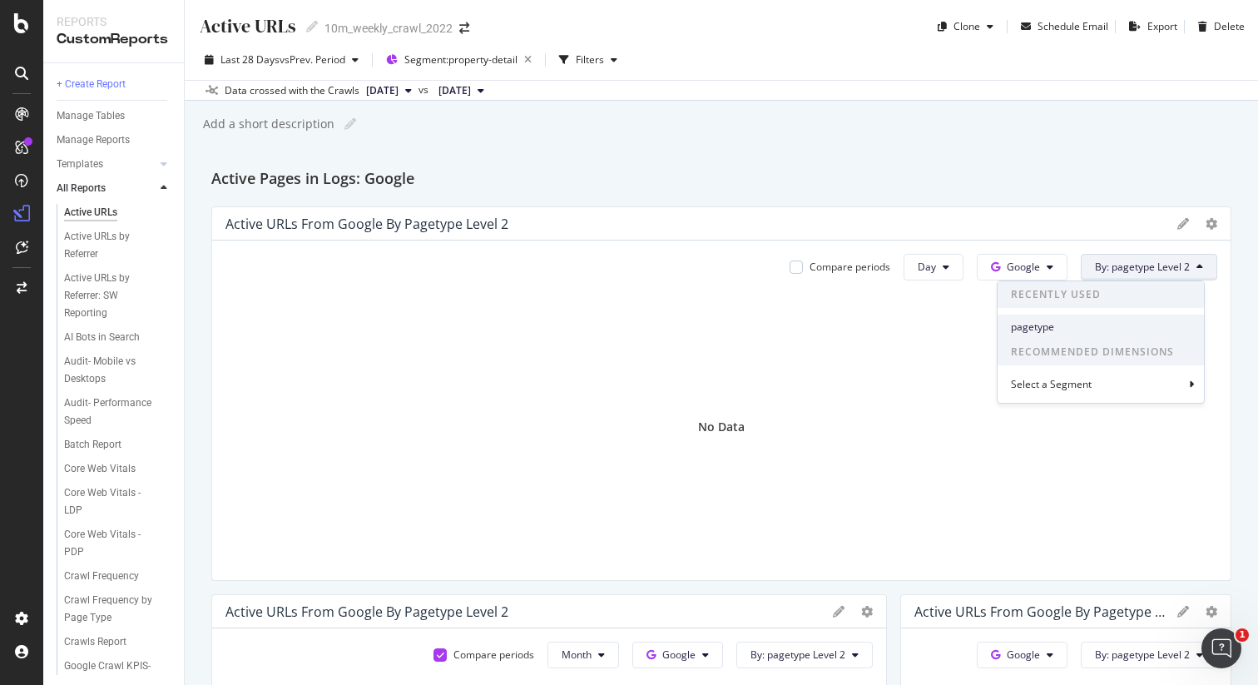
click at [1074, 327] on span "pagetype" at bounding box center [1101, 327] width 180 height 15
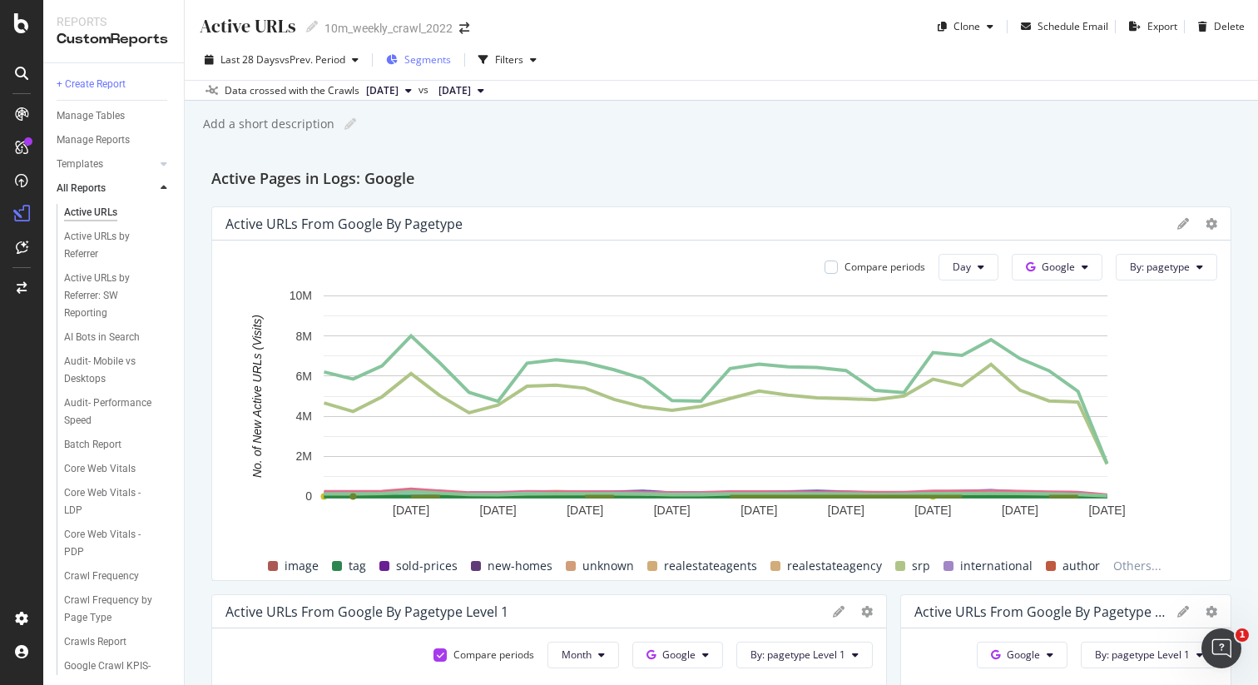
click at [439, 60] on span "Segments" at bounding box center [427, 59] width 47 height 14
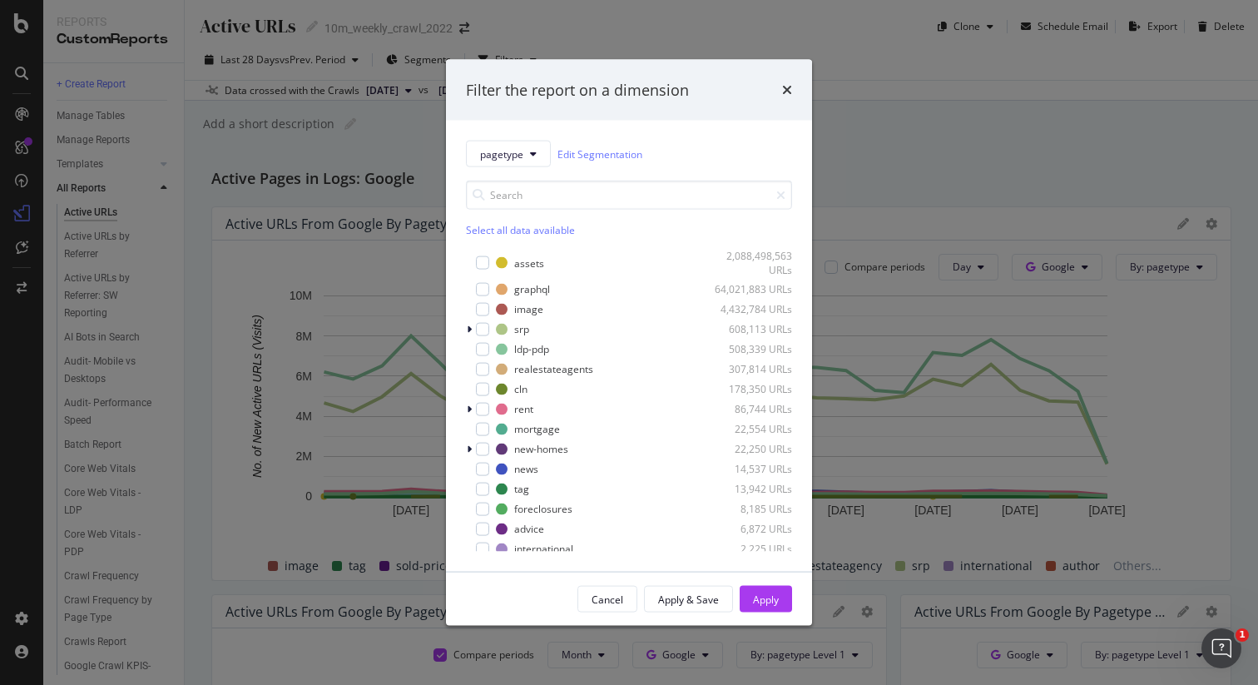
click at [947, 157] on div "Filter the report on a dimension pagetype Edit Segmentation Select all data ava…" at bounding box center [629, 342] width 1258 height 685
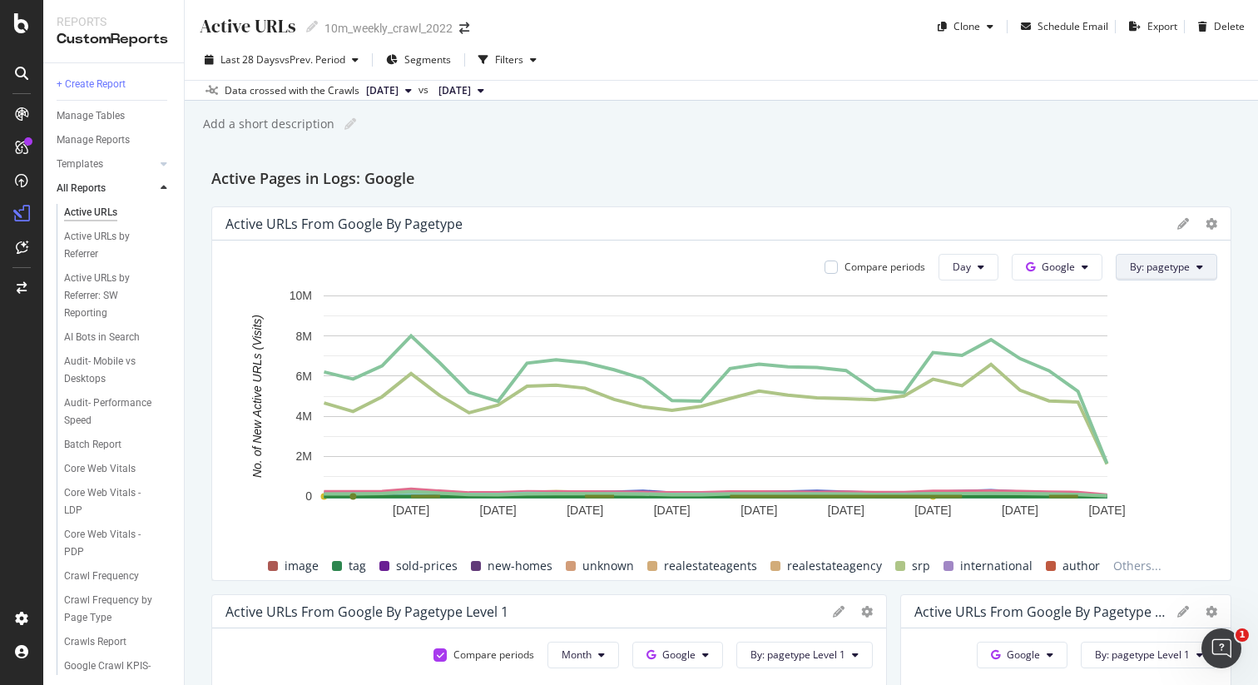
click at [1130, 263] on span "By: pagetype" at bounding box center [1160, 267] width 60 height 14
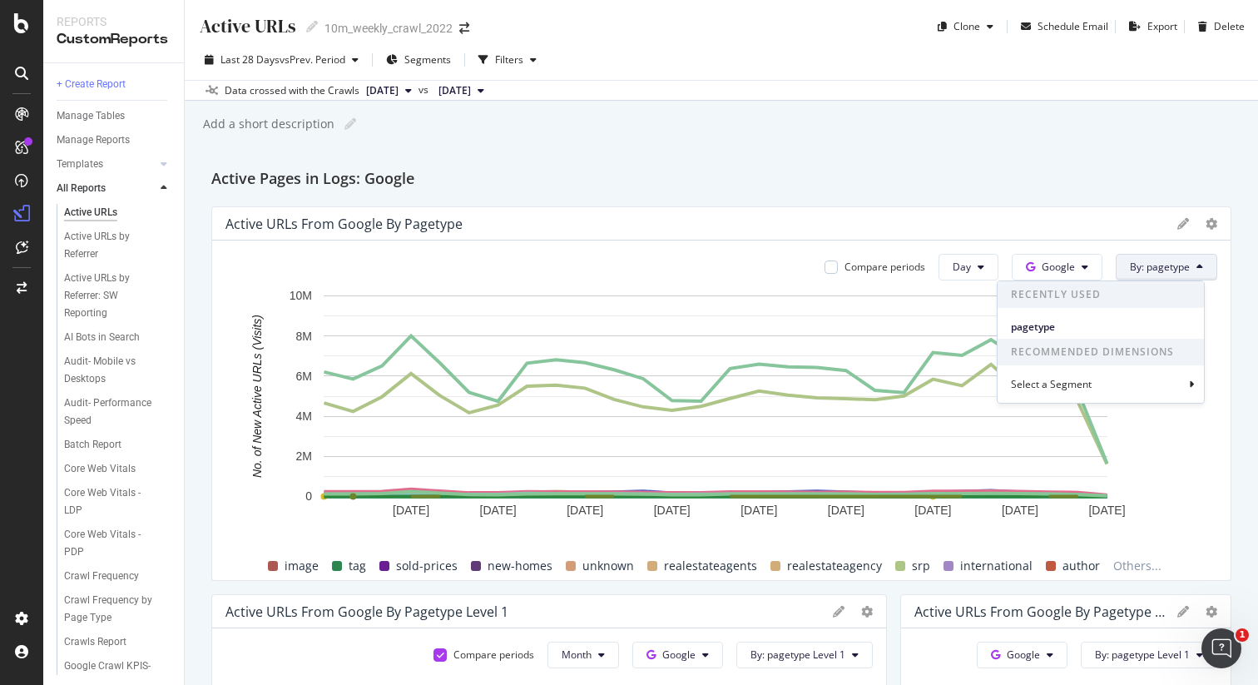
click at [806, 155] on div "Active URLs Active URLs 10m_weekly_crawl_2022 Clone Schedule Email Export Delet…" at bounding box center [722, 342] width 1074 height 685
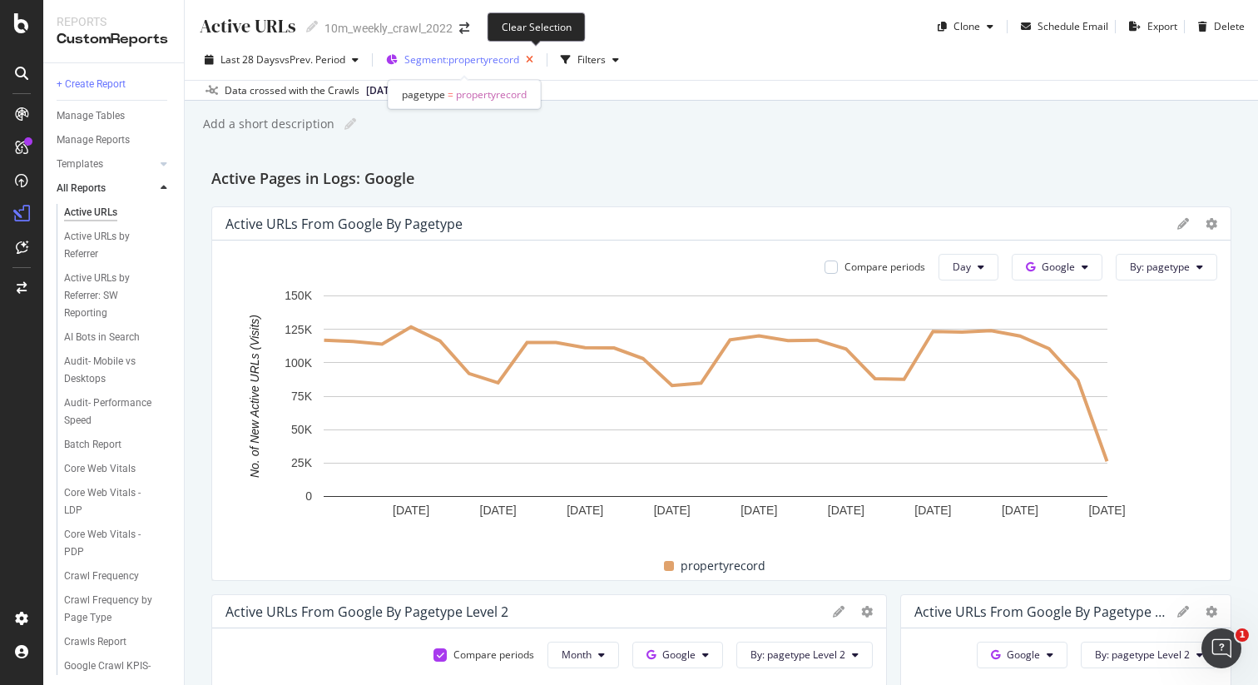
click at [532, 57] on icon "button" at bounding box center [529, 59] width 21 height 23
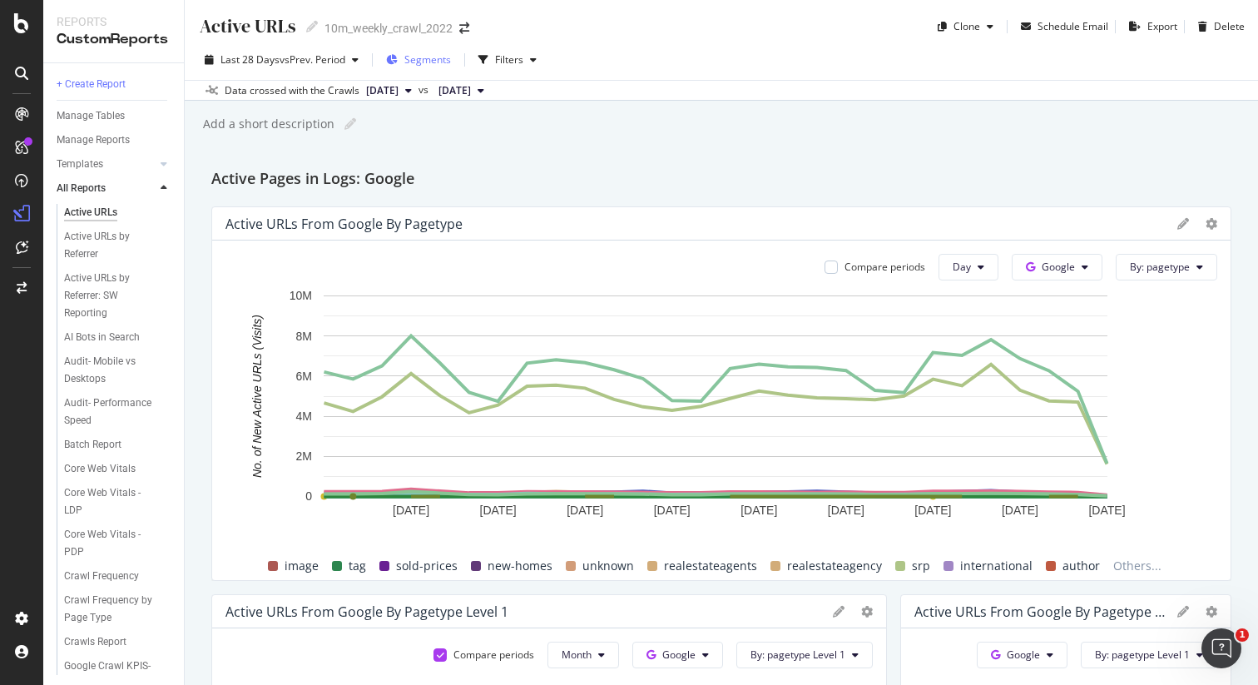
click at [435, 62] on span "Segments" at bounding box center [427, 59] width 47 height 14
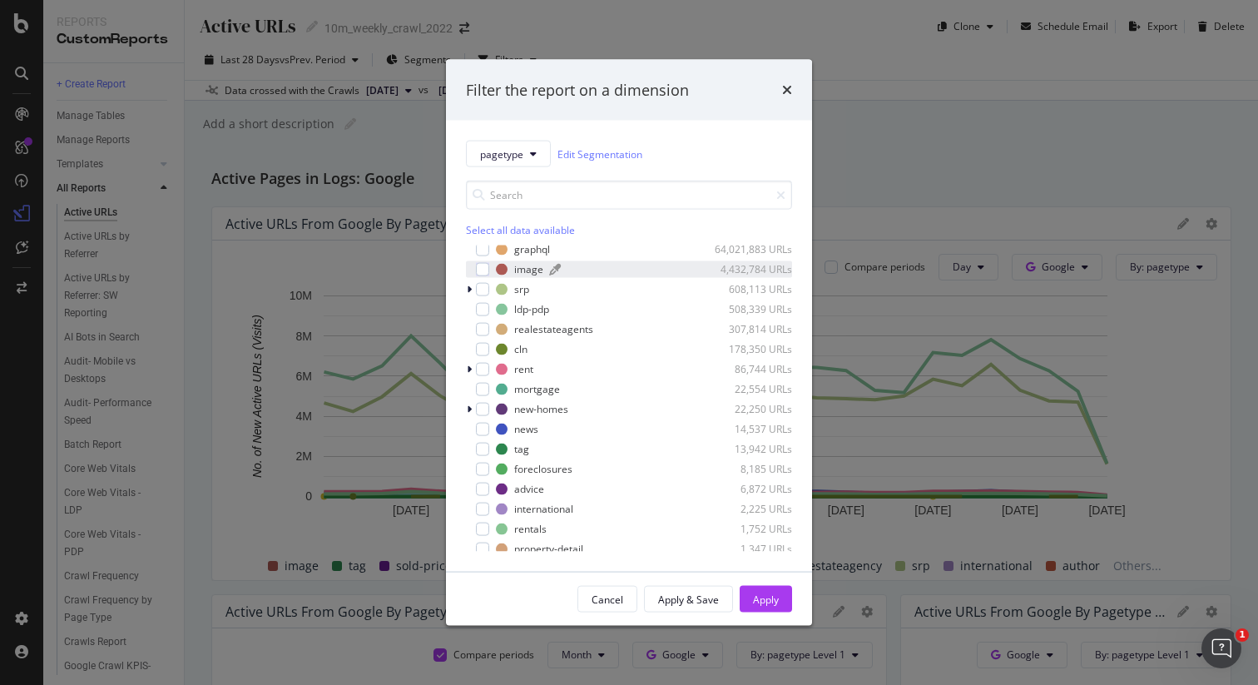
scroll to position [43, 0]
click at [486, 307] on div "modal" at bounding box center [482, 305] width 13 height 13
click at [778, 595] on div "Apply" at bounding box center [766, 599] width 26 height 14
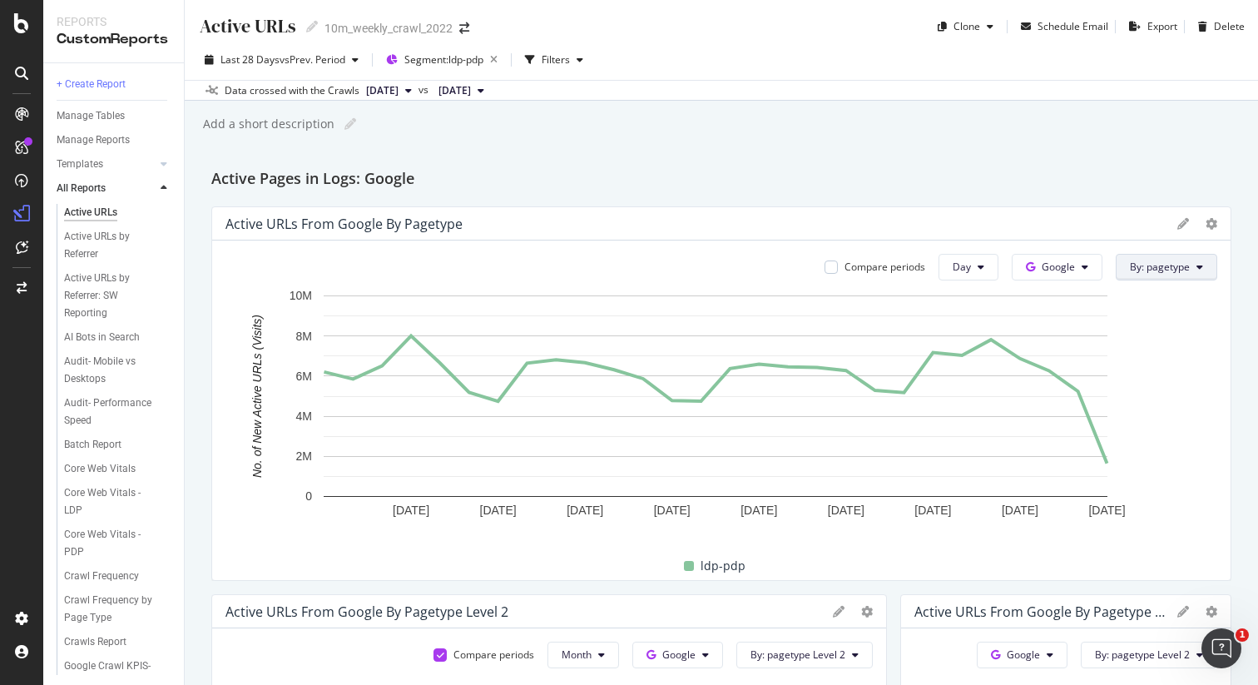
click at [1197, 269] on icon at bounding box center [1200, 267] width 7 height 10
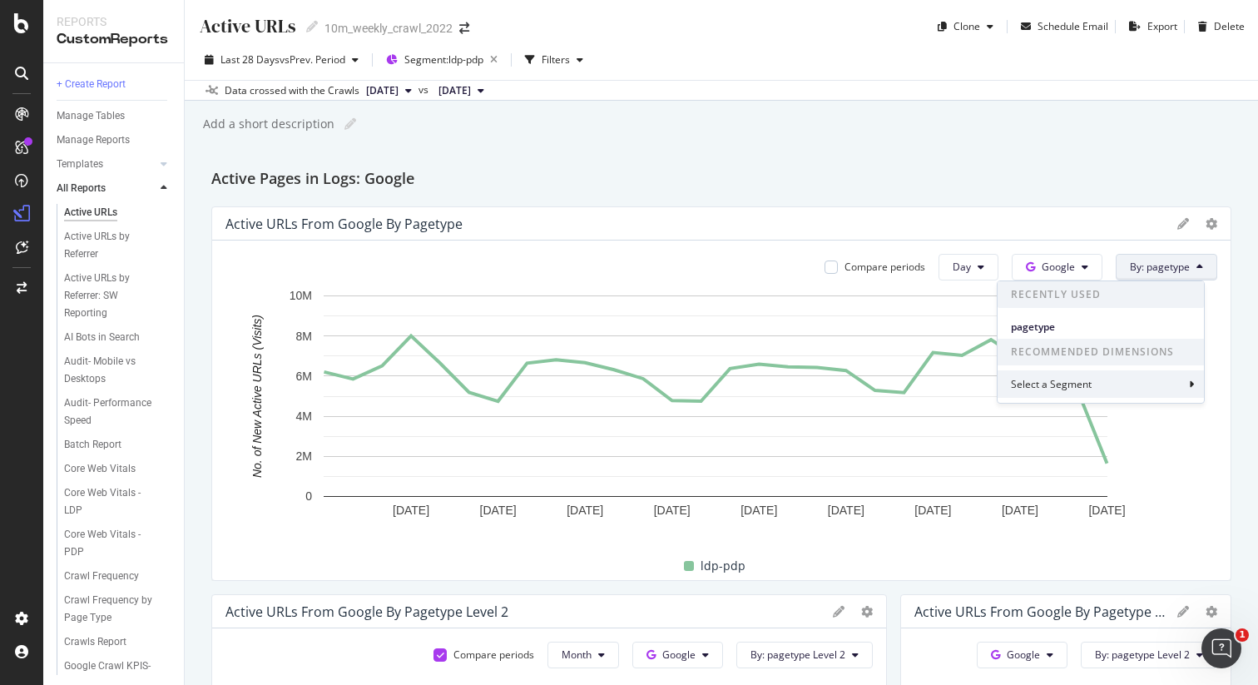
click at [1151, 389] on div "Select a Segment" at bounding box center [1101, 383] width 206 height 27
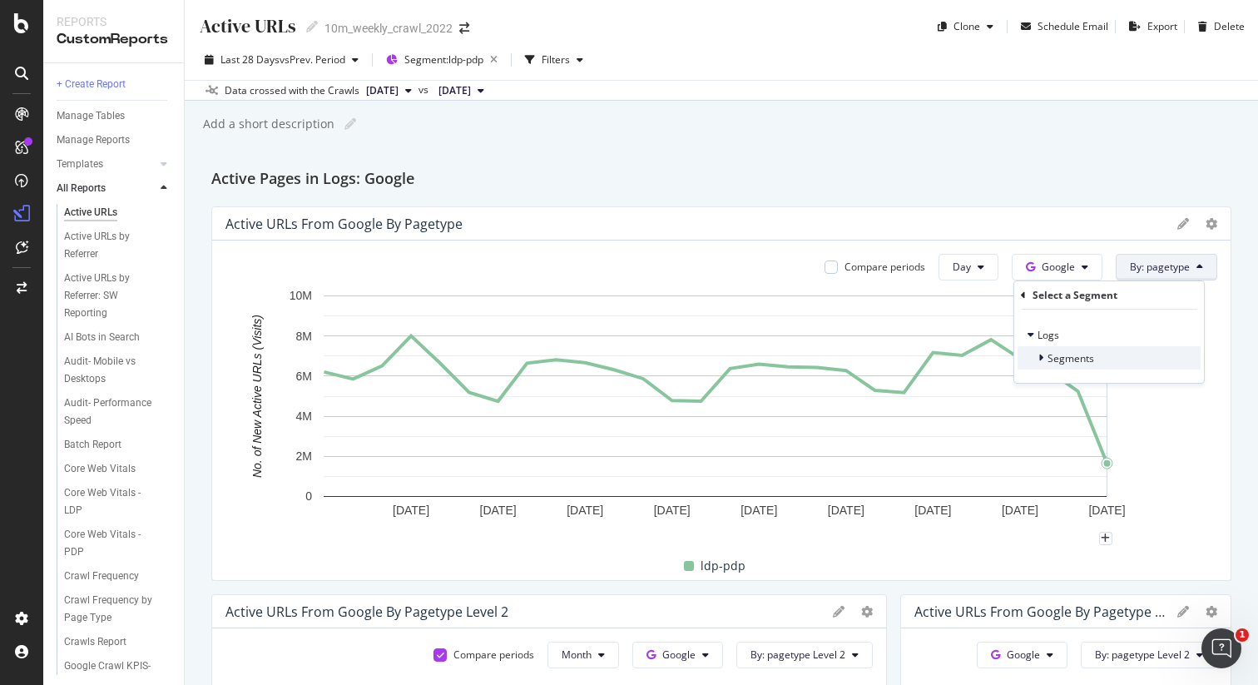
click at [1042, 358] on icon at bounding box center [1041, 358] width 5 height 10
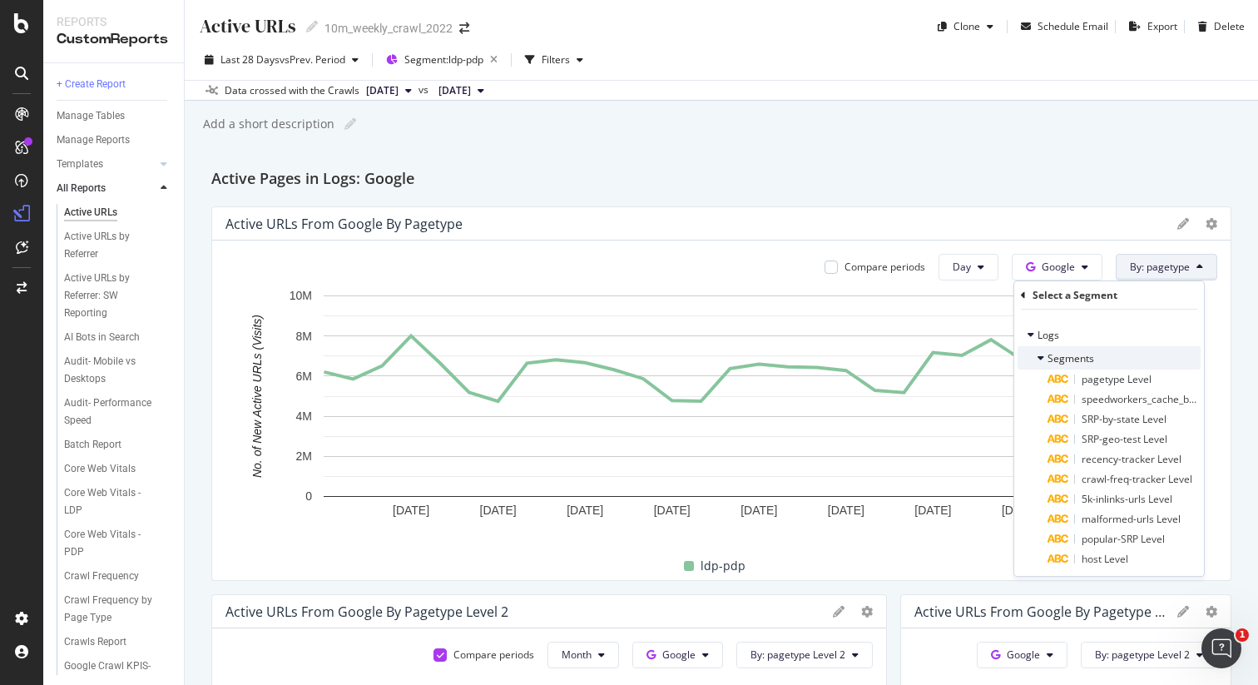
click at [1046, 357] on div at bounding box center [1043, 358] width 10 height 17
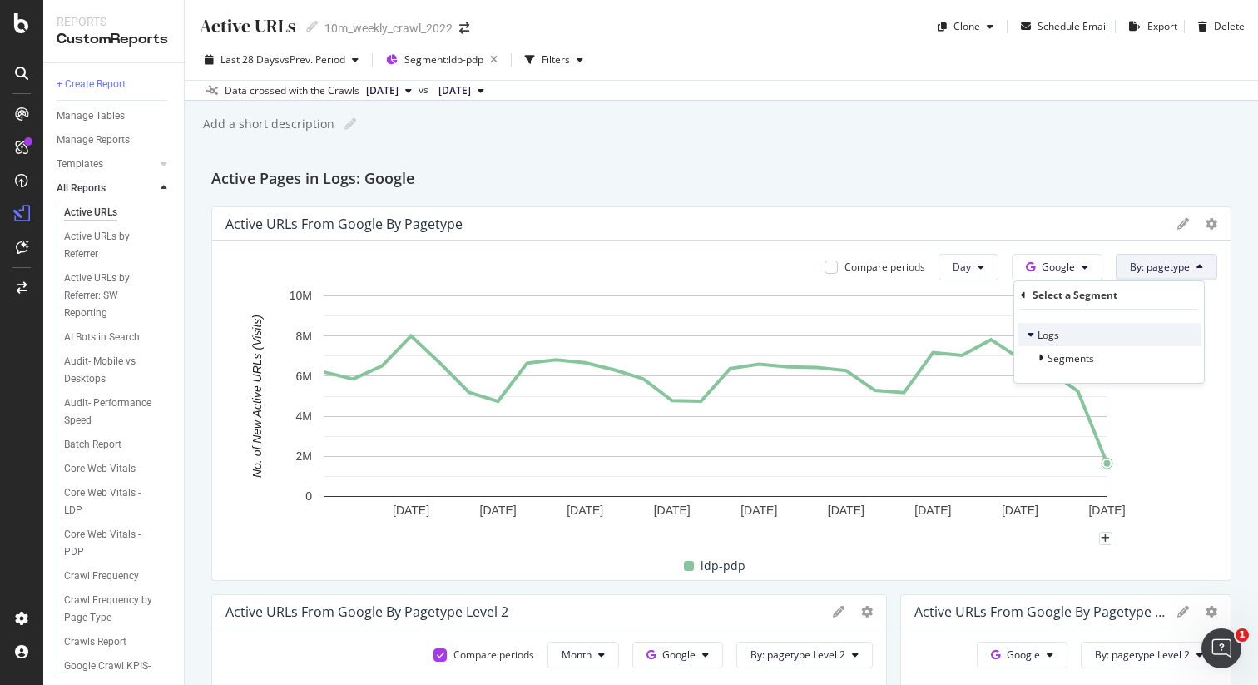
click at [1031, 335] on icon at bounding box center [1031, 335] width 7 height 10
click at [1023, 295] on icon at bounding box center [1023, 295] width 5 height 10
click at [991, 135] on div "Add a short description Add a short description" at bounding box center [729, 124] width 1057 height 25
click at [824, 138] on div "Active URLs Active URLs 10m_weekly_crawl_2022 Clone Schedule Email Export Delet…" at bounding box center [722, 342] width 1074 height 685
click at [1206, 221] on icon at bounding box center [1212, 224] width 12 height 12
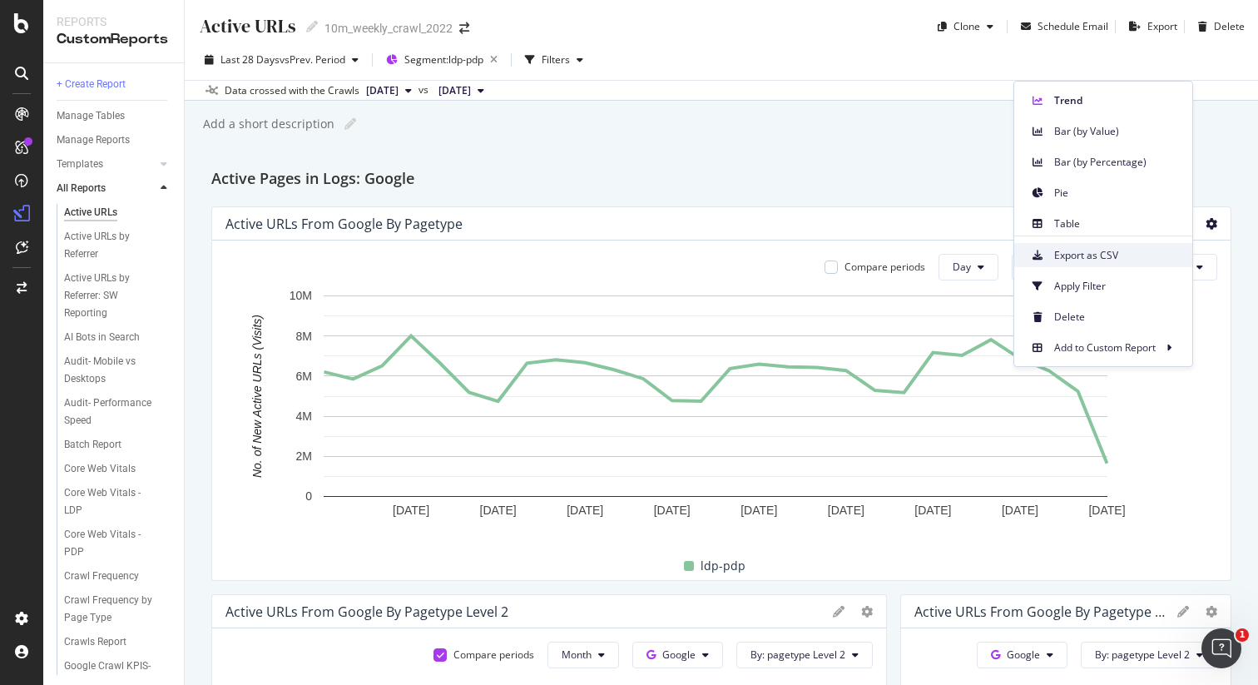
click at [1082, 257] on span "Export as CSV" at bounding box center [1116, 255] width 125 height 15
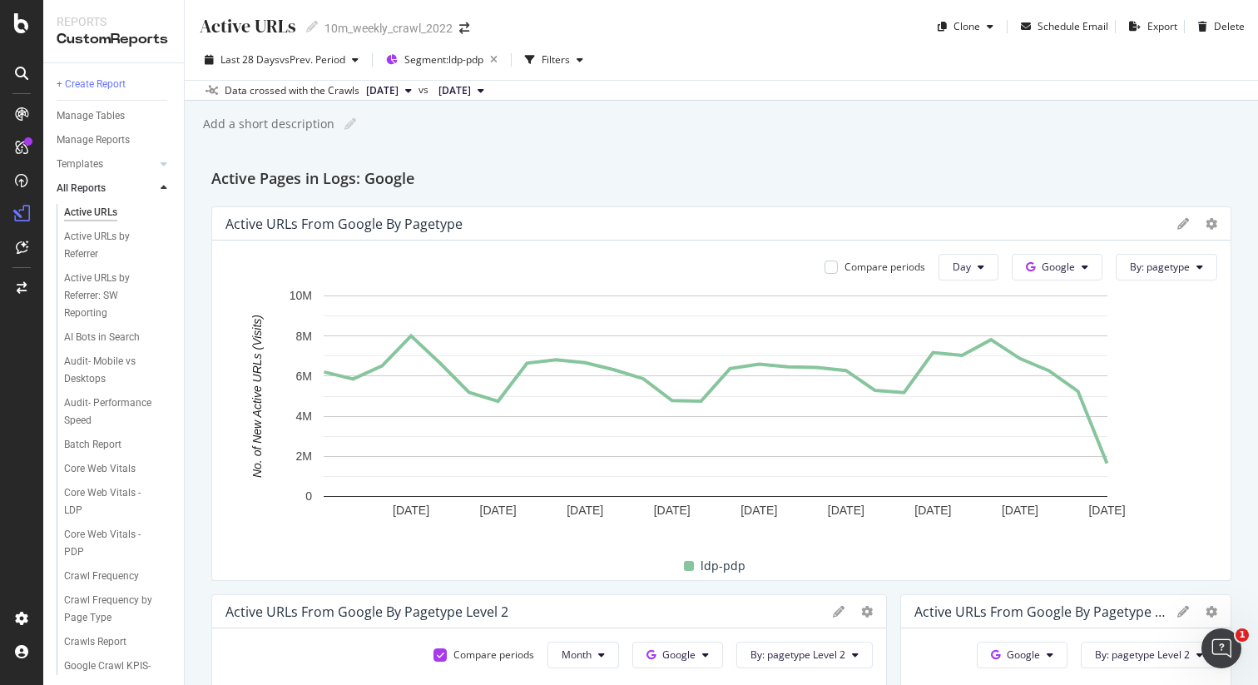
click at [592, 152] on div "Active URLs Active URLs 10m_weekly_crawl_2022 Clone Schedule Email Export Delet…" at bounding box center [722, 342] width 1074 height 685
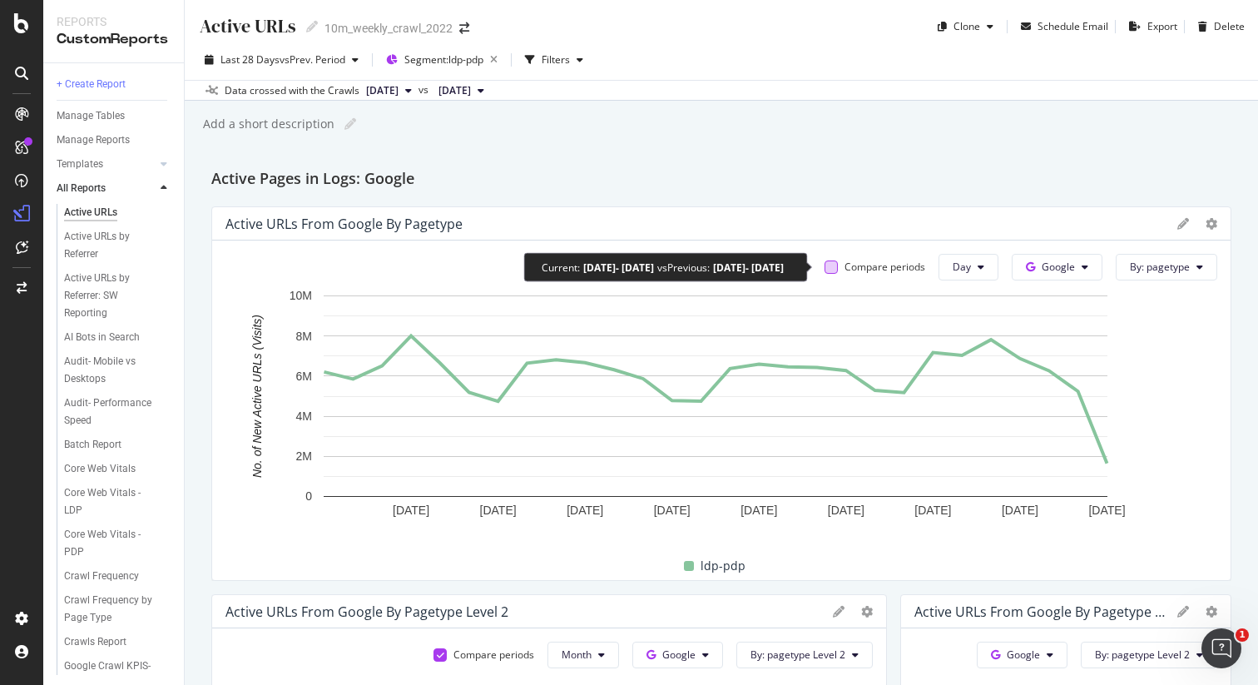
click at [825, 267] on div at bounding box center [831, 266] width 13 height 13
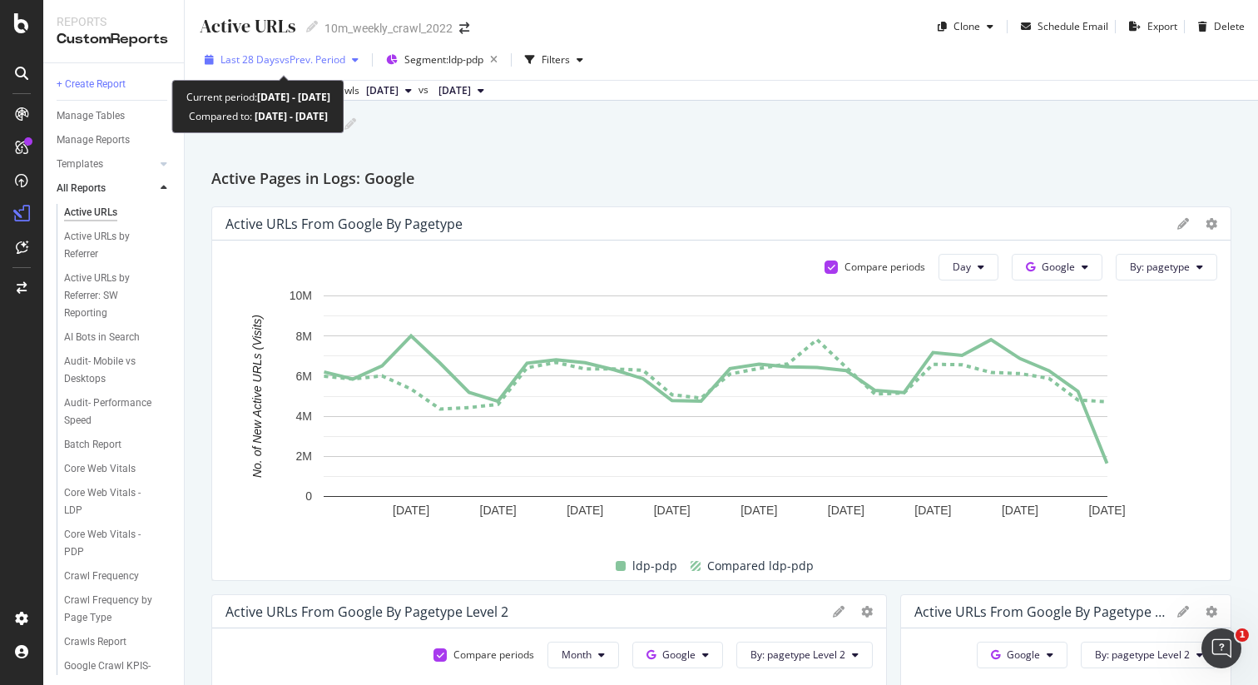
click at [331, 56] on span "vs Prev. Period" at bounding box center [313, 59] width 66 height 14
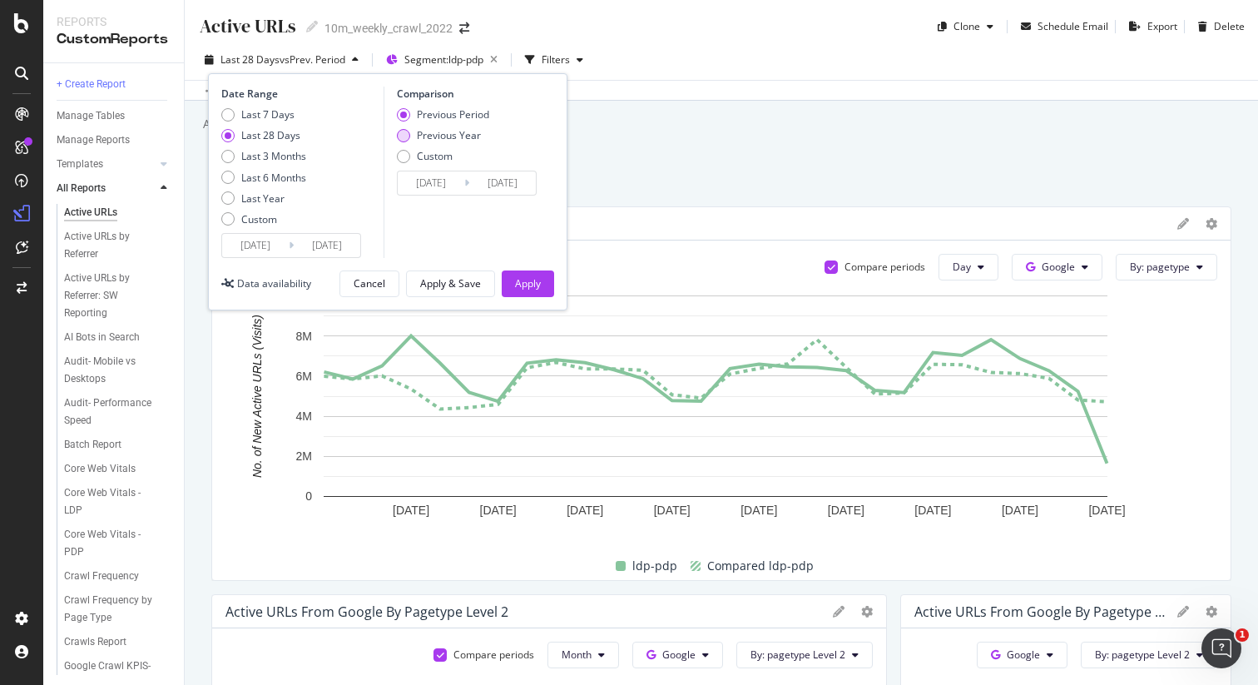
click at [399, 136] on div "Previous Year" at bounding box center [403, 135] width 13 height 13
type input "2024/07/29"
type input "2024/08/25"
click at [536, 280] on div "Apply" at bounding box center [528, 283] width 26 height 14
